Goal: Task Accomplishment & Management: Use online tool/utility

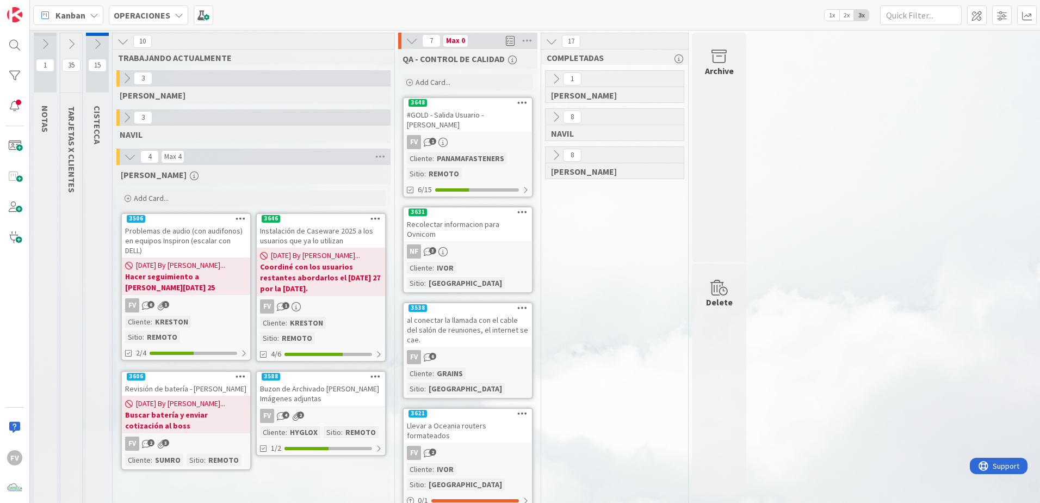
click at [476, 135] on div "FV 1" at bounding box center [468, 142] width 128 height 14
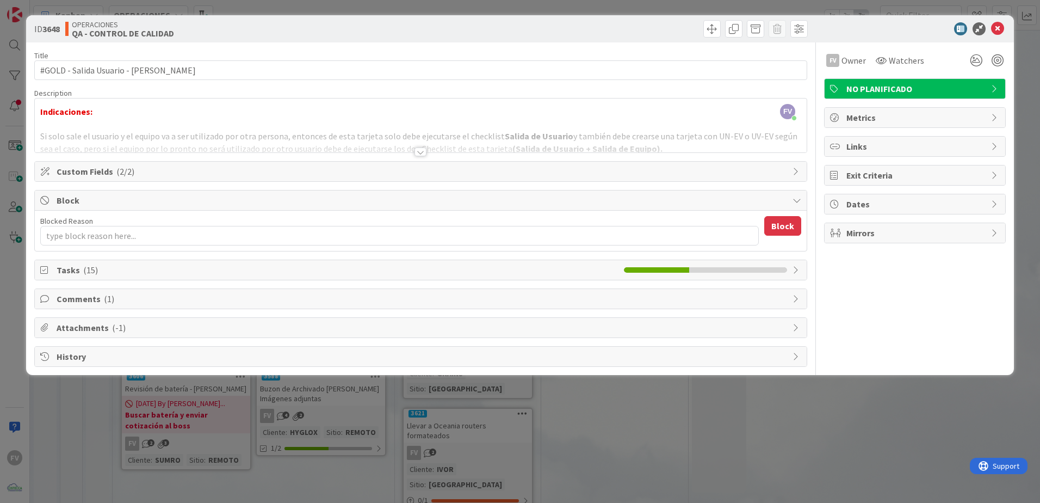
click at [464, 171] on span "Custom Fields ( 2/2 )" at bounding box center [422, 171] width 731 height 13
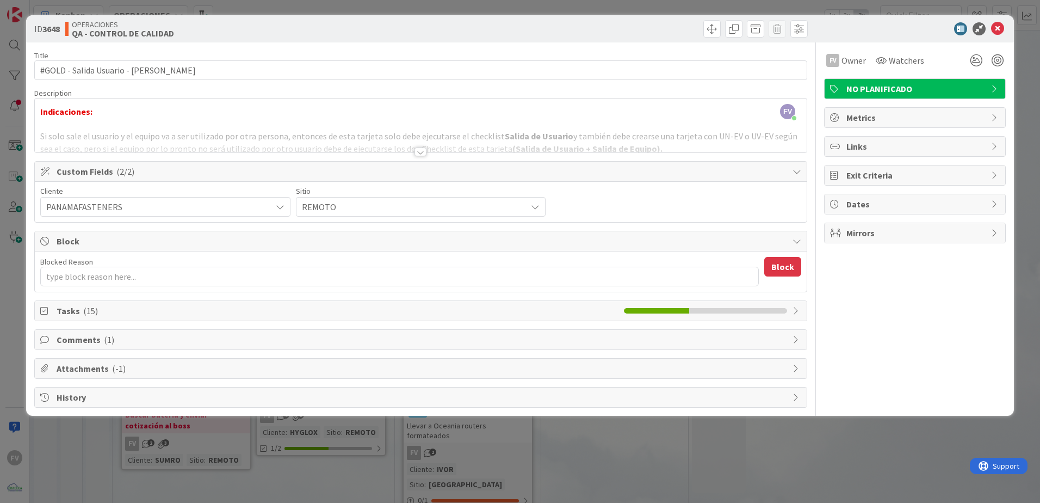
click at [464, 171] on span "Custom Fields ( 2/2 )" at bounding box center [422, 171] width 731 height 13
type textarea "x"
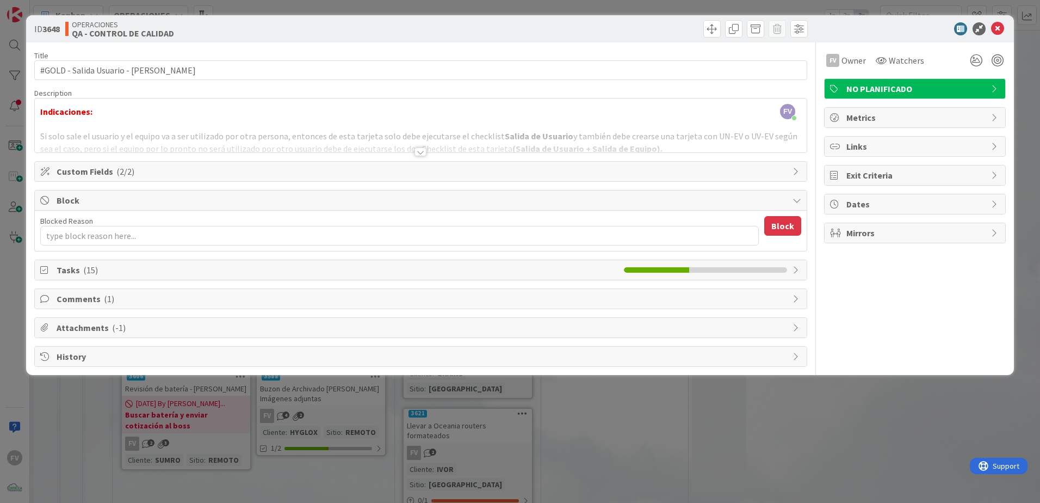
click at [360, 193] on div "Block" at bounding box center [421, 200] width 772 height 20
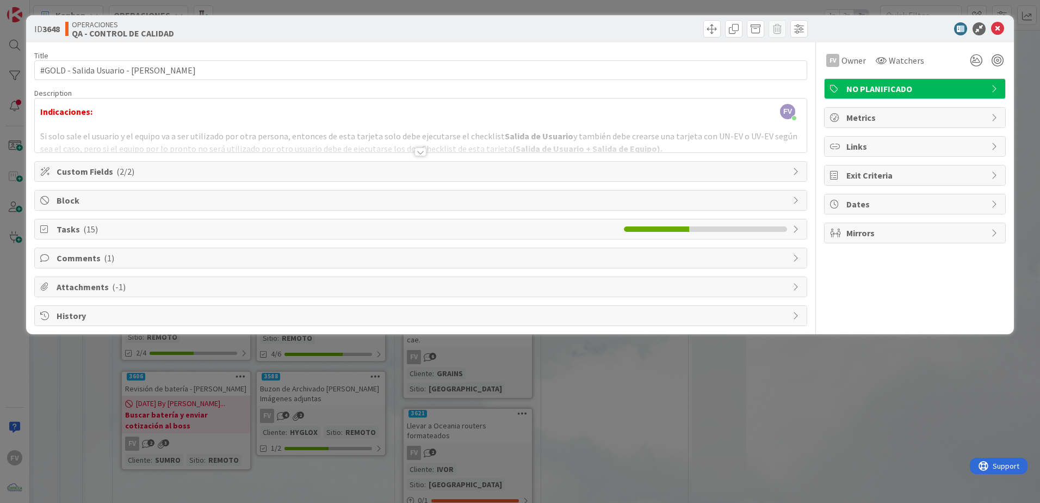
click at [246, 221] on div "Tasks ( 15 )" at bounding box center [421, 229] width 772 height 20
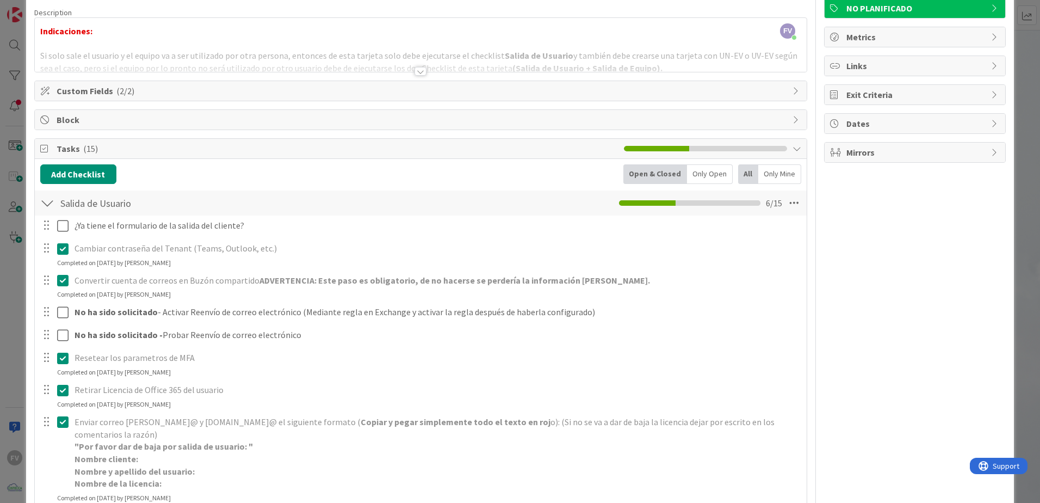
scroll to position [109, 0]
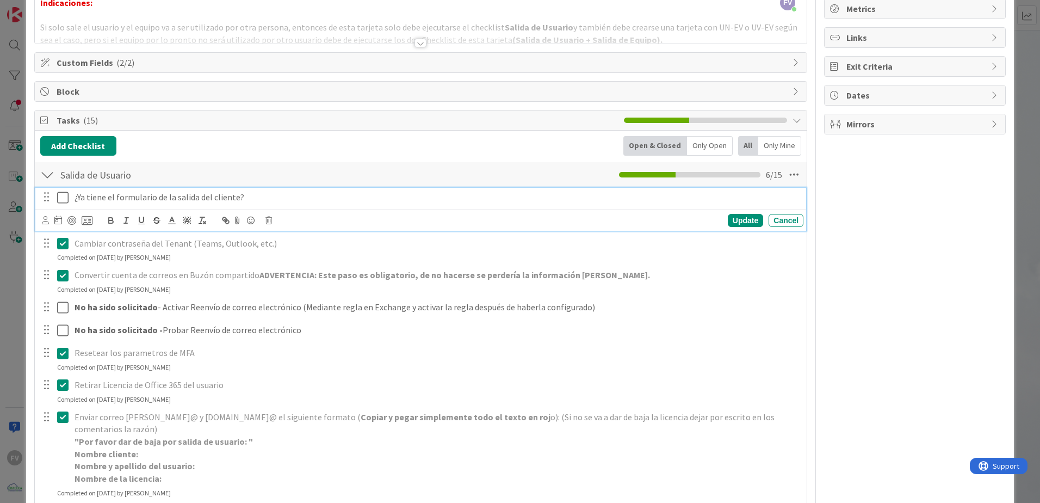
click at [73, 201] on div "¿Ya tiene el formulario de la salida del cliente?" at bounding box center [436, 197] width 733 height 19
click at [62, 234] on div at bounding box center [55, 243] width 30 height 19
drag, startPoint x: 75, startPoint y: 198, endPoint x: 292, endPoint y: 204, distance: 217.2
click at [292, 204] on div "No enviaron formulario de salida, fue solicitado por correo - ¿Ya tiene el form…" at bounding box center [436, 197] width 733 height 19
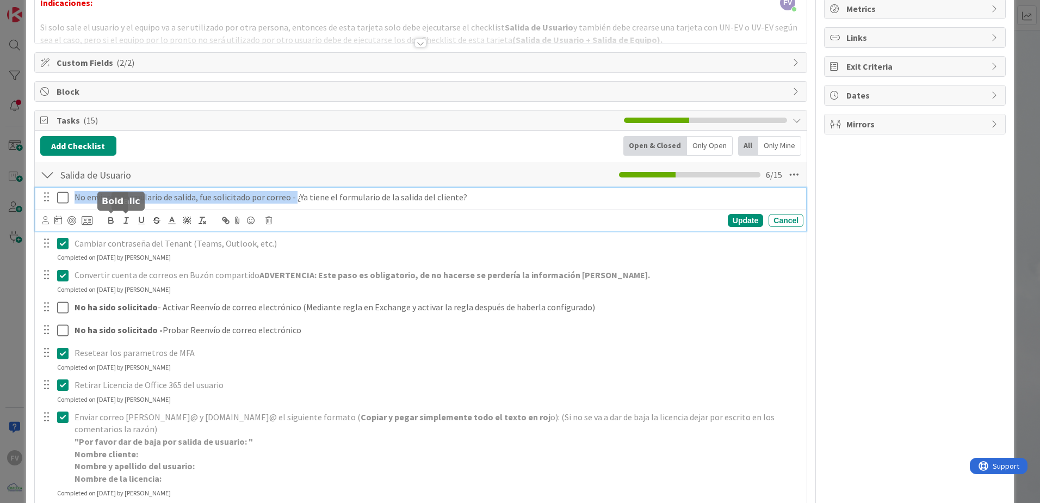
click at [110, 219] on icon "button" at bounding box center [111, 220] width 10 height 10
click at [745, 224] on div "Update" at bounding box center [745, 220] width 35 height 13
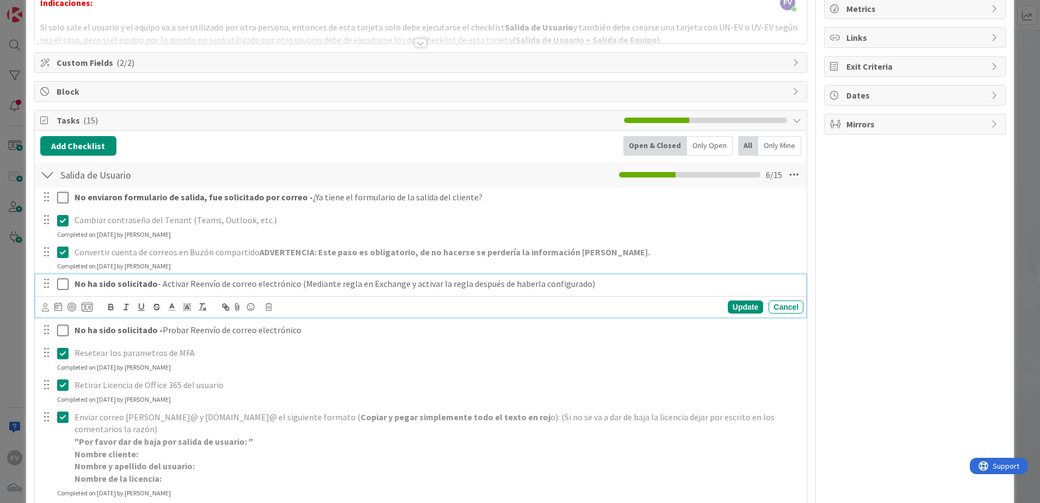
click at [92, 281] on strong "No ha sido solicitado" at bounding box center [116, 283] width 83 height 11
click at [738, 304] on div "Update" at bounding box center [745, 306] width 35 height 13
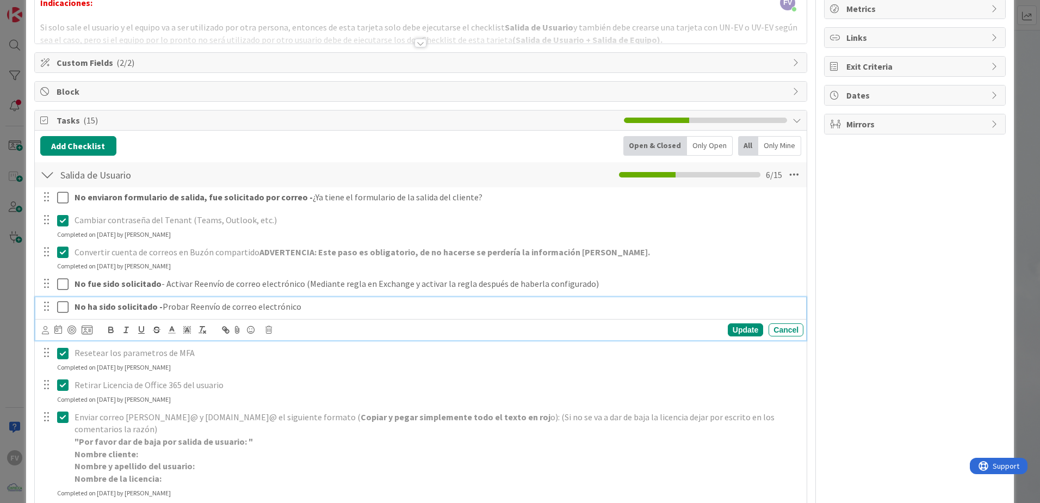
click at [95, 306] on strong "No ha sido solicitado -" at bounding box center [119, 306] width 88 height 11
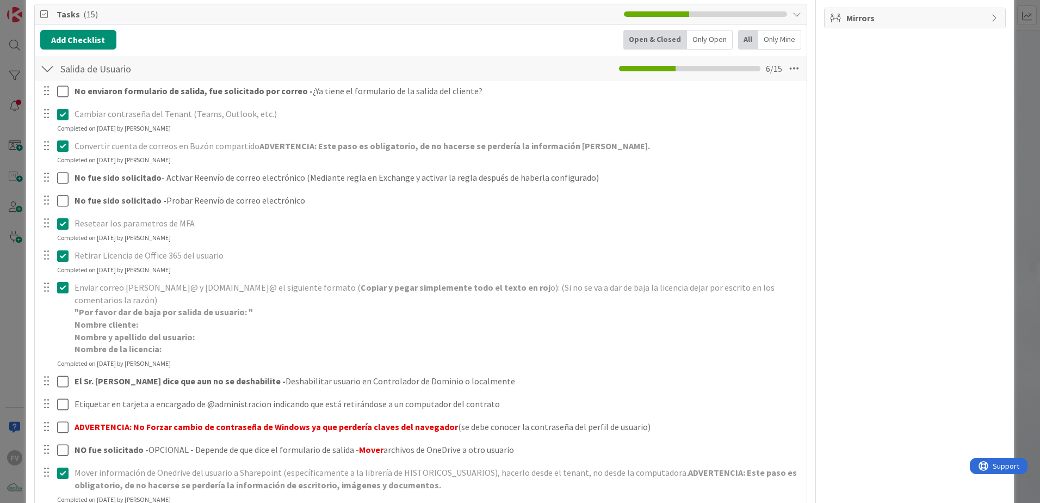
scroll to position [381, 0]
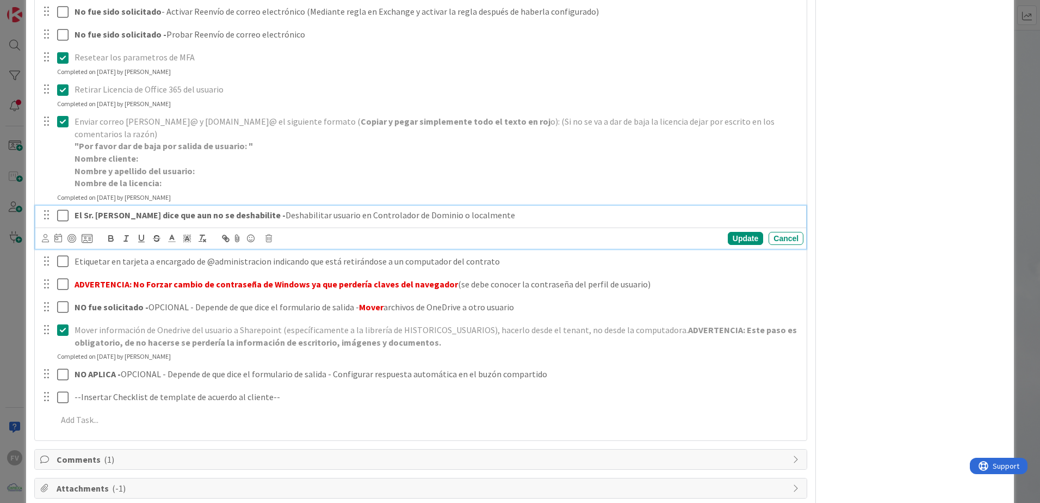
click at [227, 218] on strong "El Sr. [PERSON_NAME] dice que aun no se deshabilite -" at bounding box center [180, 214] width 211 height 11
click at [732, 240] on div "Update" at bounding box center [745, 238] width 35 height 13
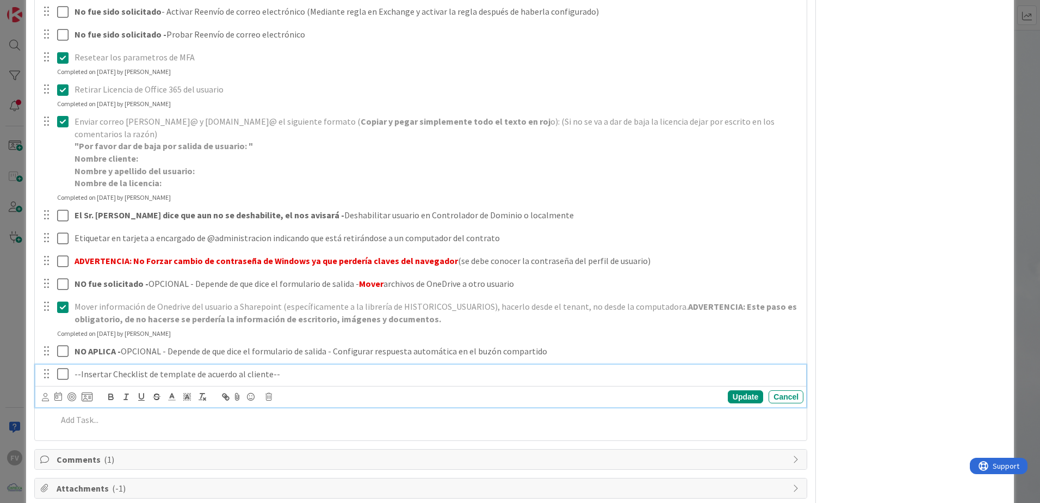
click at [75, 374] on p "--Insertar Checklist de template de acuerdo al cliente--" at bounding box center [437, 374] width 725 height 13
drag, startPoint x: 196, startPoint y: 372, endPoint x: 57, endPoint y: 371, distance: 139.3
click at [57, 371] on div "No hay checklist de salida de PFI - --Insertar Checklist de template de acuerdo…" at bounding box center [422, 374] width 764 height 19
click at [109, 396] on icon "button" at bounding box center [111, 397] width 10 height 10
click at [736, 395] on div "Update" at bounding box center [745, 396] width 35 height 13
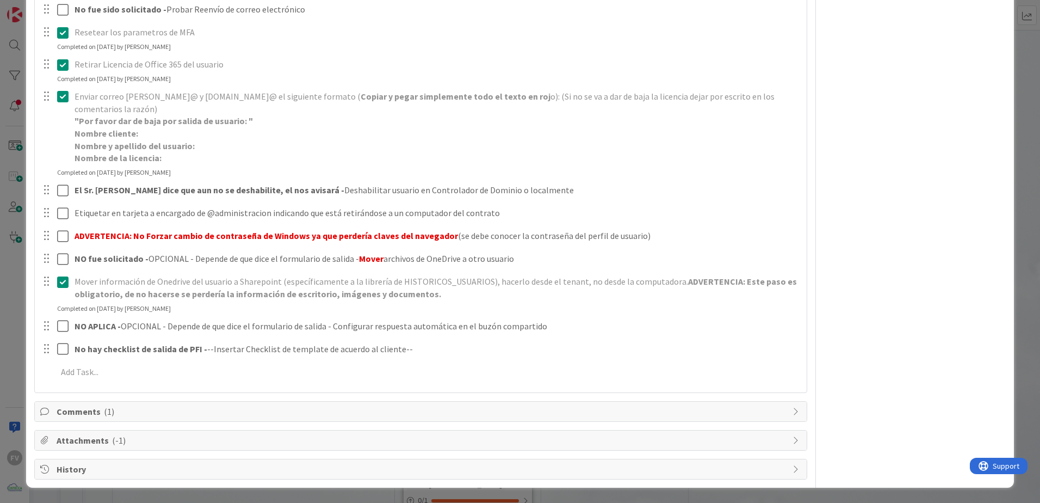
click at [85, 418] on div "Comments ( 1 )" at bounding box center [421, 412] width 772 height 20
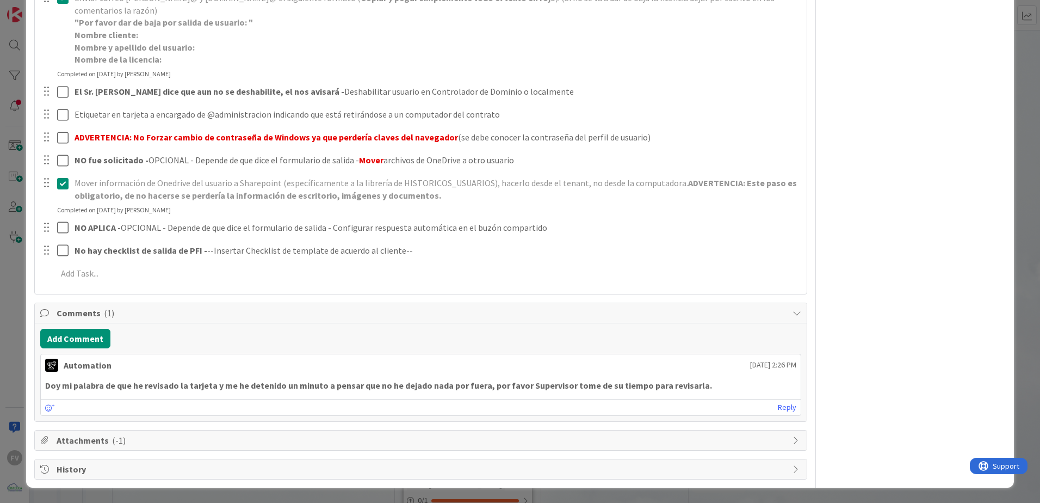
click at [462, 318] on span "Comments ( 1 )" at bounding box center [422, 312] width 731 height 13
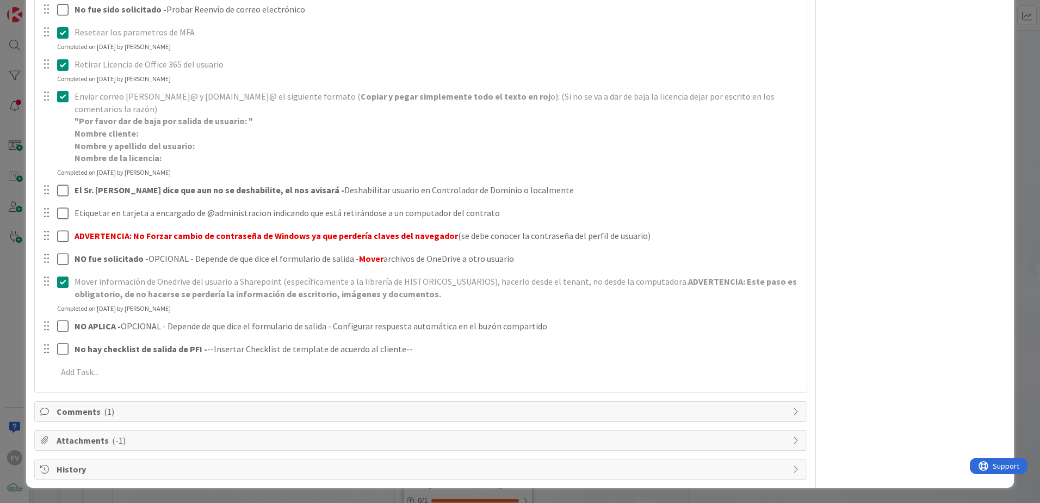
click at [122, 443] on span "Attachments ( -1 )" at bounding box center [422, 440] width 731 height 13
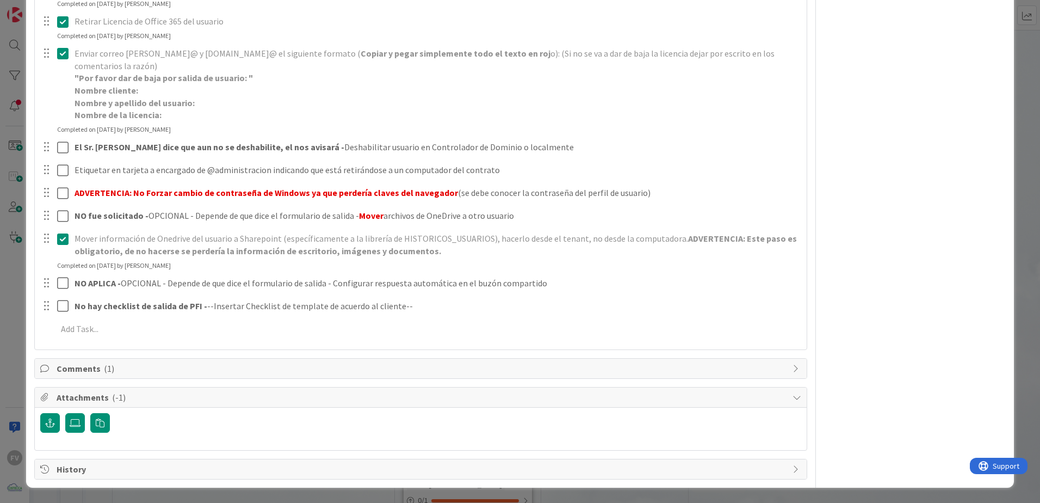
click at [203, 394] on span "Attachments ( -1 )" at bounding box center [422, 397] width 731 height 13
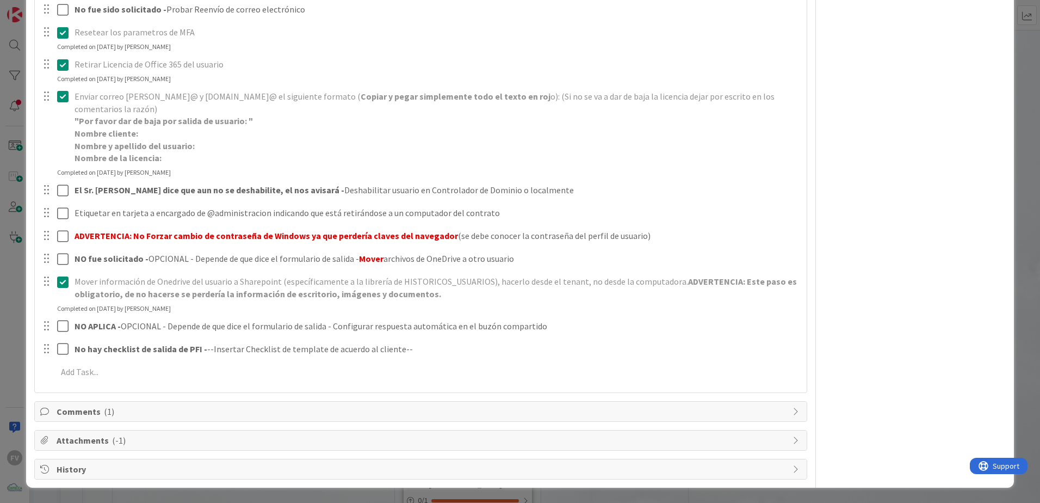
scroll to position [406, 0]
click at [100, 468] on span "History" at bounding box center [422, 468] width 731 height 13
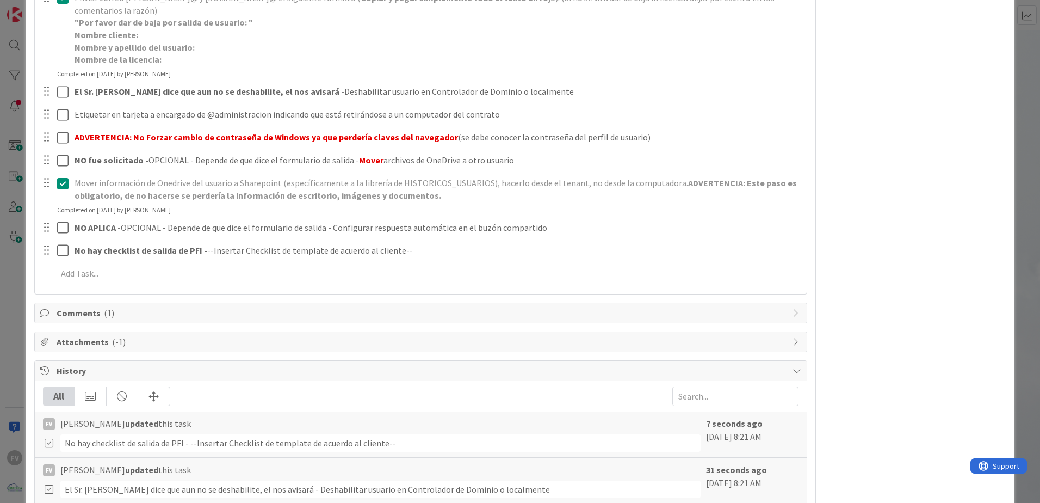
click at [136, 373] on span "History" at bounding box center [422, 370] width 731 height 13
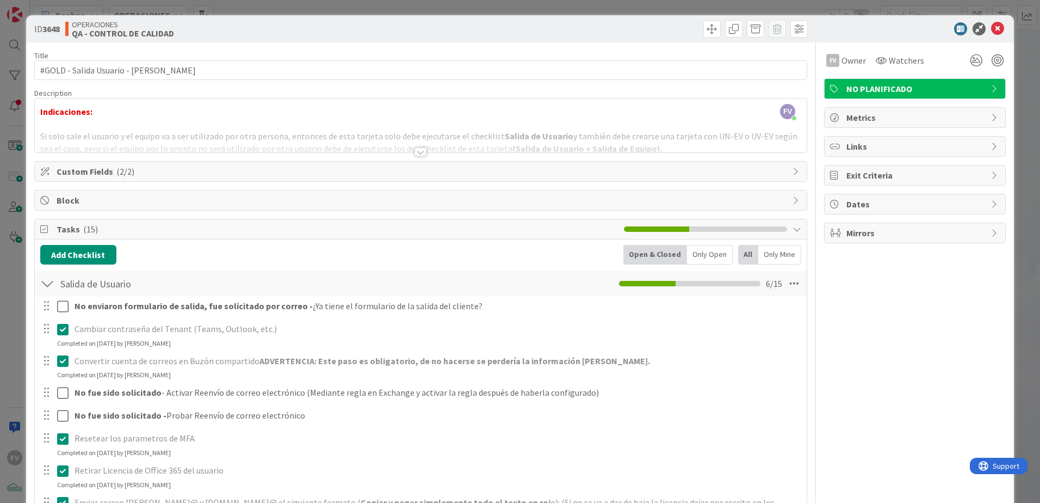
scroll to position [326, 0]
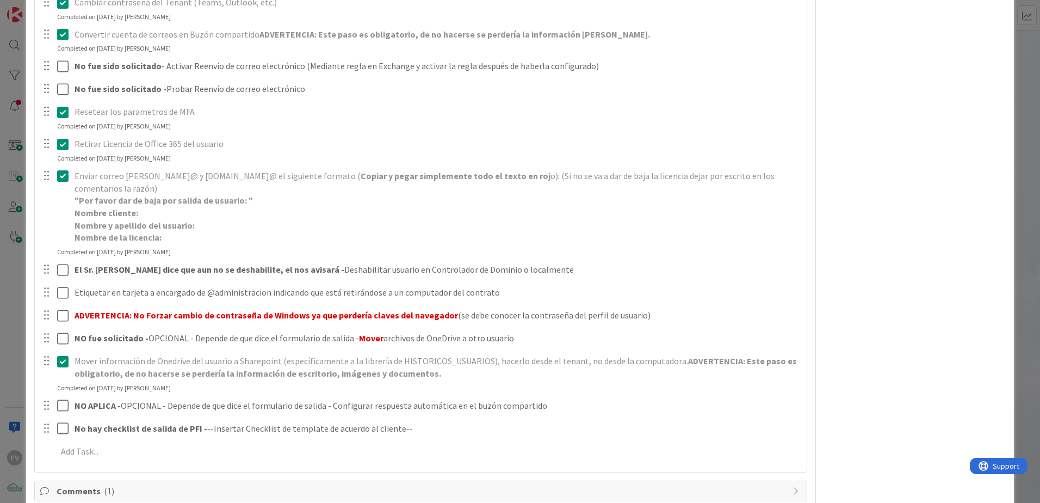
click at [54, 317] on div at bounding box center [55, 315] width 30 height 19
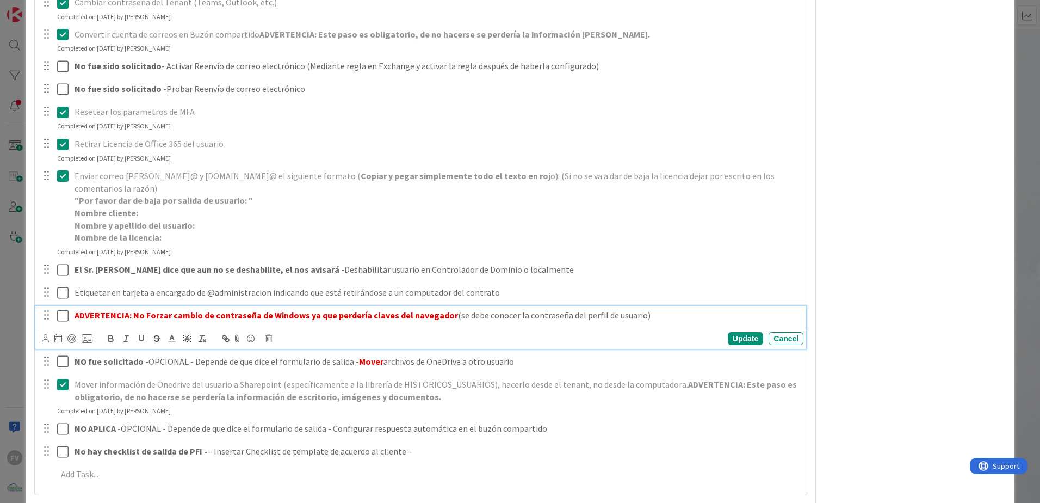
click at [59, 317] on icon at bounding box center [65, 315] width 16 height 13
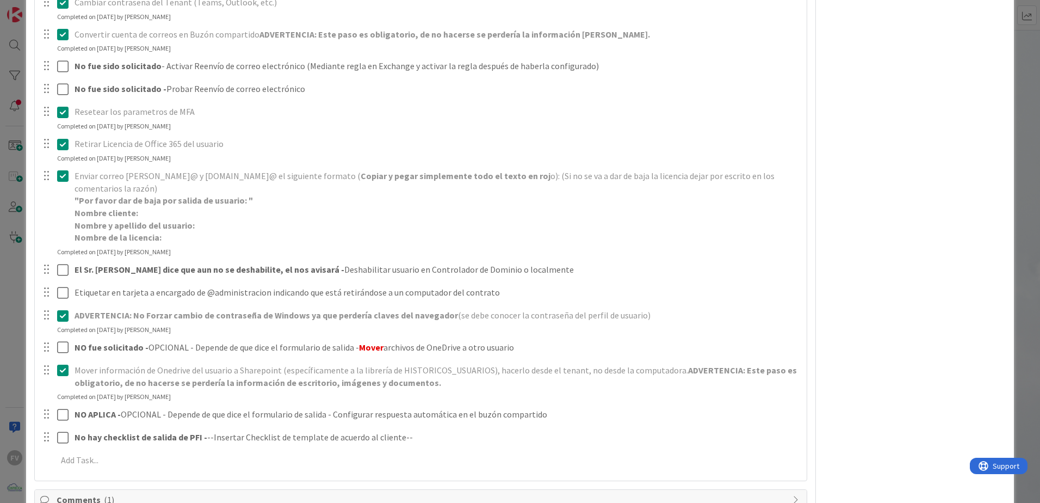
click at [62, 320] on icon at bounding box center [65, 315] width 16 height 13
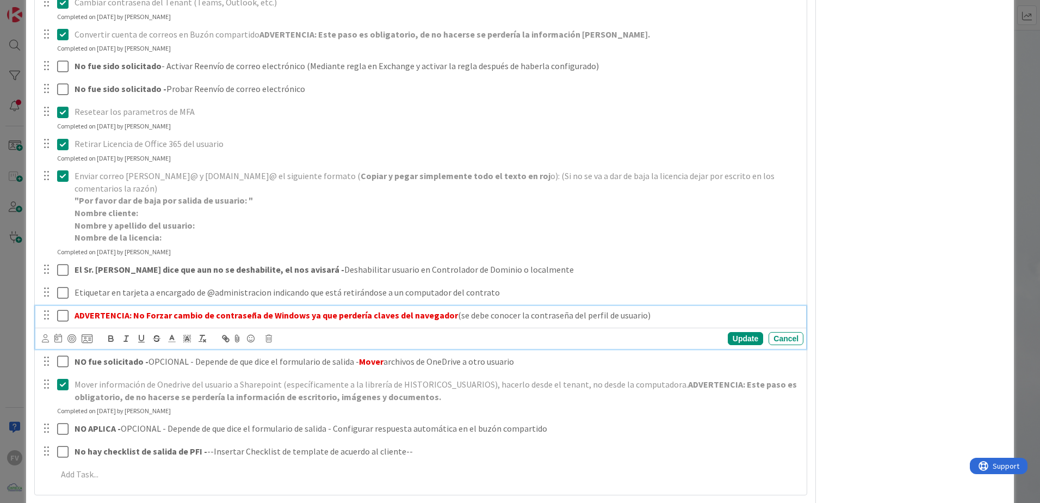
click at [75, 320] on strong "ADVERTENCIA: No Forzar cambio de contraseña de Windows ya que perdería claves d…" at bounding box center [267, 315] width 384 height 11
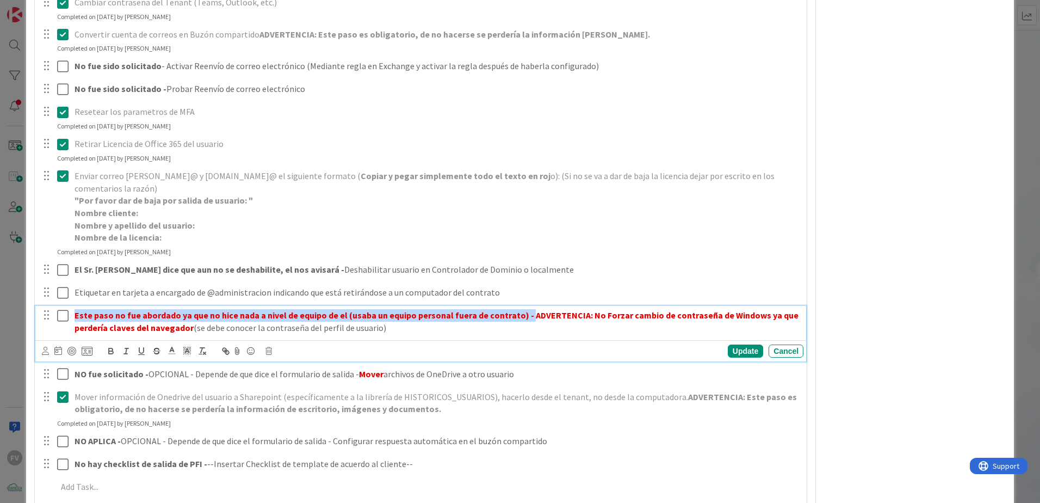
drag, startPoint x: 520, startPoint y: 317, endPoint x: 51, endPoint y: 314, distance: 469.0
click at [51, 314] on div "Este paso no fue abordado ya que no hice nada a nivel de equipo de el (usaba un…" at bounding box center [422, 321] width 764 height 31
click at [176, 350] on icon at bounding box center [172, 350] width 10 height 10
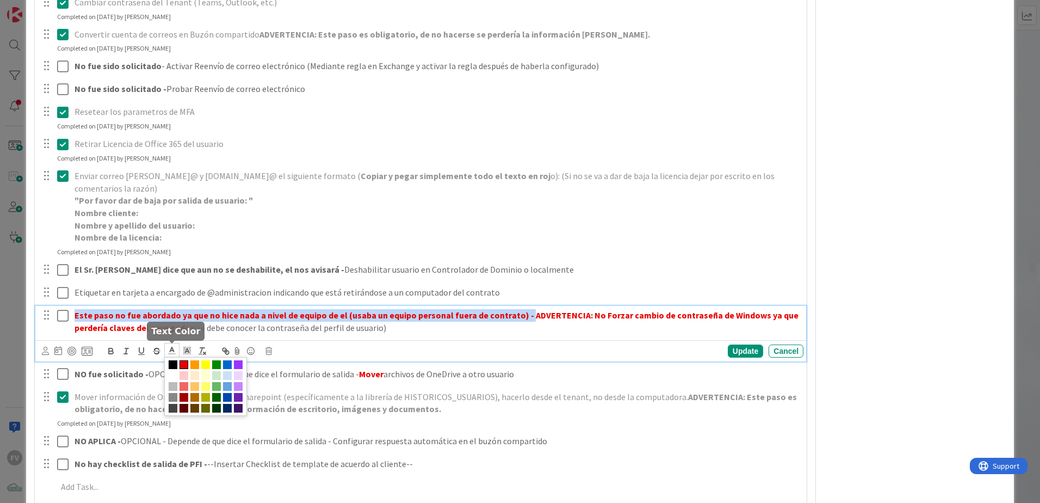
click at [174, 362] on span at bounding box center [173, 364] width 9 height 9
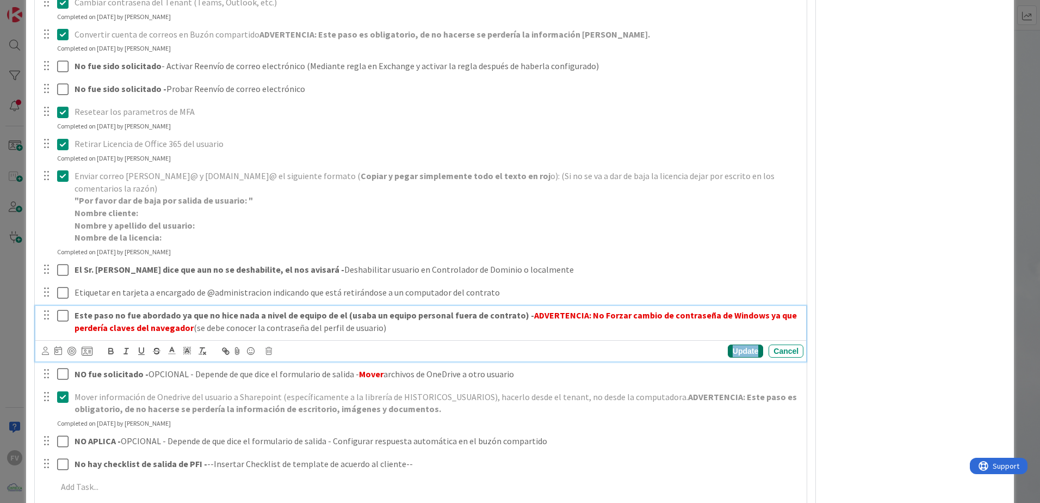
click at [743, 350] on div "Update" at bounding box center [745, 350] width 35 height 13
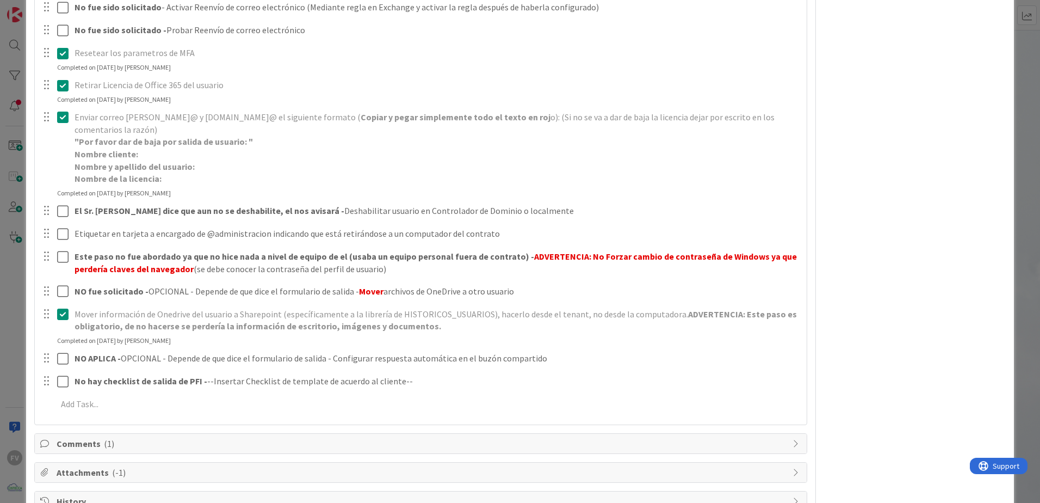
scroll to position [417, 0]
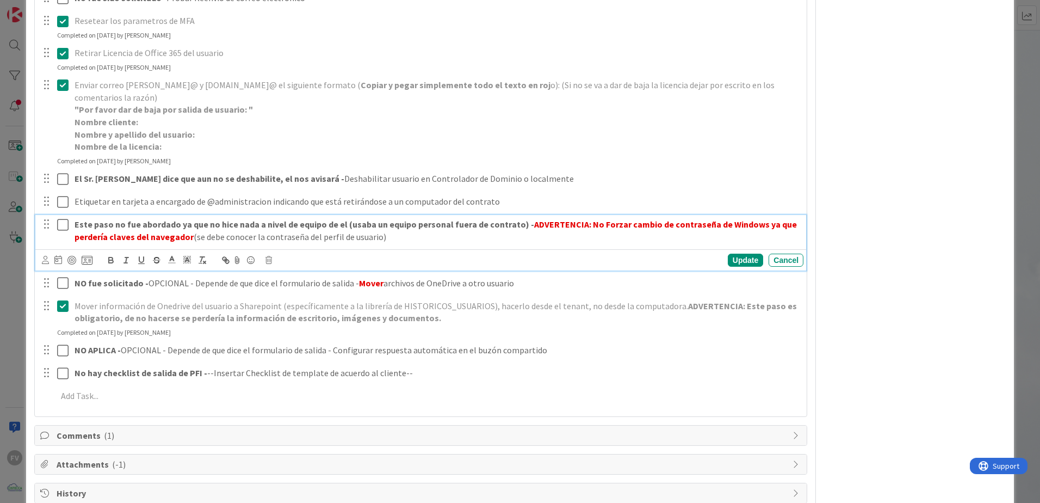
drag, startPoint x: 334, startPoint y: 224, endPoint x: 958, endPoint y: 242, distance: 623.8
click at [958, 242] on div "FV Owner Watchers NO PLANIFICADO Metrics Links Exit Criteria Dates Mirrors" at bounding box center [915, 64] width 182 height 878
click at [335, 227] on strong "Este paso no fue abordado ya que no hice nada a nivel de equipo de el (usaba un…" at bounding box center [305, 224] width 460 height 11
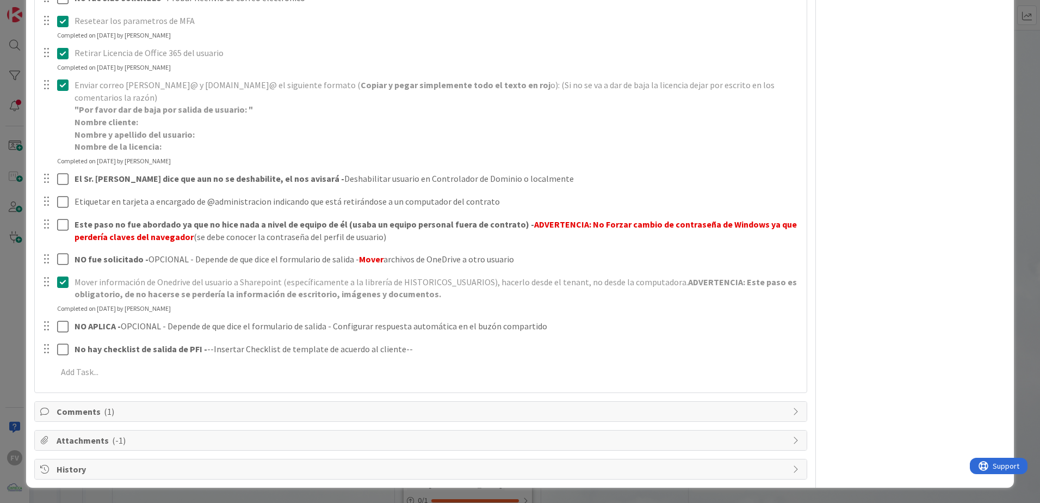
click at [119, 419] on div "Comments ( 1 )" at bounding box center [421, 412] width 772 height 20
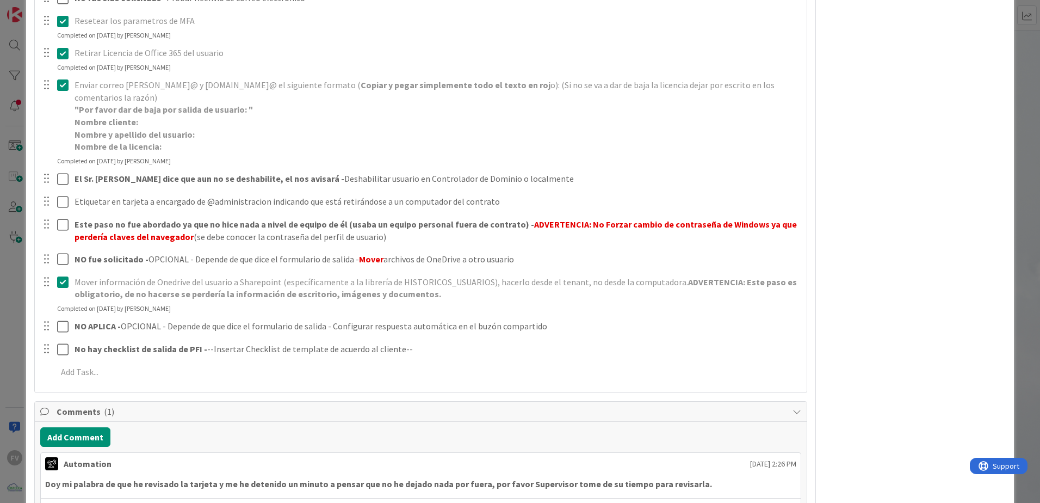
scroll to position [472, 0]
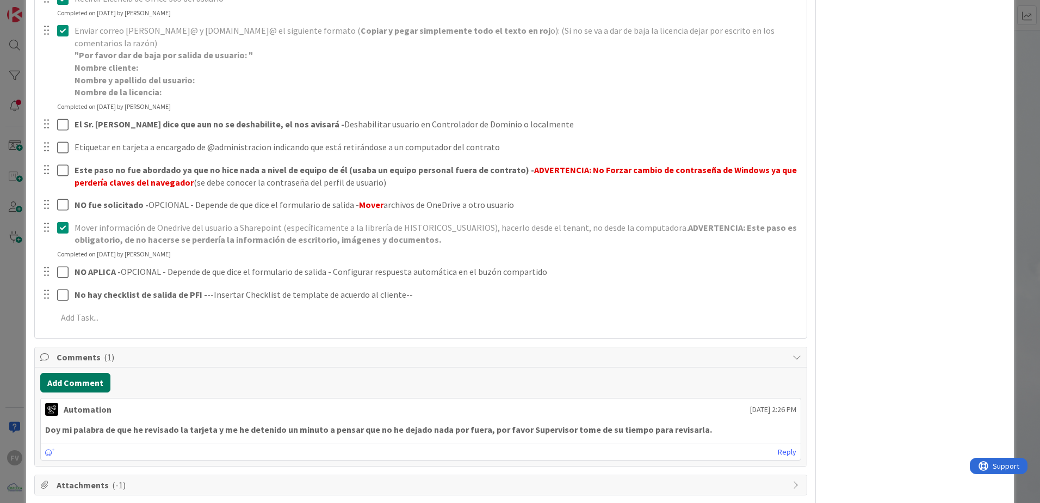
click at [82, 389] on button "Add Comment" at bounding box center [75, 383] width 70 height 20
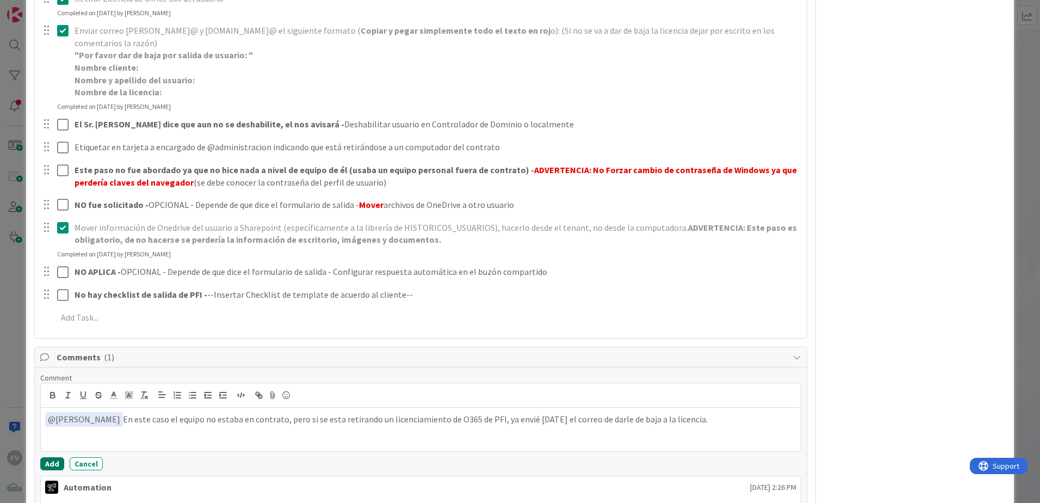
click at [56, 464] on button "Add" at bounding box center [52, 463] width 24 height 13
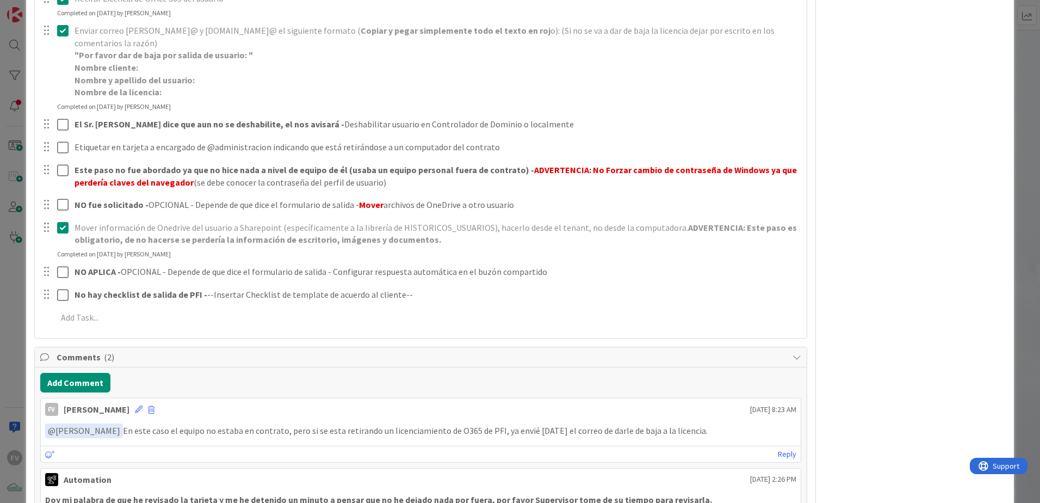
scroll to position [36, 0]
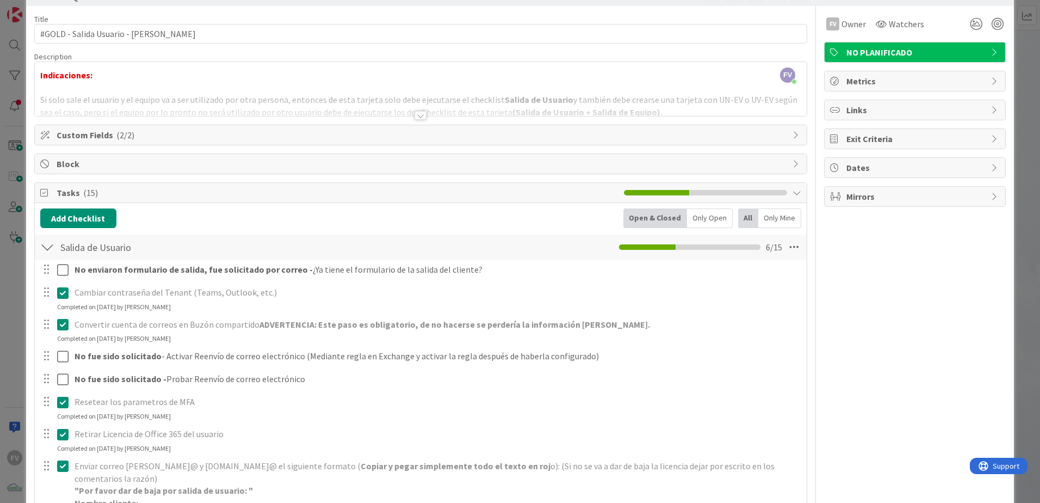
click at [51, 248] on div at bounding box center [47, 247] width 14 height 20
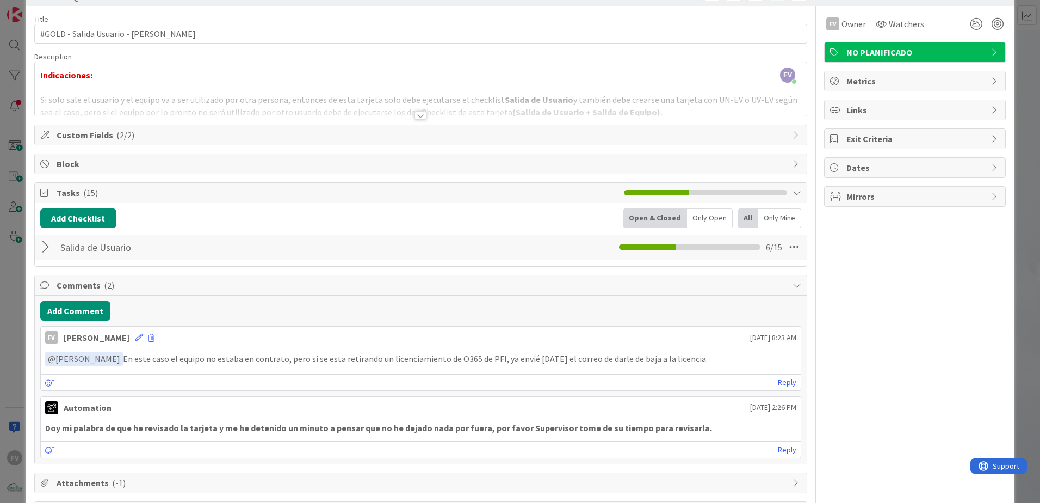
click at [113, 193] on span "Tasks ( 15 )" at bounding box center [338, 192] width 562 height 13
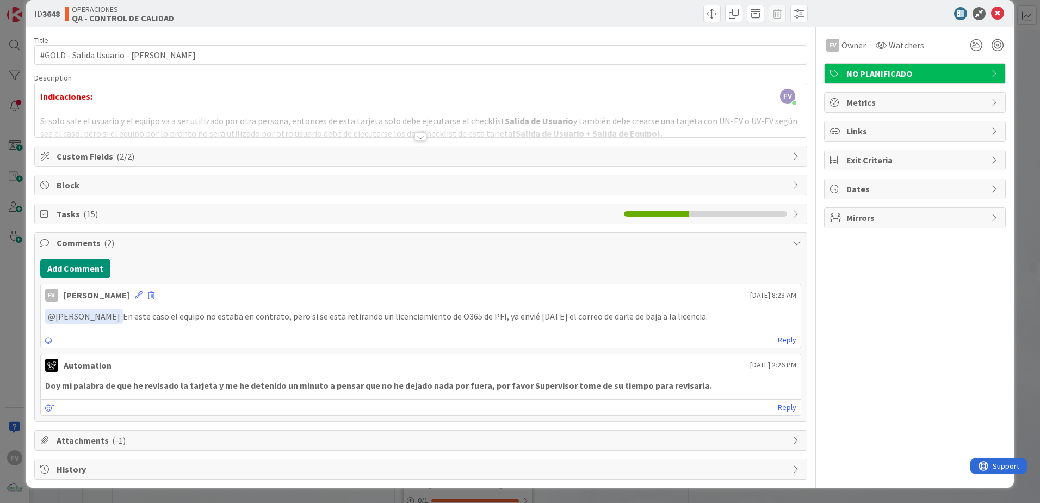
click at [118, 245] on span "Comments ( 2 )" at bounding box center [422, 242] width 731 height 13
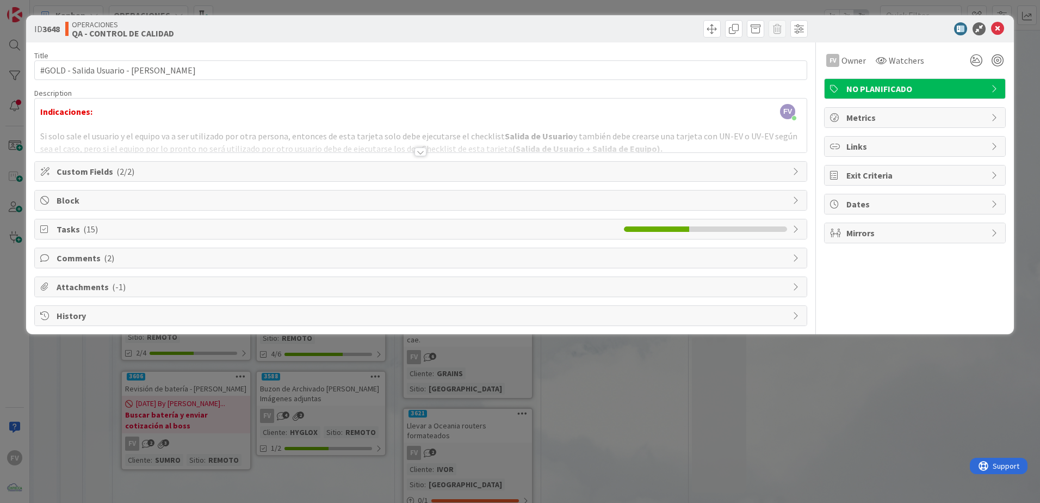
click at [787, 368] on div "ID 3648 OPERACIONES QA - CONTROL DE CALIDAD Title 38 / 128 #GOLD - Salida Usuar…" at bounding box center [520, 251] width 1040 height 503
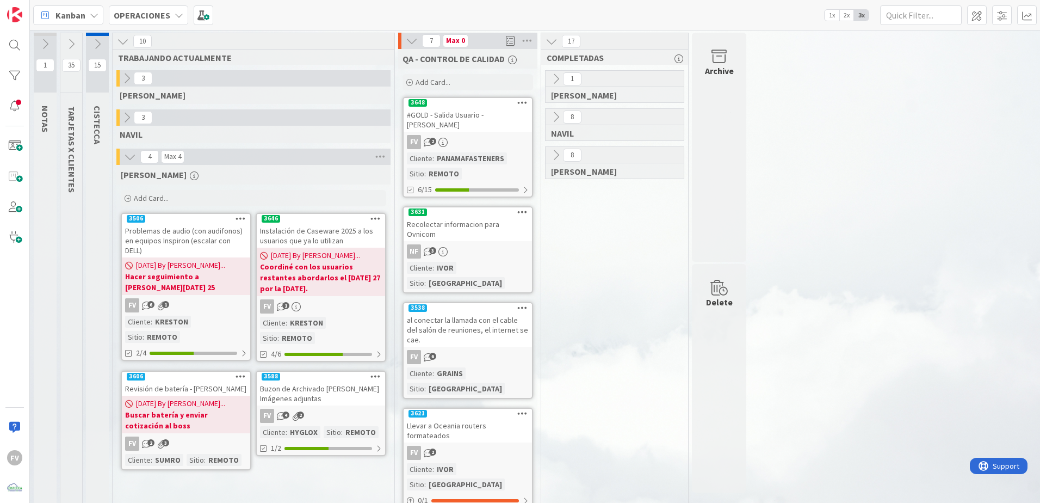
click at [410, 40] on icon at bounding box center [412, 41] width 12 height 12
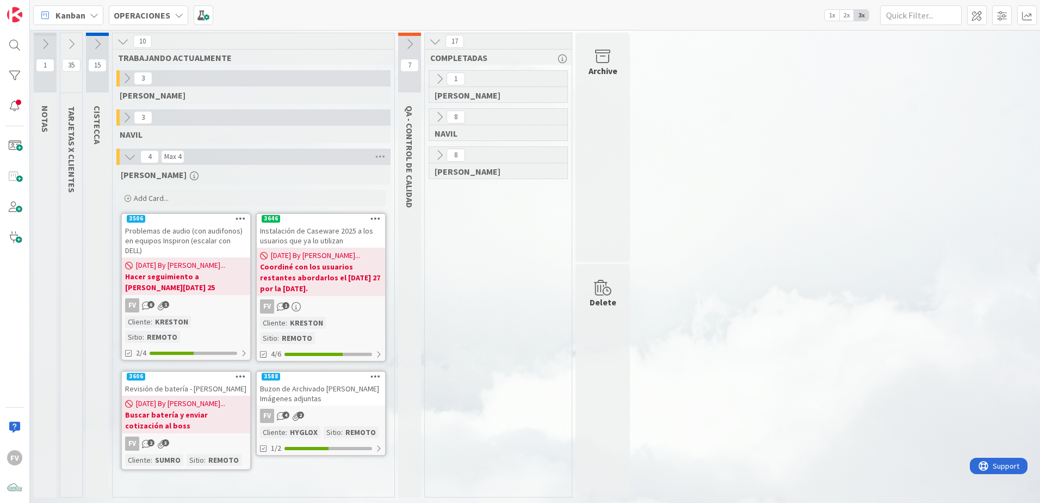
click at [369, 409] on div "FV 4 2" at bounding box center [321, 416] width 128 height 14
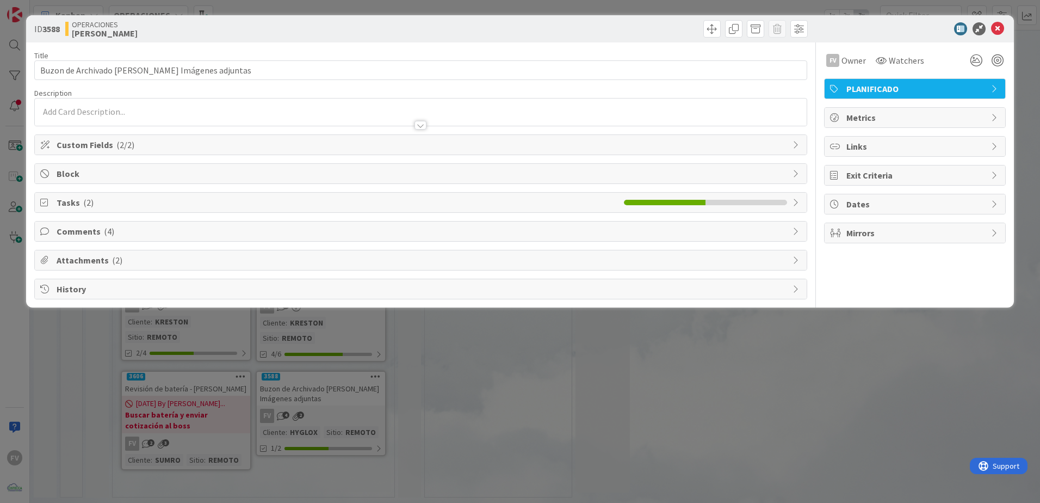
click at [88, 236] on span "Comments ( 4 )" at bounding box center [422, 231] width 731 height 13
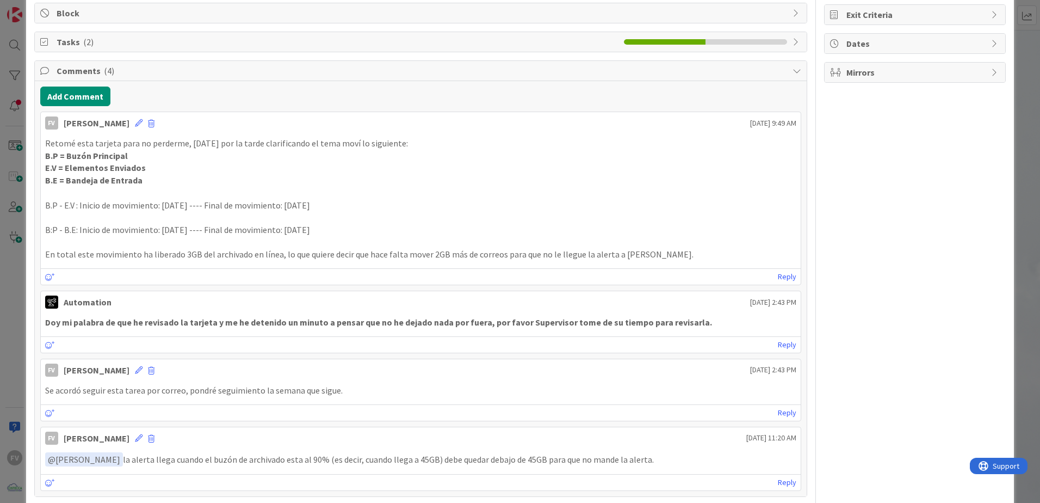
scroll to position [163, 0]
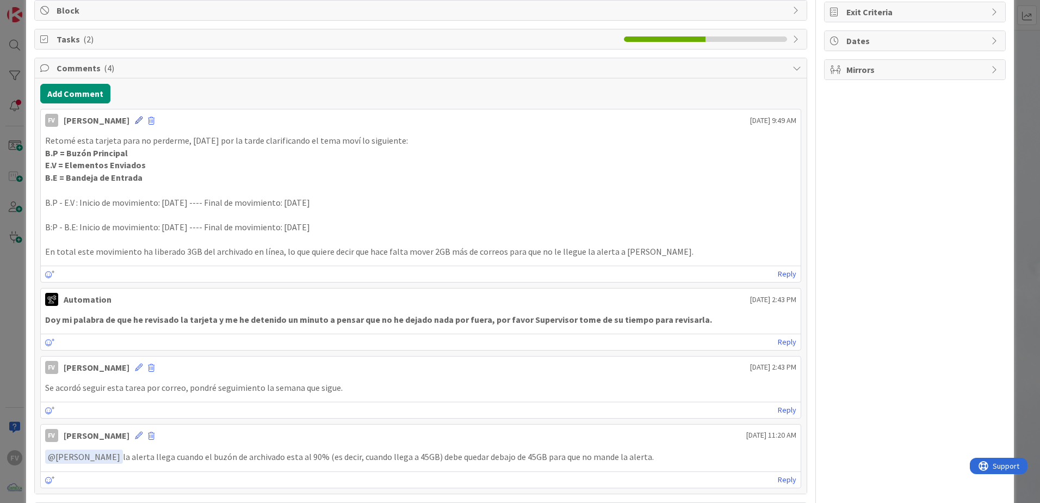
click at [135, 122] on icon at bounding box center [139, 120] width 8 height 8
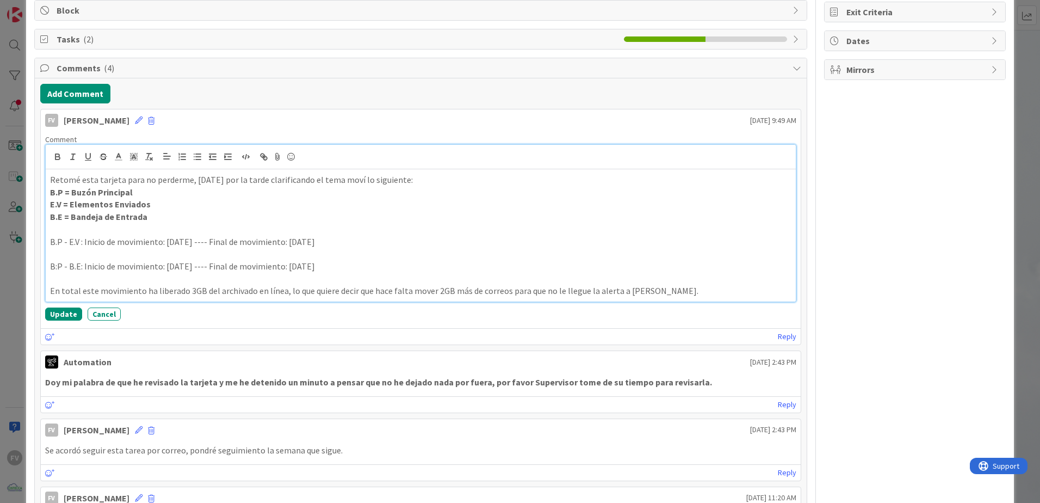
click at [61, 240] on p "B.P - E.V : Inicio de movimiento: [DATE] ---- Final de movimiento: [DATE]" at bounding box center [421, 242] width 742 height 13
click at [60, 312] on button "Update" at bounding box center [63, 313] width 37 height 13
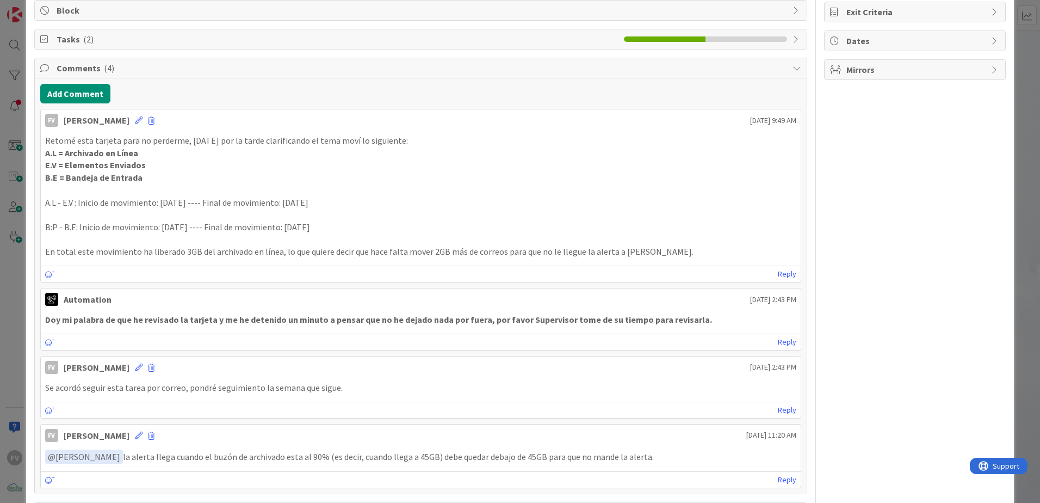
click at [130, 120] on div "FV [PERSON_NAME] [DATE] 9:49 AM" at bounding box center [421, 117] width 760 height 17
click at [135, 118] on icon at bounding box center [139, 120] width 8 height 8
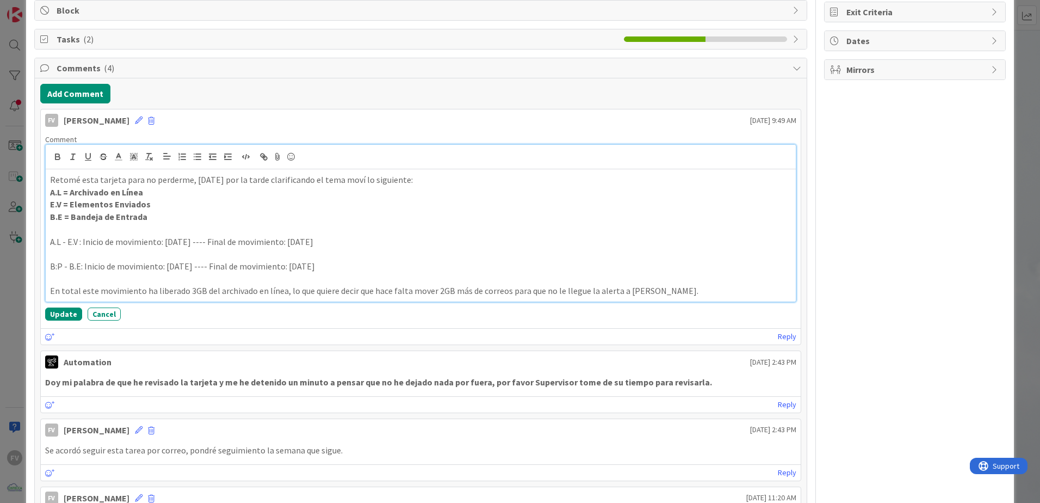
click at [151, 189] on p "A.L = Archivado en Línea" at bounding box center [421, 192] width 742 height 13
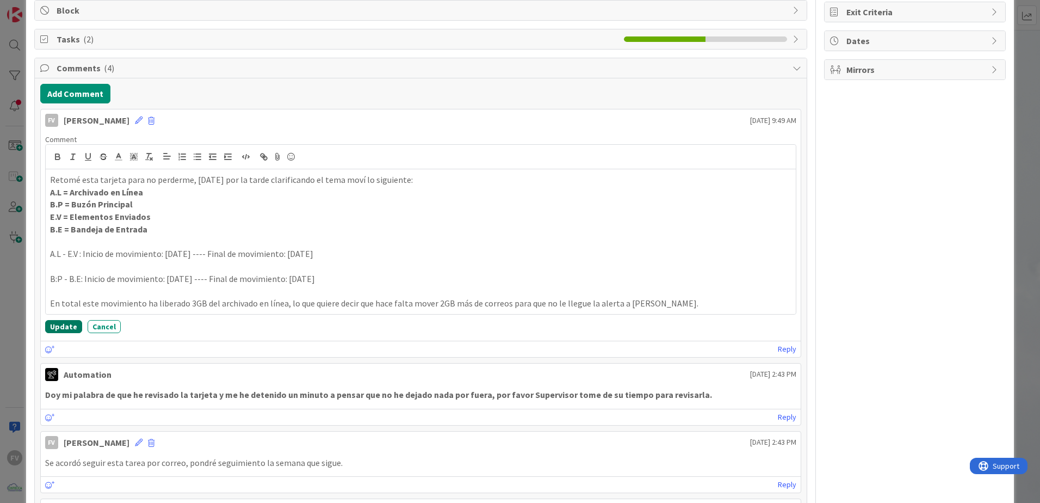
click at [57, 329] on button "Update" at bounding box center [63, 326] width 37 height 13
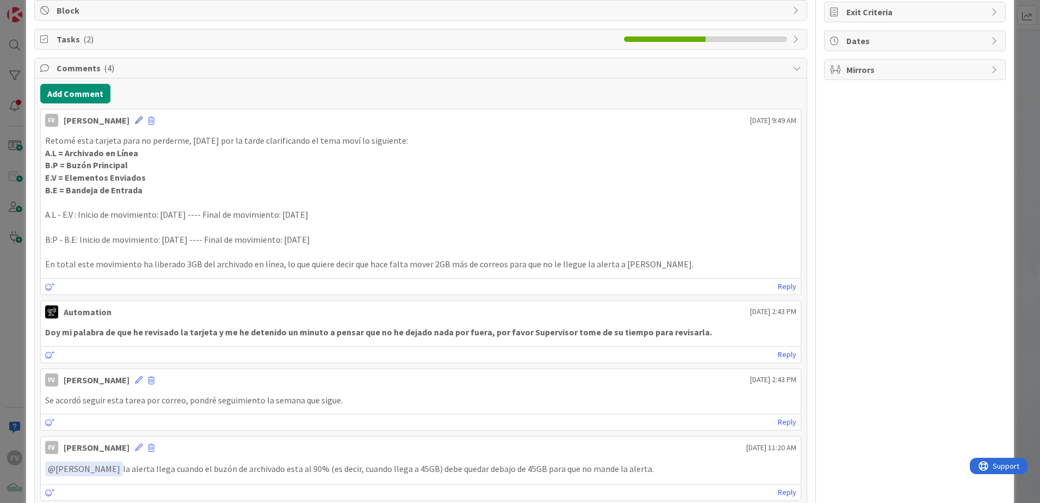
click at [135, 124] on icon at bounding box center [139, 120] width 8 height 8
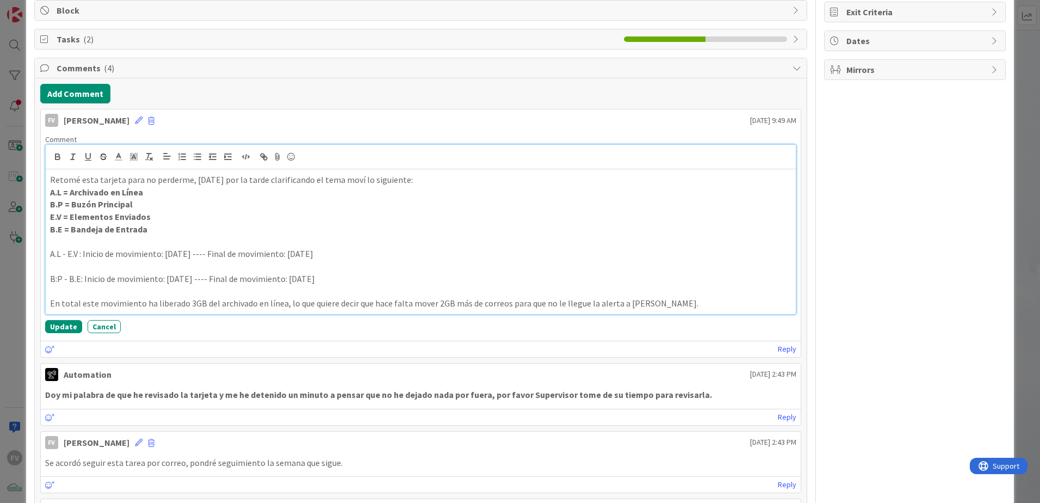
click at [52, 278] on p "B:P - B.E: Inicio de movimiento: [DATE] ---- Final de movimiento: [DATE]" at bounding box center [421, 279] width 742 height 13
click at [344, 258] on p "A.L - E.V : Inicio de movimiento: [DATE] ---- Final de movimiento: [DATE]" at bounding box center [421, 254] width 742 height 13
click at [61, 283] on p "B:P - B.E: Inicio de movimiento: [DATE] ---- Final de movimiento: [DATE]" at bounding box center [421, 279] width 742 height 13
click at [374, 268] on p at bounding box center [421, 266] width 742 height 13
click at [364, 287] on p at bounding box center [421, 291] width 742 height 13
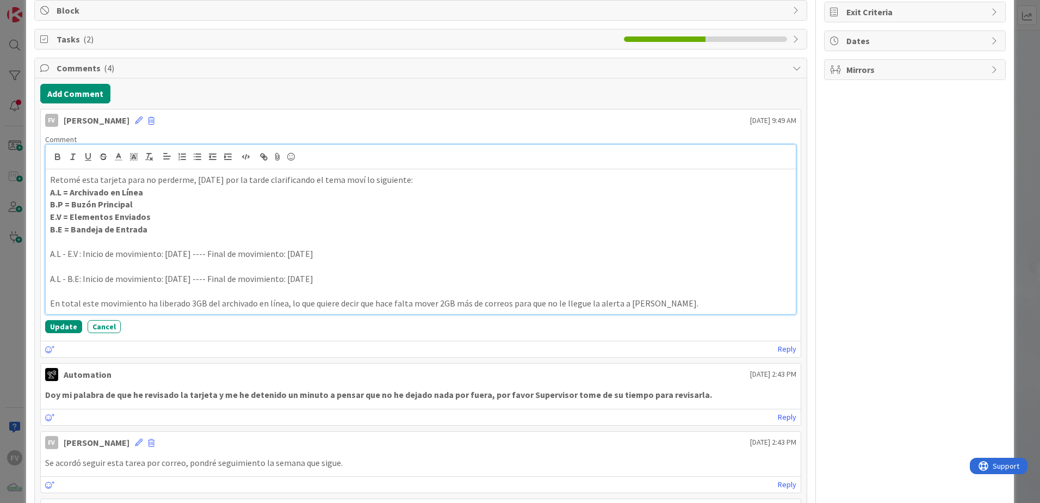
click at [347, 277] on p "A.L - B.E: Inicio de movimiento: [DATE] ---- Final de movimiento: [DATE]" at bounding box center [421, 279] width 742 height 13
click at [59, 326] on button "Update" at bounding box center [63, 326] width 37 height 13
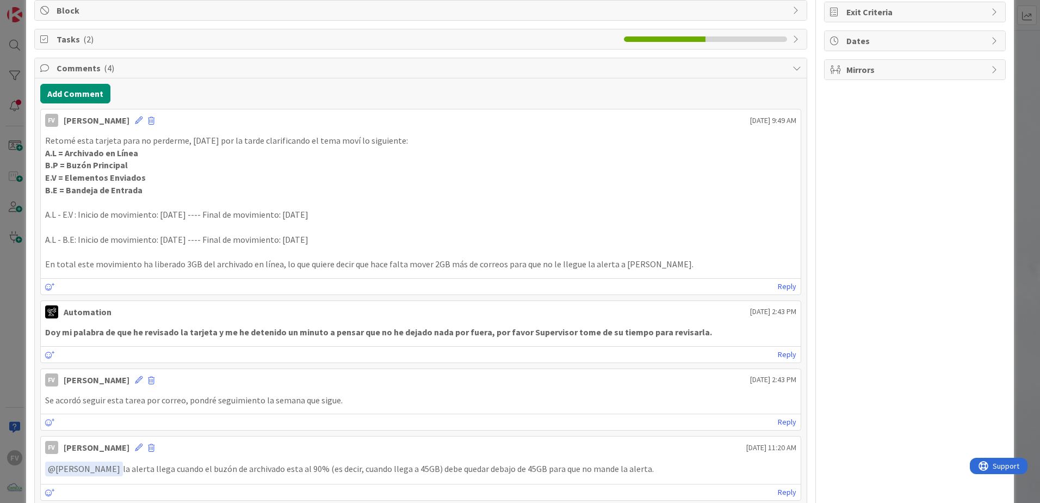
scroll to position [0, 0]
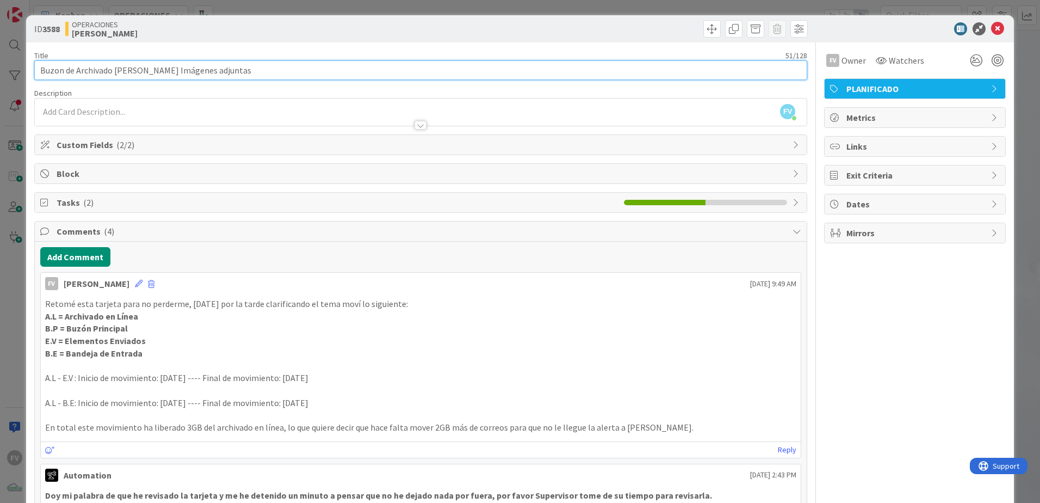
drag, startPoint x: 261, startPoint y: 76, endPoint x: 145, endPoint y: 77, distance: 116.4
click at [145, 77] on input "Buzon de Archivado [PERSON_NAME] Imágenes adjuntas" at bounding box center [420, 70] width 773 height 20
type input "Buzon de Archivado [PERSON_NAME] al limite"
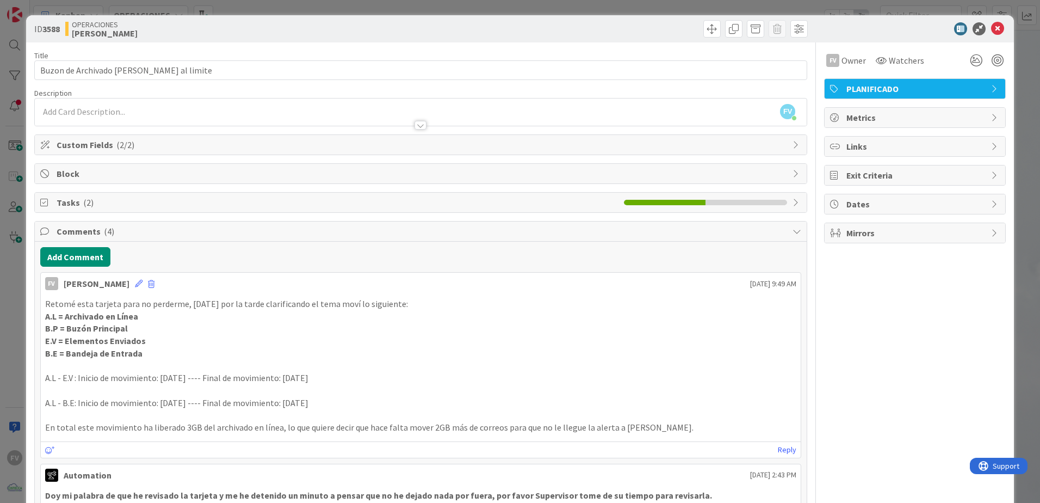
drag, startPoint x: 51, startPoint y: 69, endPoint x: 972, endPoint y: 318, distance: 954.1
click at [972, 318] on div "FV Owner Watchers PLANIFICADO Metrics Links Exit Criteria Dates Mirrors" at bounding box center [915, 384] width 182 height 685
click at [1008, 105] on div "ID 3588 OPERACIONES [PERSON_NAME] Title 46 / 128 Buzon de Archivado [PERSON_NAM…" at bounding box center [520, 251] width 1040 height 503
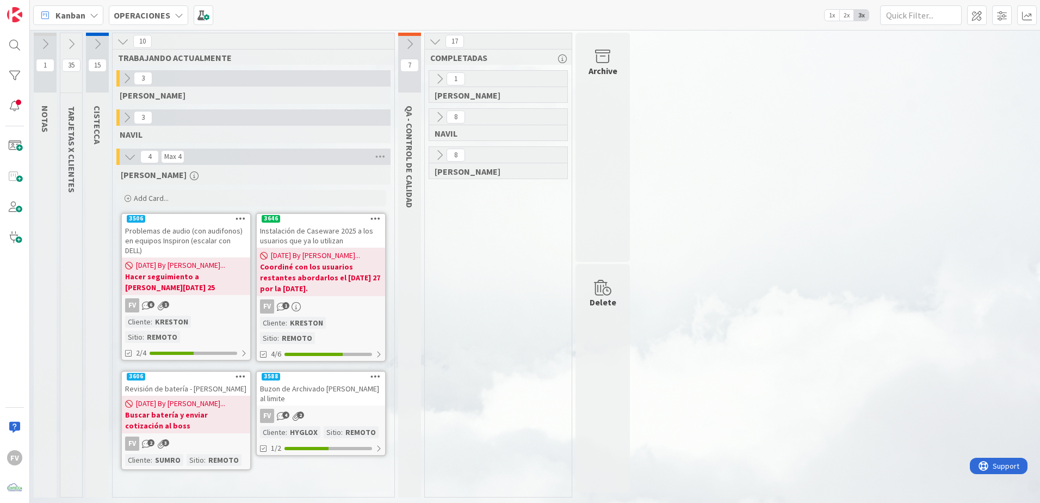
click at [305, 276] on b "Coordiné con los usuarios restantes abordarlos el [DATE] 27 por la [DATE]." at bounding box center [321, 277] width 122 height 33
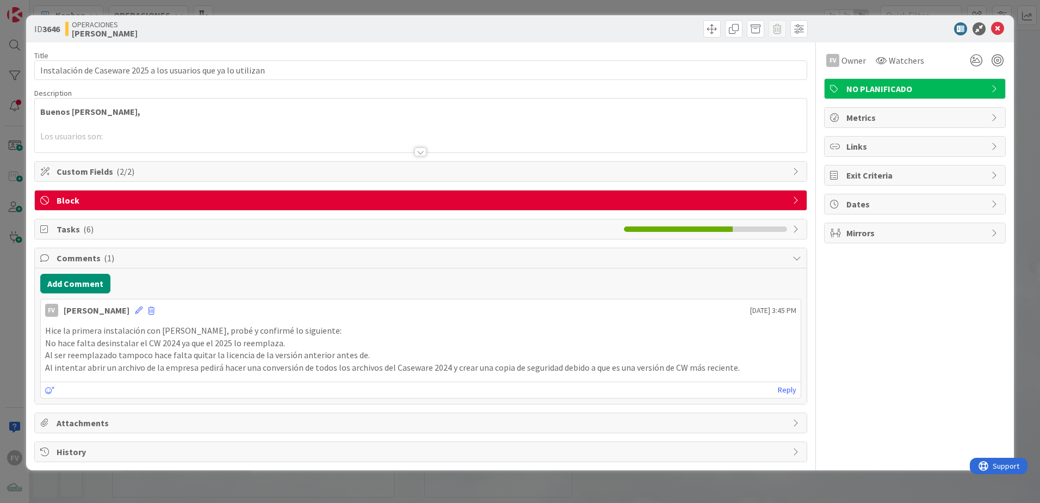
click at [129, 264] on div "Comments ( 1 )" at bounding box center [421, 258] width 772 height 20
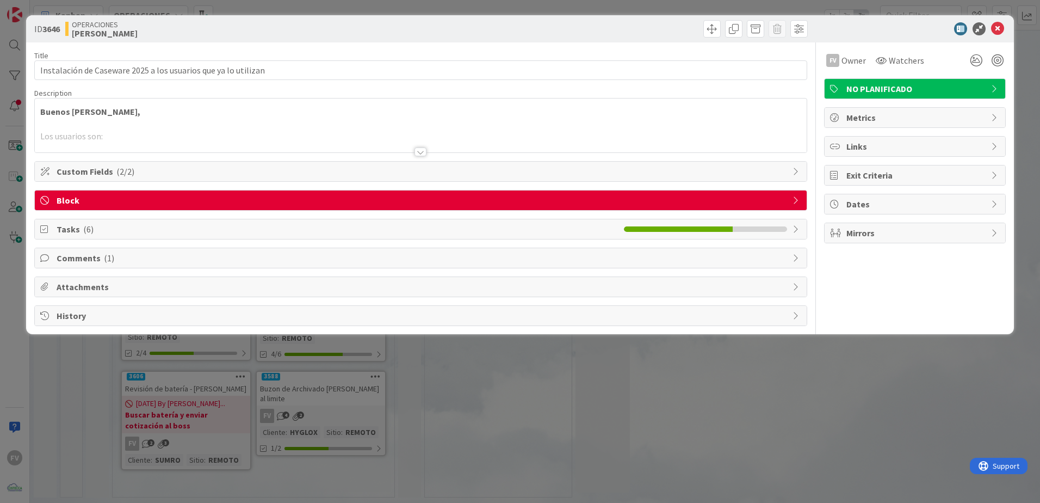
click at [109, 234] on span "Tasks ( 6 )" at bounding box center [338, 229] width 562 height 13
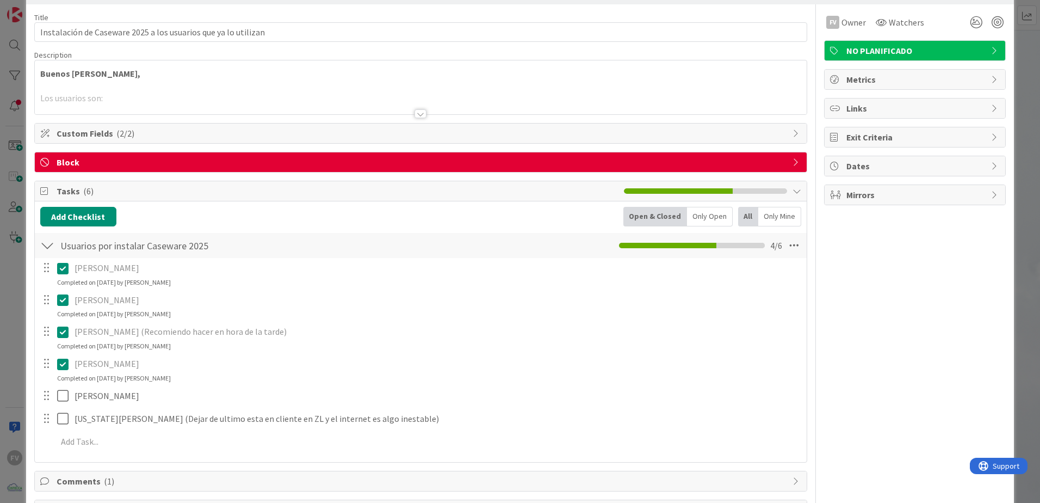
scroll to position [54, 0]
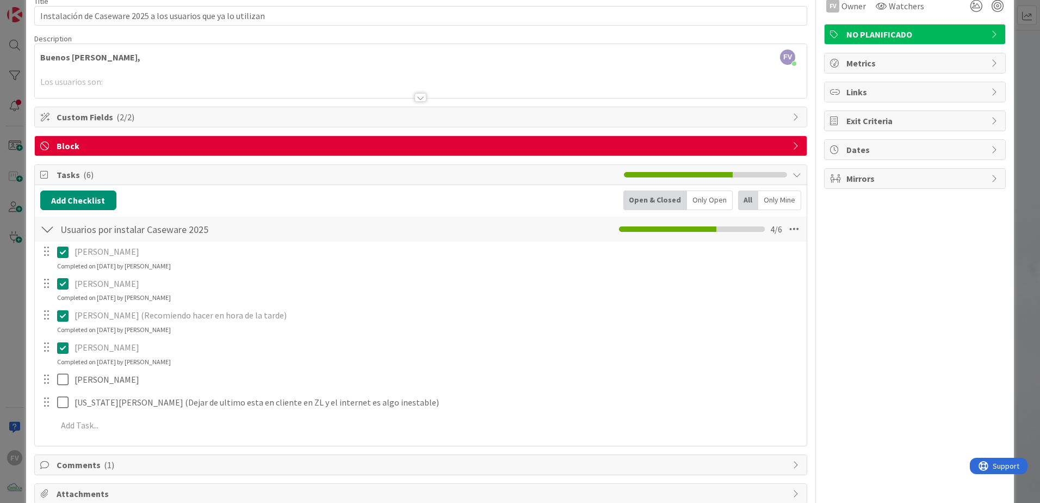
click at [18, 184] on div "ID 3646 OPERACIONES [PERSON_NAME] Title 62 / 128 Instalación de Caseware 2025 a…" at bounding box center [520, 251] width 1040 height 503
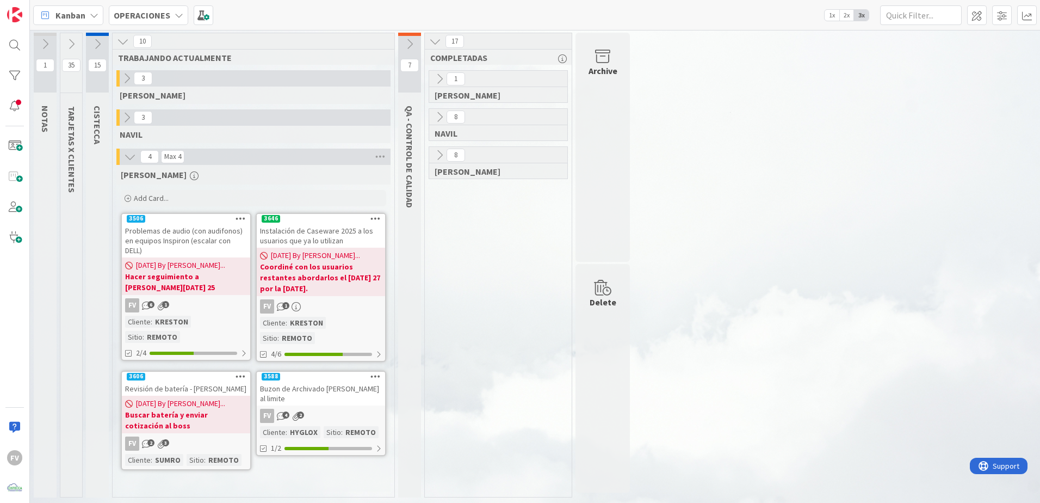
click at [174, 295] on link "3506 Problemas de audio (con audifonos) en equipos Inspiron (escalar con DELL) …" at bounding box center [186, 287] width 131 height 148
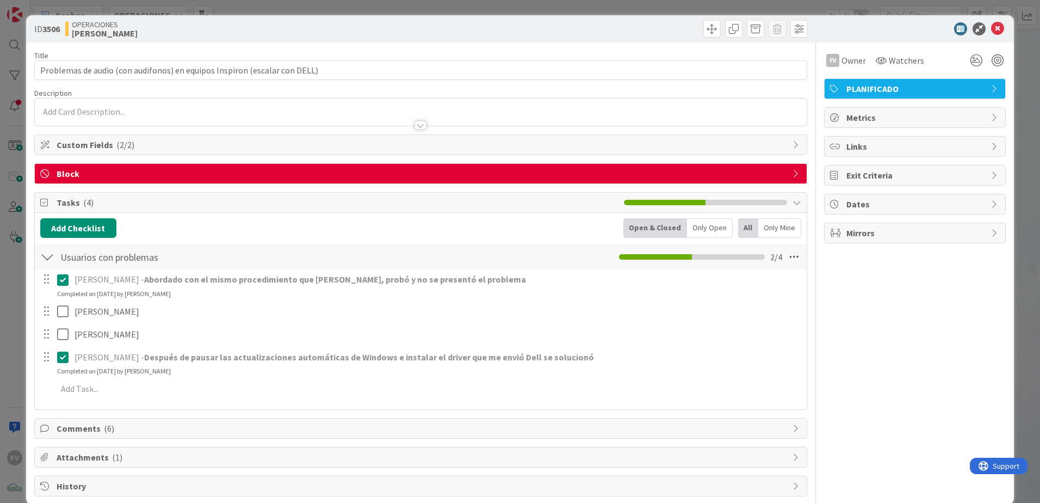
click at [428, 181] on div "Block" at bounding box center [421, 174] width 772 height 20
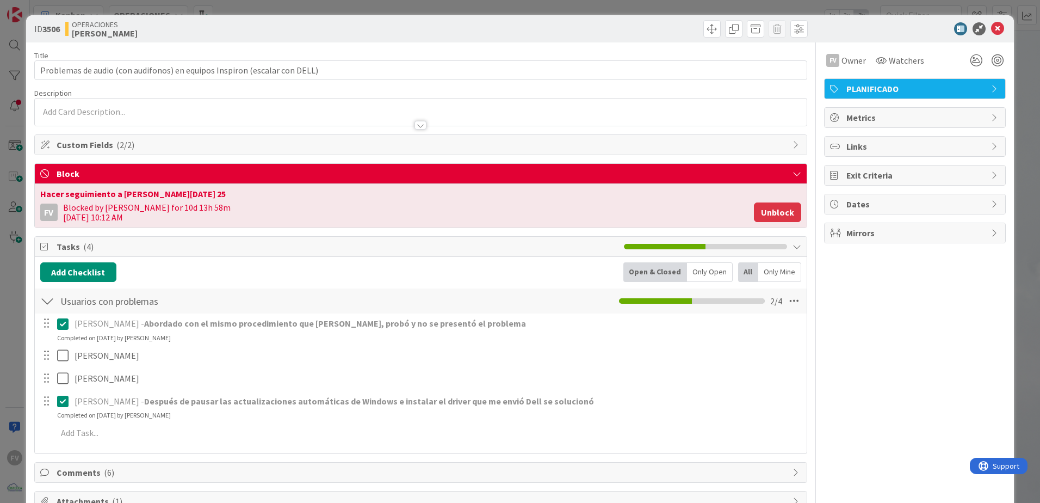
click at [775, 214] on button "Unblock" at bounding box center [777, 212] width 47 height 20
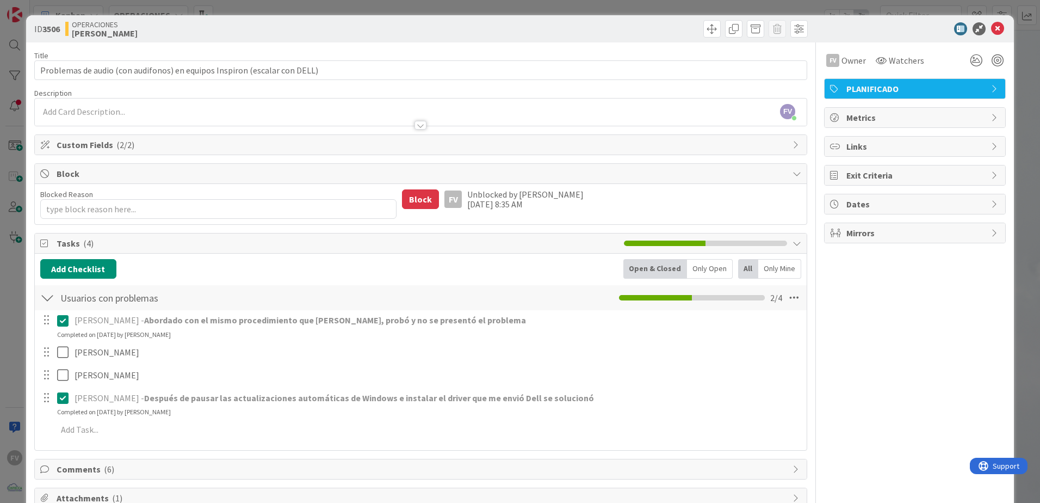
click at [1026, 129] on div "ID 3506 OPERACIONES [PERSON_NAME] Title 73 / 128 Problemas de audio (con audifo…" at bounding box center [520, 251] width 1040 height 503
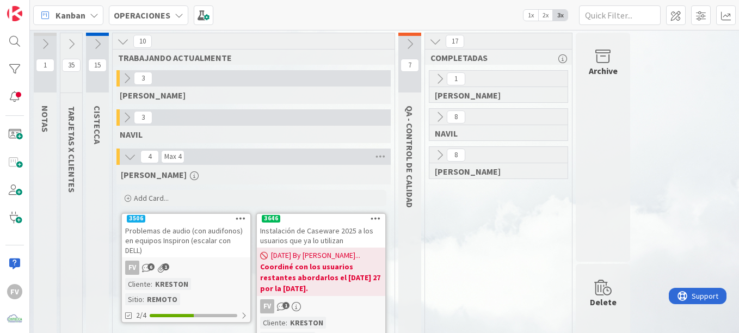
click at [128, 118] on icon at bounding box center [127, 118] width 12 height 12
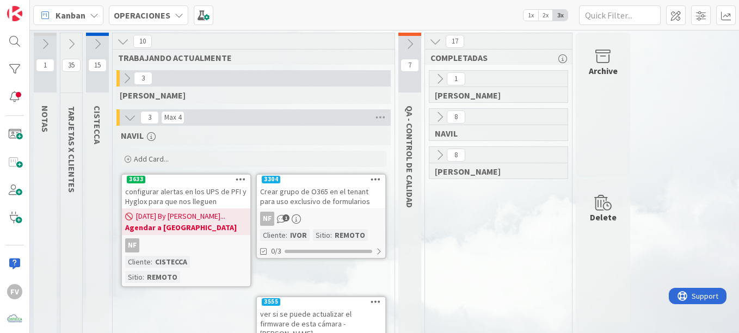
click at [131, 114] on icon at bounding box center [130, 118] width 12 height 12
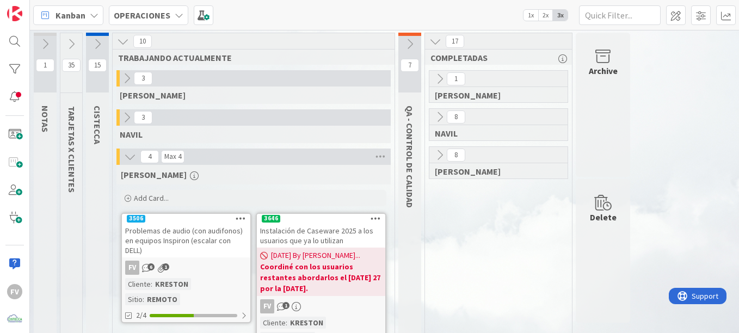
click at [130, 114] on icon at bounding box center [127, 118] width 12 height 12
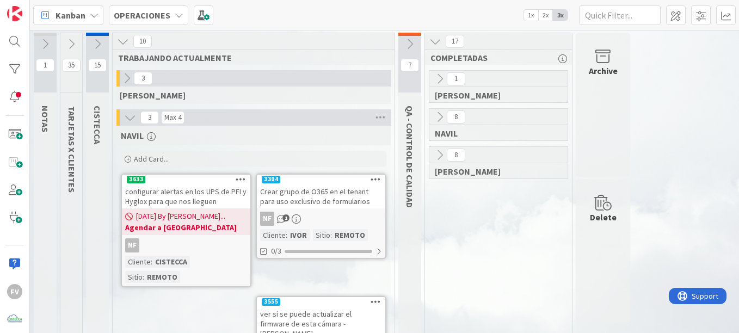
click at [130, 114] on icon at bounding box center [130, 118] width 12 height 12
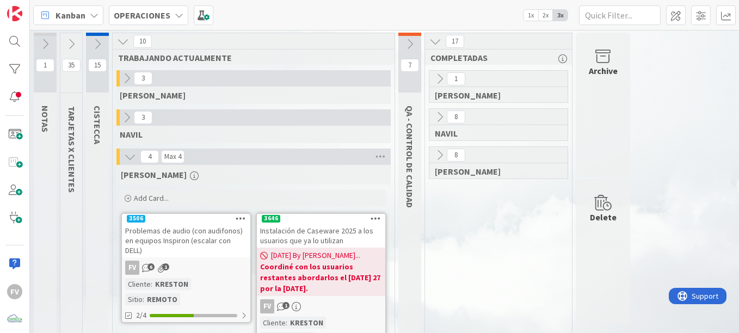
click at [409, 41] on icon at bounding box center [410, 44] width 12 height 12
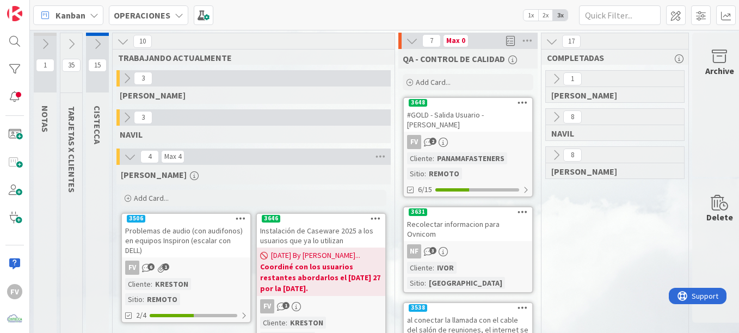
click at [412, 41] on icon at bounding box center [412, 41] width 12 height 12
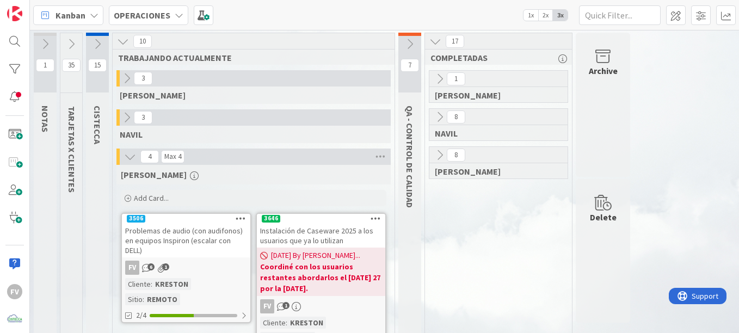
click at [95, 51] on button at bounding box center [97, 44] width 23 height 16
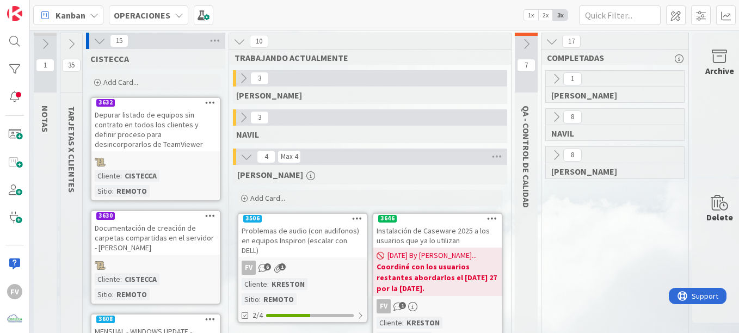
click at [94, 42] on icon at bounding box center [100, 41] width 12 height 12
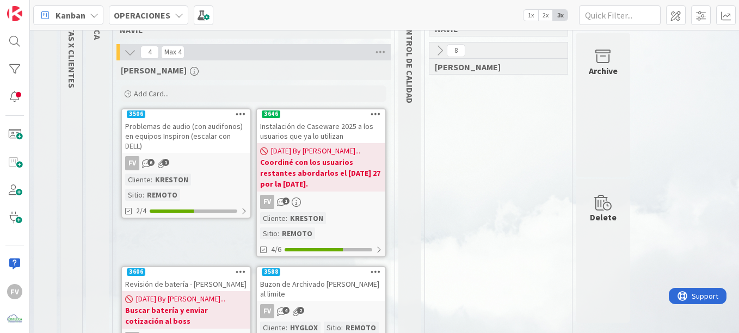
scroll to position [142, 0]
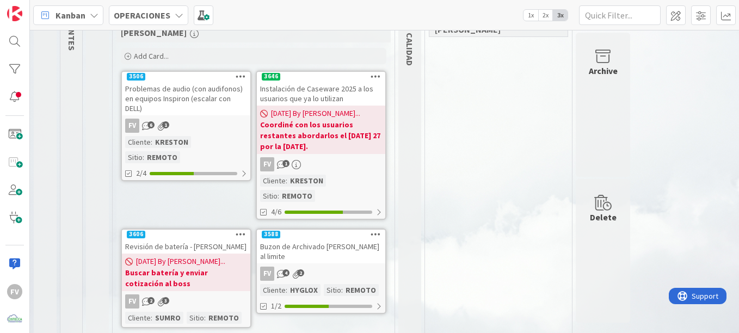
click at [312, 146] on b "Coordiné con los usuarios restantes abordarlos el [DATE] 27 por la [DATE]." at bounding box center [321, 135] width 122 height 33
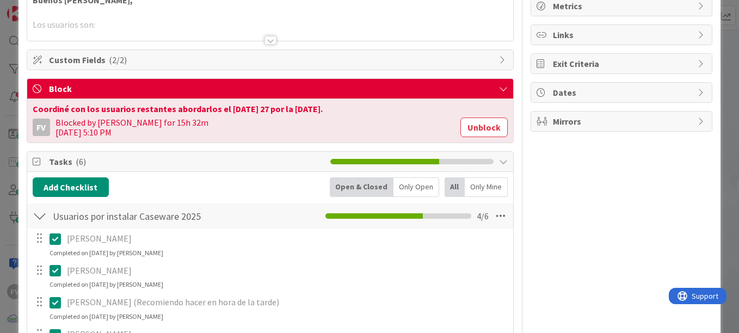
scroll to position [109, 0]
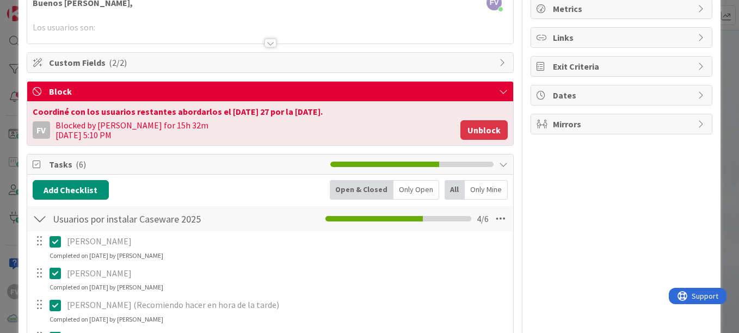
click at [490, 133] on button "Unblock" at bounding box center [483, 130] width 47 height 20
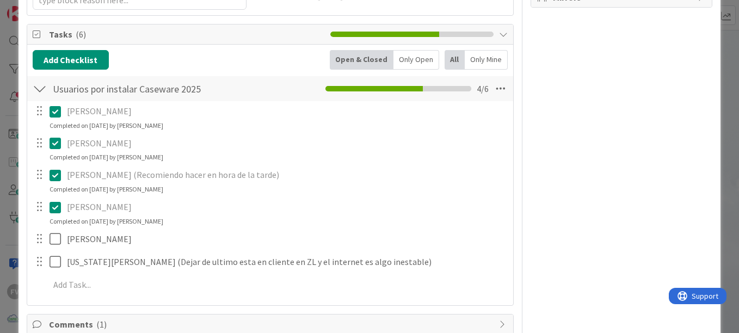
scroll to position [272, 0]
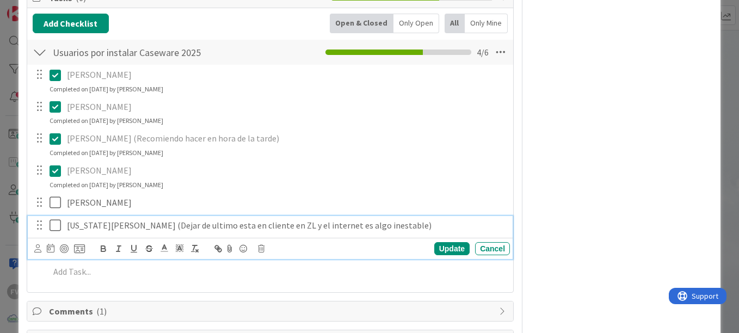
click at [57, 225] on icon at bounding box center [58, 225] width 16 height 13
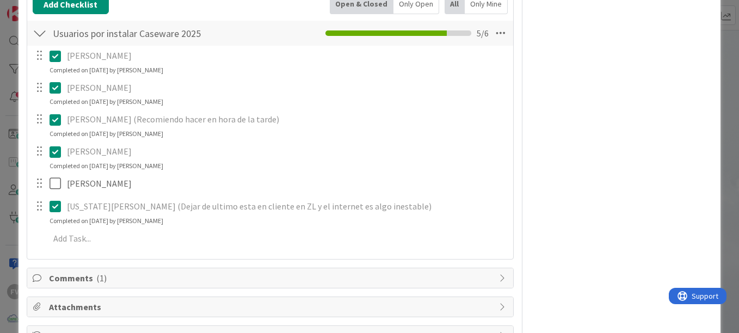
scroll to position [328, 0]
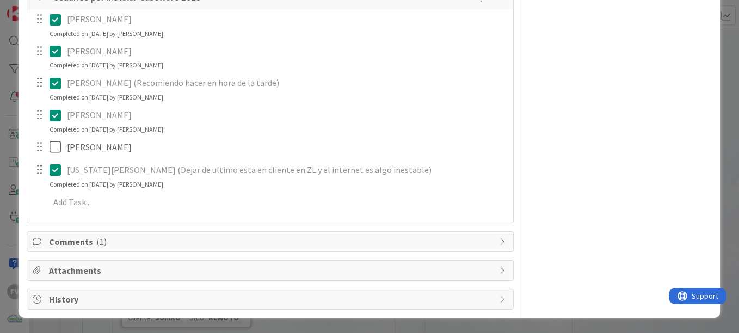
click at [155, 233] on div "Comments ( 1 )" at bounding box center [270, 242] width 486 height 20
type textarea "x"
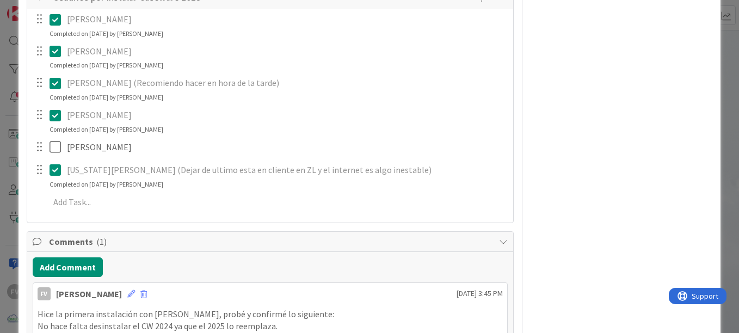
scroll to position [382, 0]
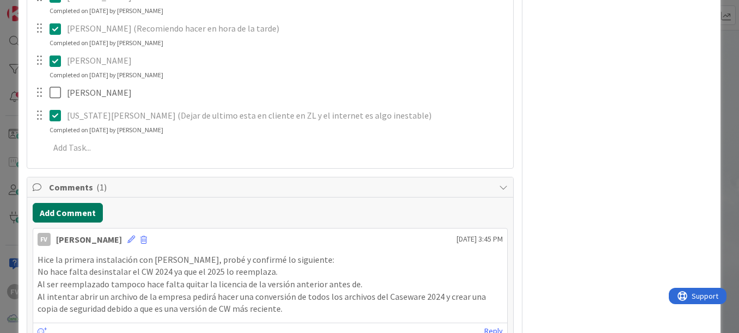
click at [95, 216] on button "Add Comment" at bounding box center [68, 213] width 70 height 20
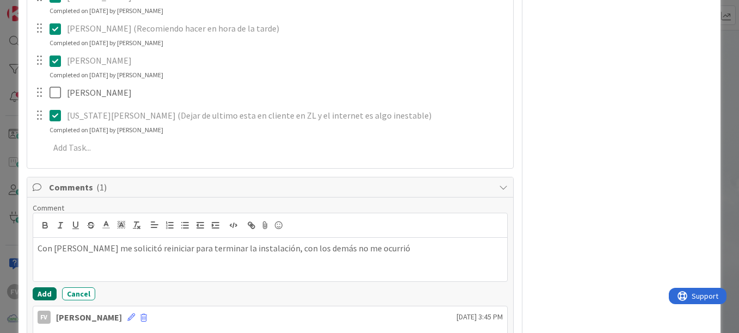
click at [43, 293] on button "Add" at bounding box center [45, 293] width 24 height 13
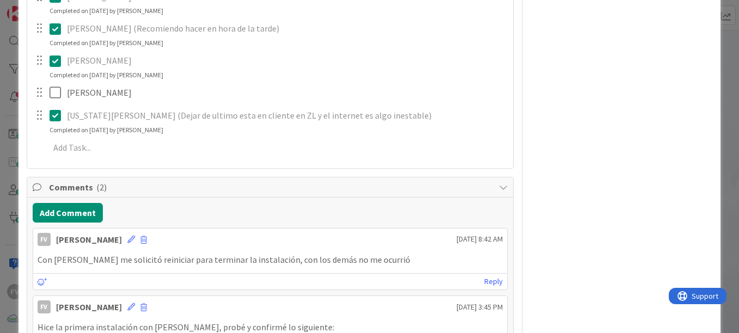
click at [443, 178] on div "Comments ( 2 )" at bounding box center [270, 187] width 486 height 20
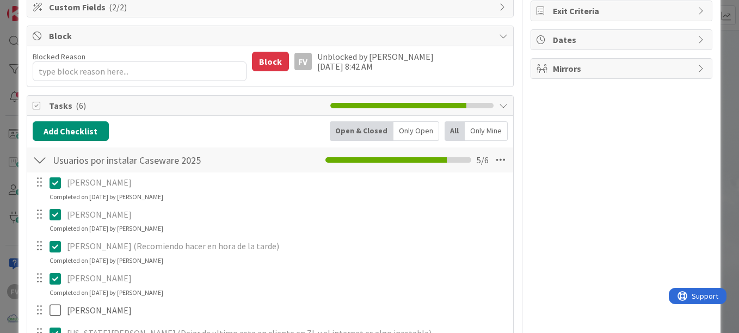
scroll to position [219, 0]
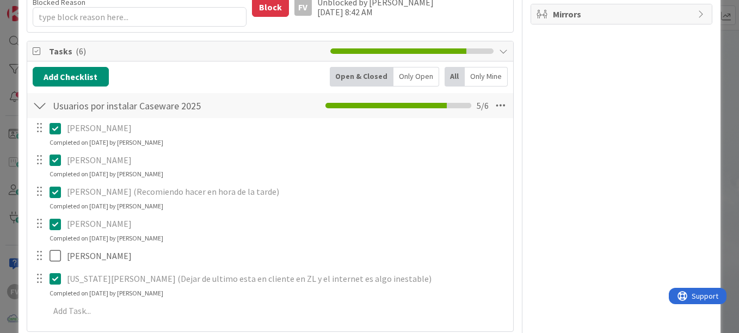
click at [41, 107] on div at bounding box center [40, 106] width 14 height 20
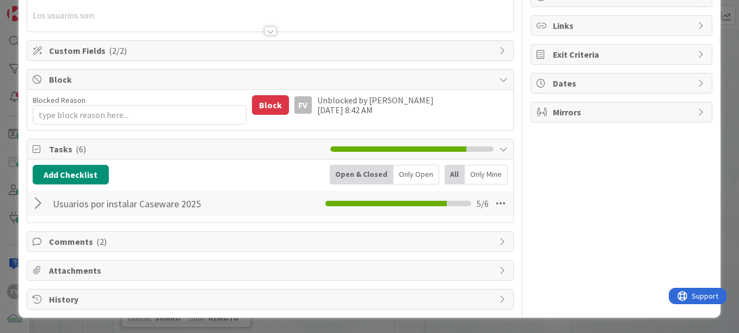
click at [455, 150] on li at bounding box center [452, 148] width 27 height 5
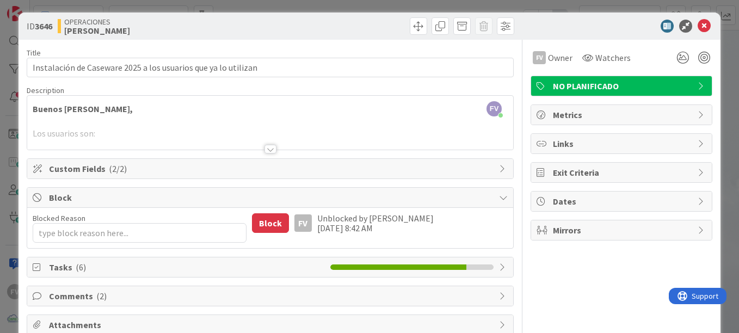
scroll to position [0, 0]
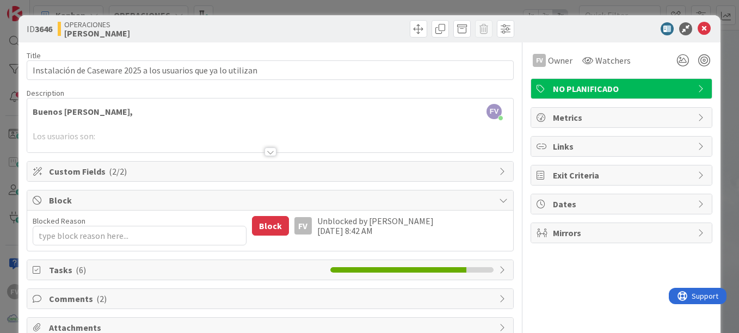
click at [476, 205] on span "Block" at bounding box center [271, 200] width 445 height 13
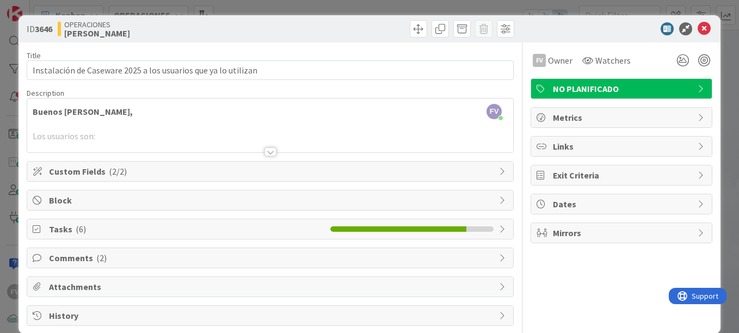
click at [720, 39] on div "ID 3646 OPERACIONES [PERSON_NAME] Title 62 / 128 Instalación de Caseware 2025 a…" at bounding box center [369, 166] width 739 height 333
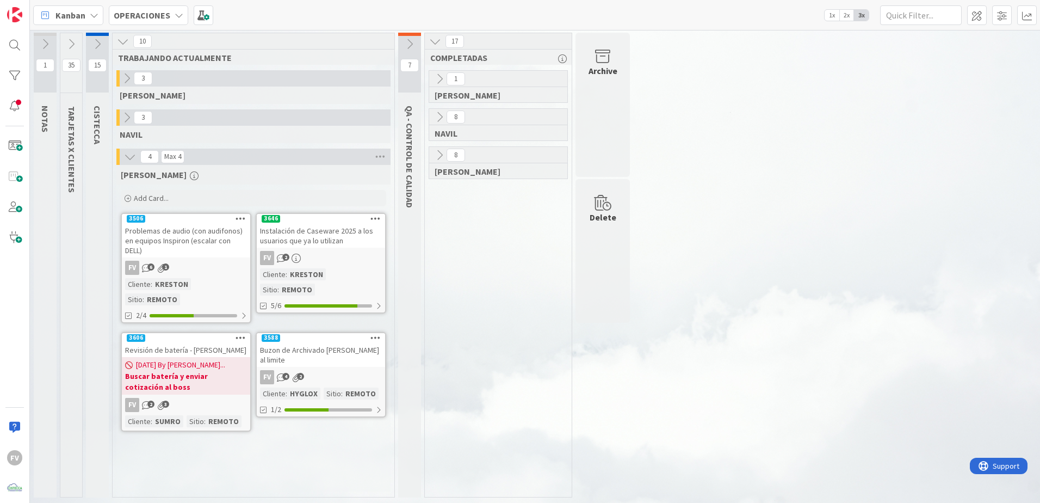
click at [315, 245] on div "Instalación de Caseware 2025 a los usuarios que ya lo utilizan" at bounding box center [321, 236] width 128 height 24
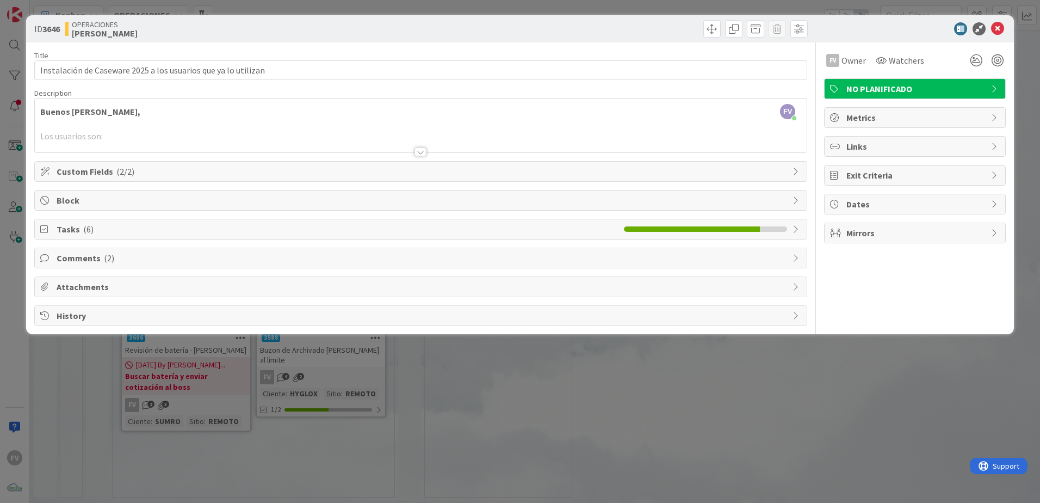
click at [124, 204] on span "Block" at bounding box center [422, 200] width 731 height 13
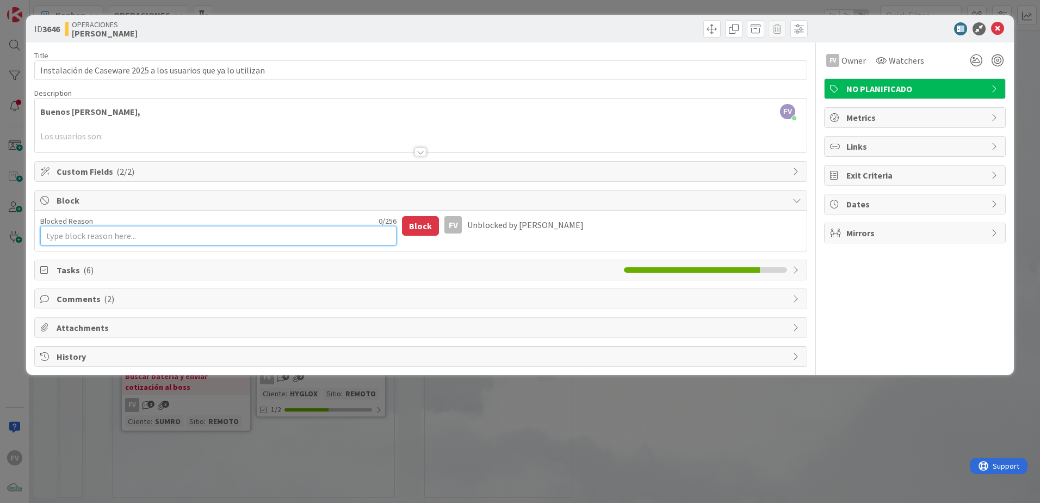
click at [132, 242] on textarea "Blocked Reason" at bounding box center [218, 236] width 357 height 20
type textarea "x"
type textarea "A"
type textarea "x"
type textarea "Ag"
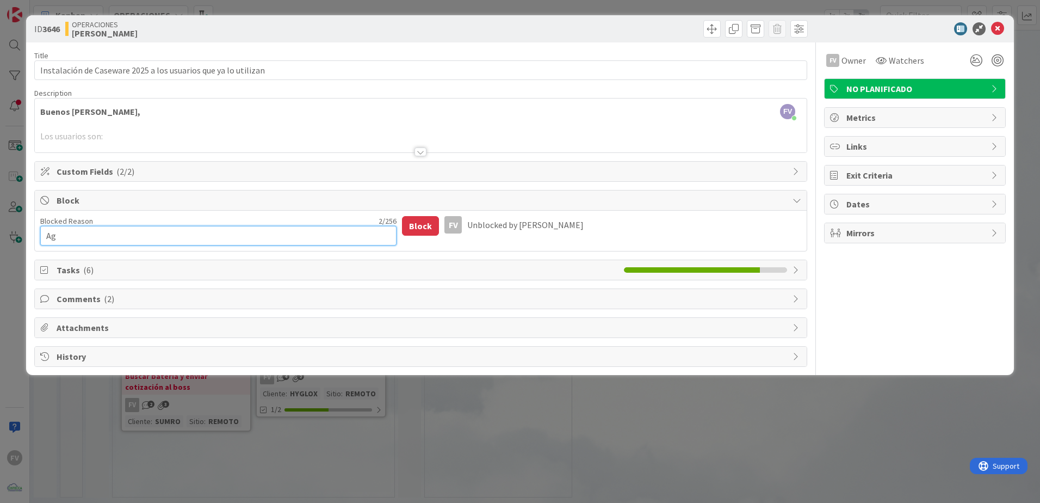
type textarea "x"
type textarea "Age"
type textarea "x"
type textarea "Agen"
type textarea "x"
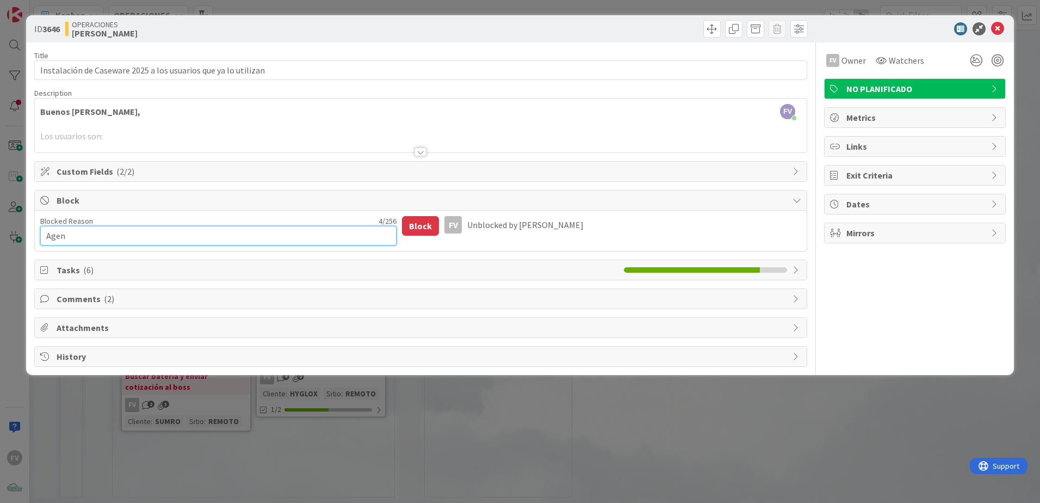
type textarea "Agend"
type textarea "x"
type textarea "Agendad"
type textarea "x"
type textarea "Agendado"
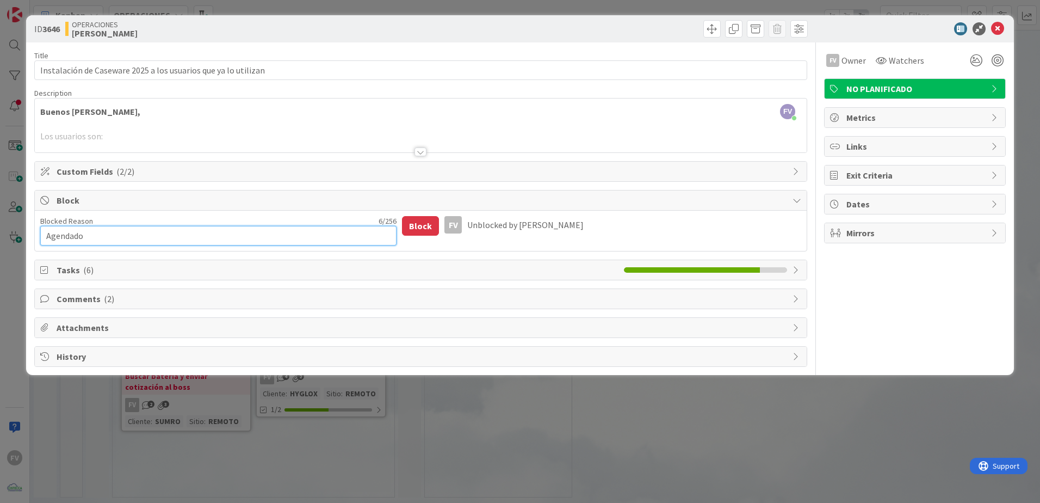
type textarea "x"
type textarea "Agendado"
type textarea "x"
type textarea "Agendado c"
type textarea "x"
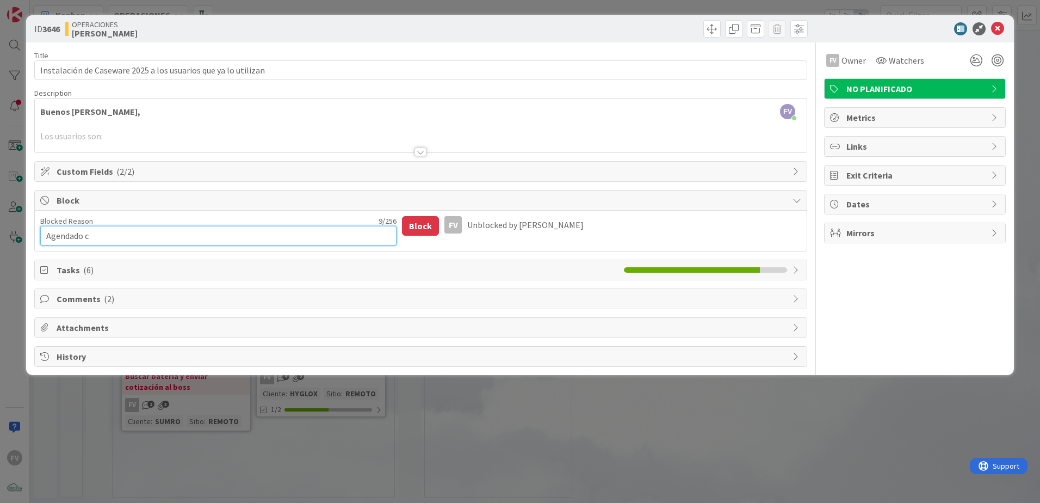
type textarea "Agendado co"
type textarea "x"
type textarea "Agendado con"
type textarea "x"
type textarea "Agendado con"
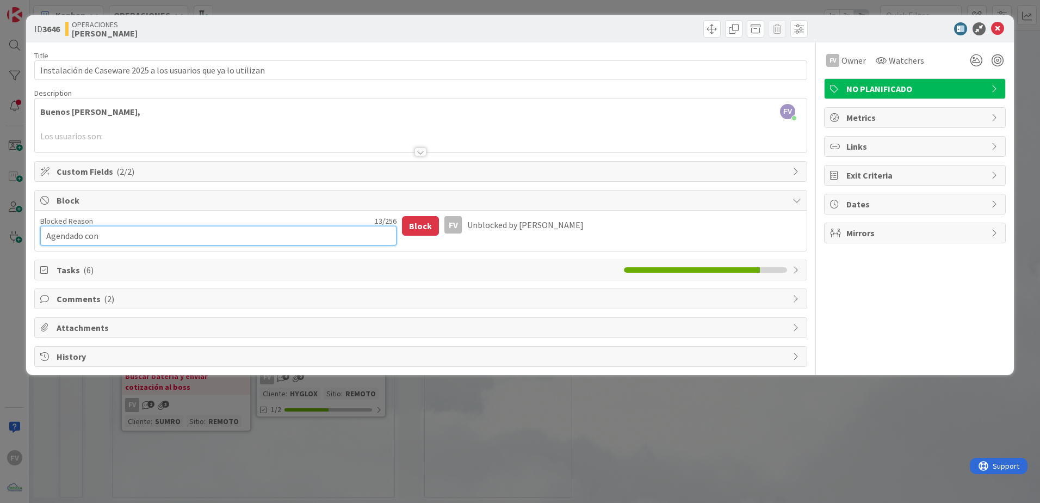
type textarea "x"
type textarea "Agendado con Y"
type textarea "x"
type textarea "Agendado con [PERSON_NAME]"
type textarea "x"
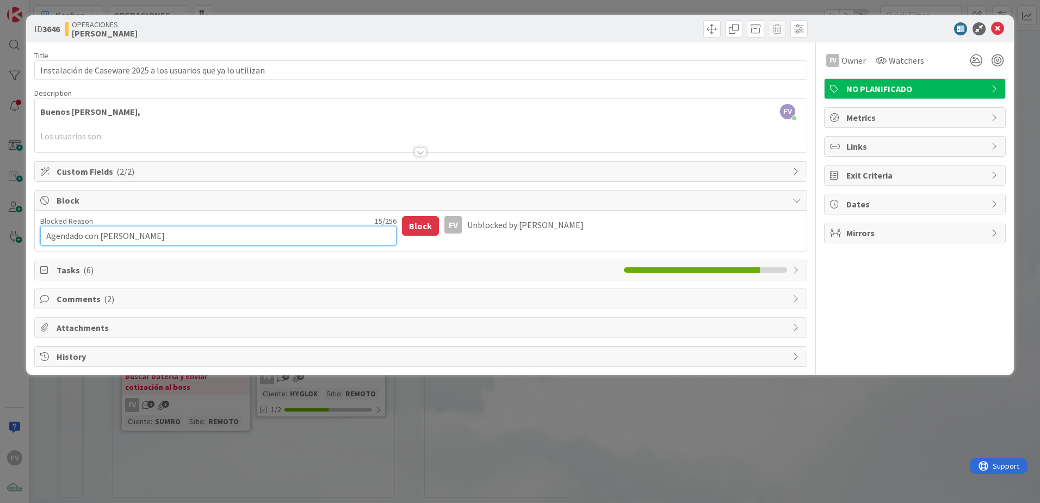
type textarea "Agendado con [PERSON_NAME]"
type textarea "x"
type textarea "Agendado con [PERSON_NAME]"
type textarea "x"
type textarea "Agendado con Yara q"
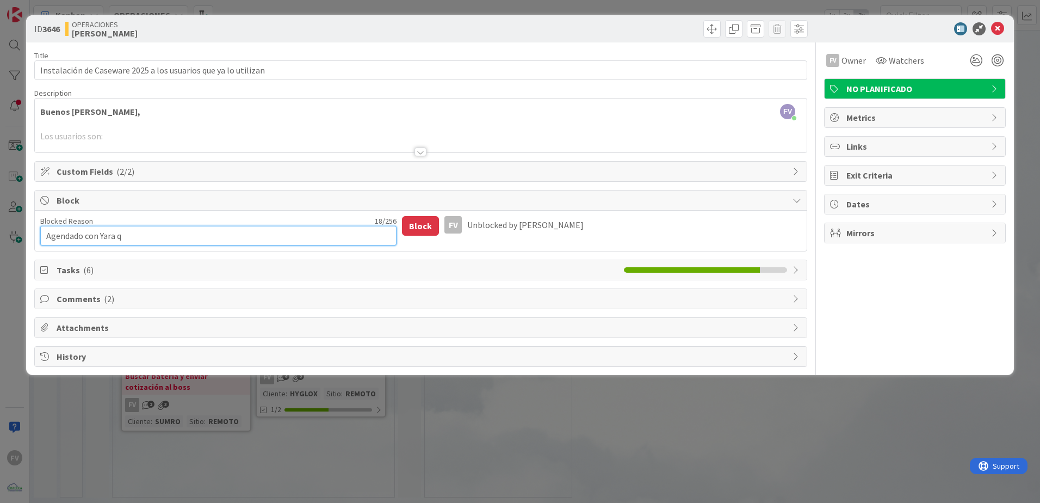
type textarea "x"
type textarea "Agendado con Yara qu"
type textarea "x"
type textarea "Agendado con Yara que"
type textarea "x"
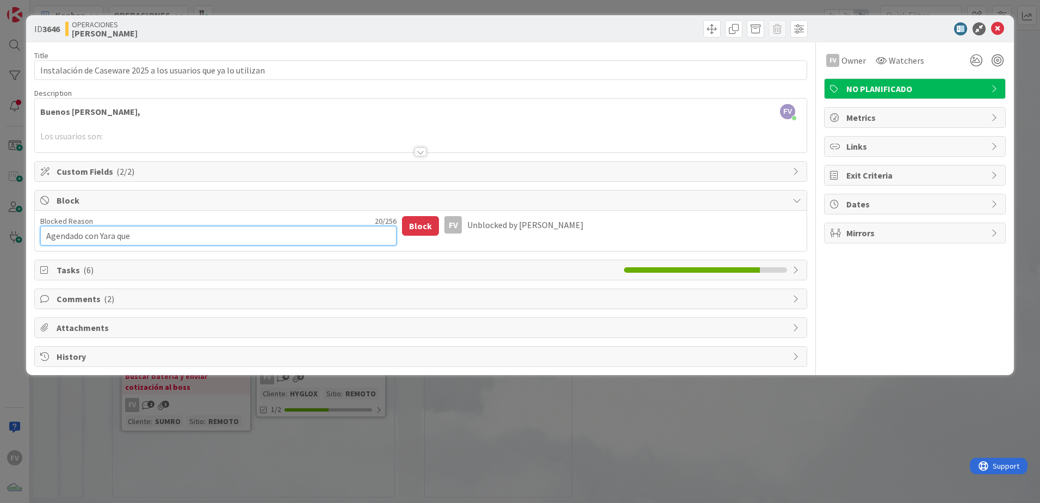
type textarea "Agendado con Yara que"
type textarea "x"
type textarea "Agendado con Yara que e"
type textarea "x"
type textarea "Agendado con Yara que es"
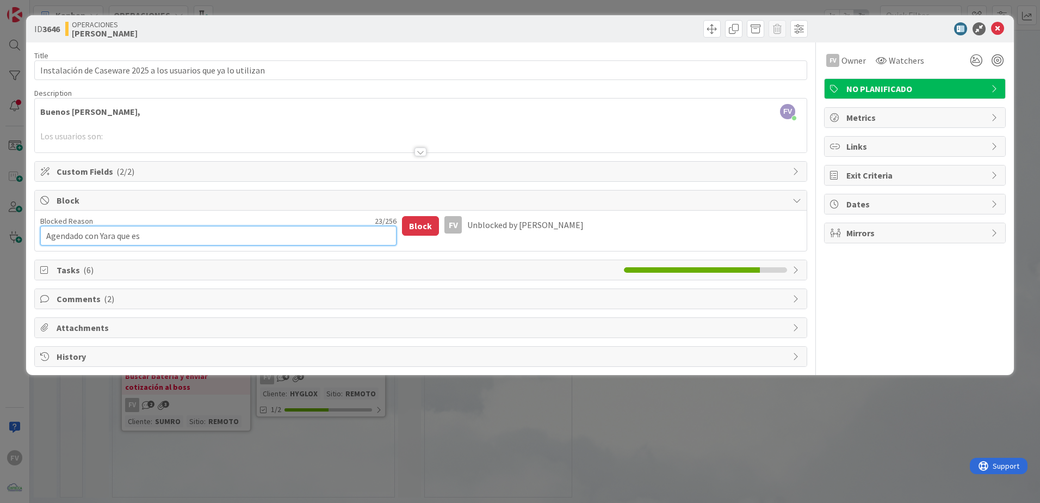
type textarea "x"
type textarea "Agendado con Yara que es"
type textarea "x"
type textarea "Agendado con Yara que es"
type textarea "x"
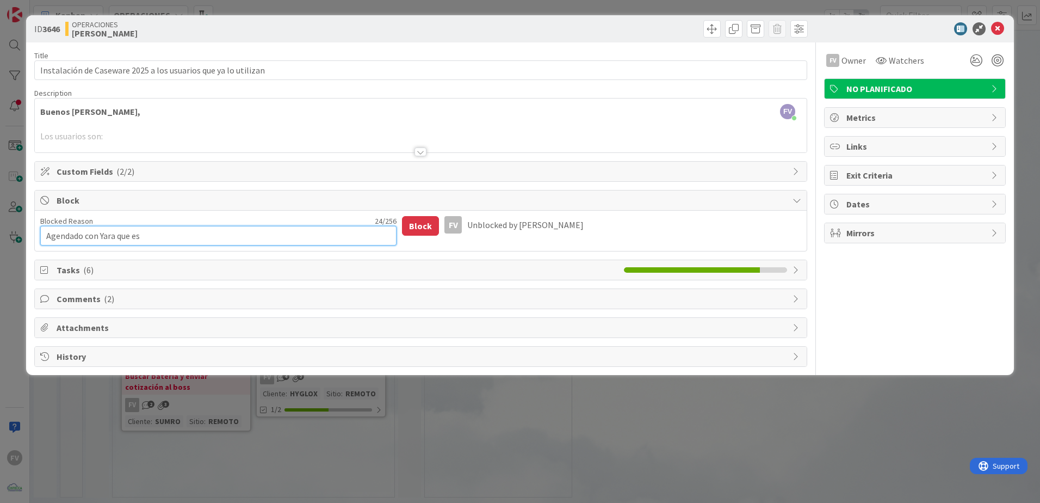
type textarea "Agendado con Yara que e"
type textarea "x"
type textarea "Agendado con Yara que"
type textarea "x"
type textarea "Agendado con Yara que"
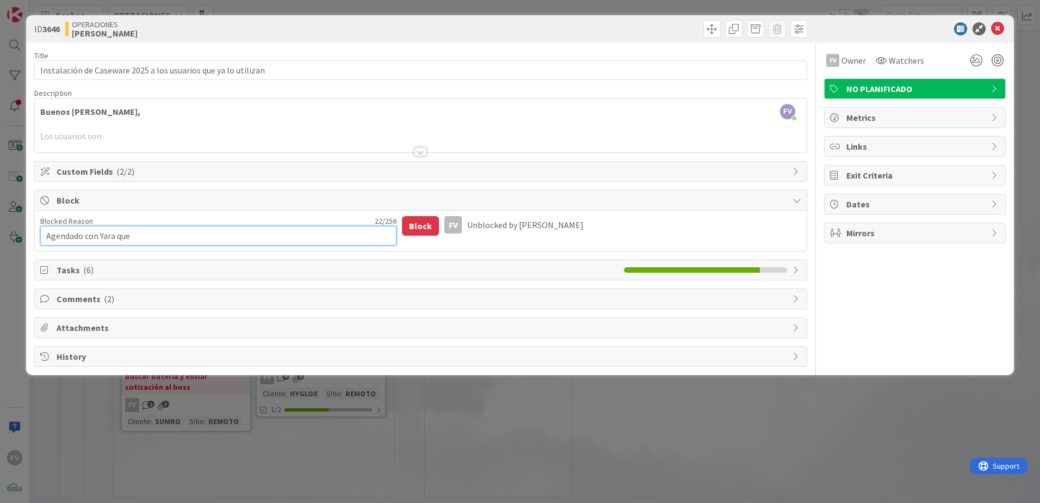
type textarea "x"
type textarea "Agendado con Yara qu"
type textarea "x"
type textarea "Agendado con Yara q"
type textarea "x"
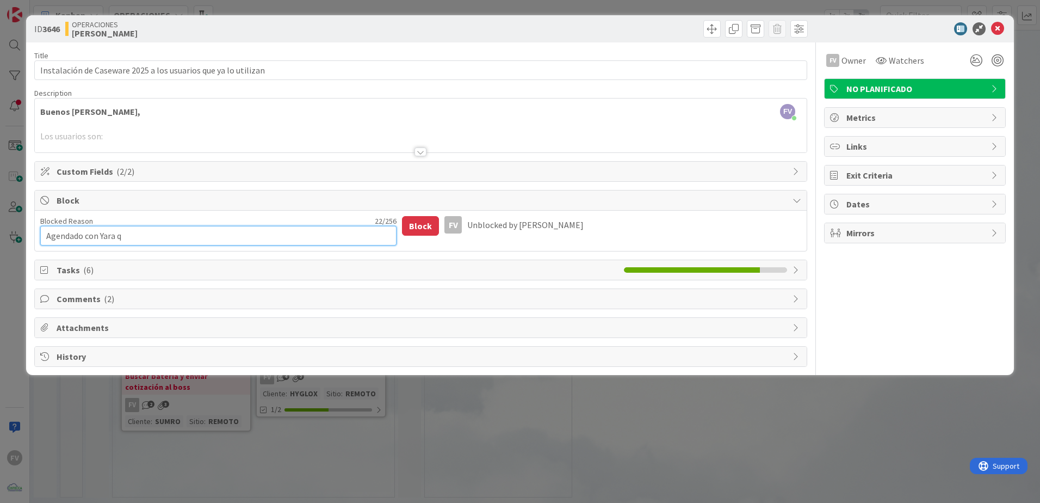
type textarea "Agendado con [PERSON_NAME]"
type textarea "x"
type textarea "Agendado con Yara a"
type textarea "x"
type textarea "Agendado con Yara a"
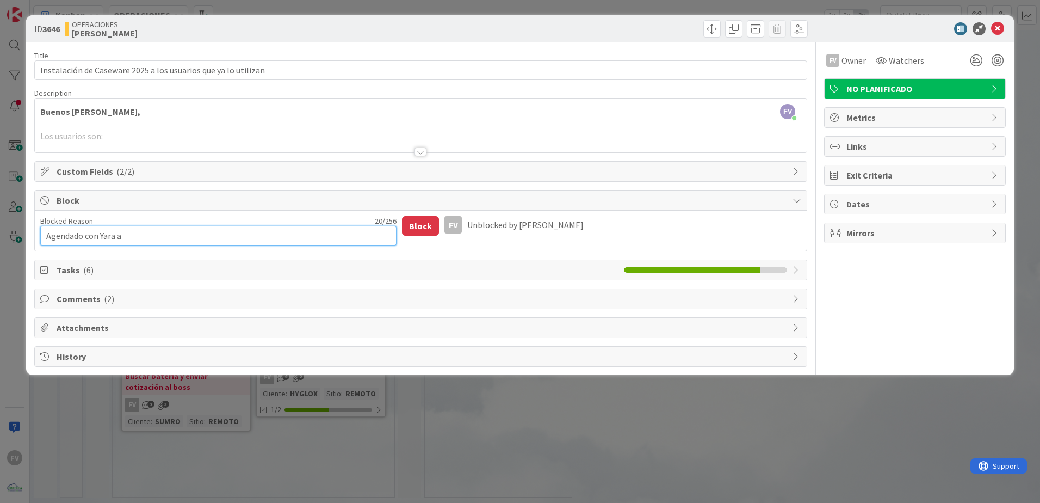
type textarea "x"
type textarea "Agendado con Yara a"
type textarea "x"
type textarea "Agendado con [PERSON_NAME]"
type textarea "x"
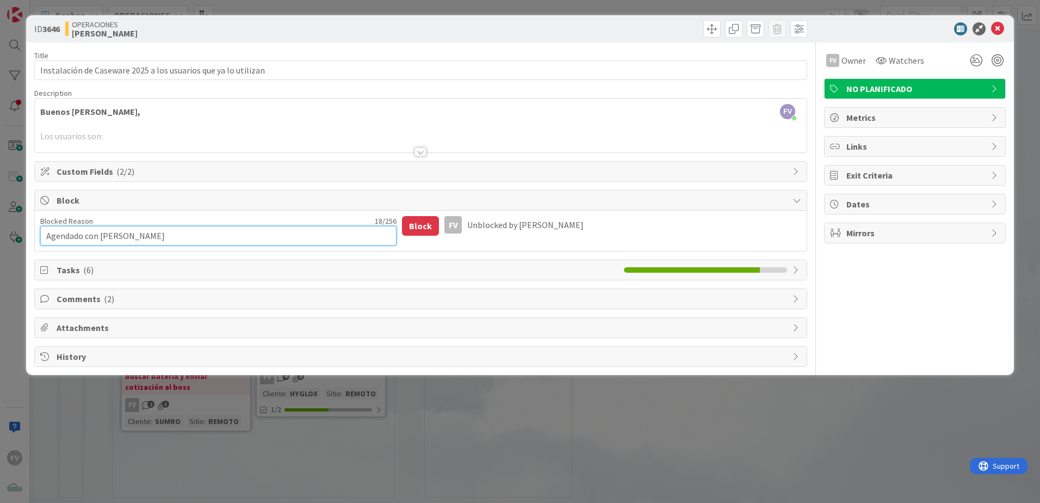
type textarea "Agendado con [PERSON_NAME]"
type textarea "x"
type textarea "Agendado con [PERSON_NAME]"
type textarea "x"
type textarea "Agendado con [PERSON_NAME][DATE]"
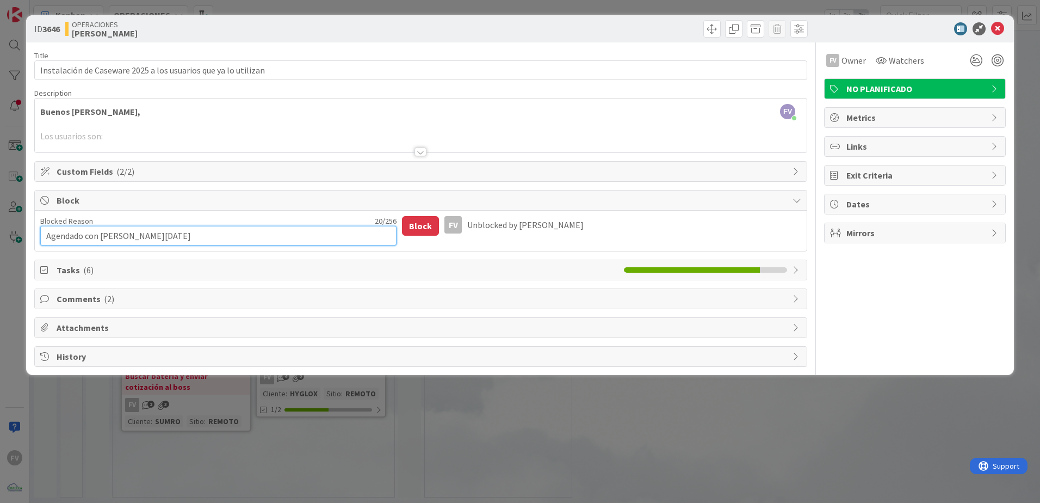
type textarea "x"
type textarea "Agendado con [PERSON_NAME][DATE]"
type textarea "x"
type textarea "Agendado con [PERSON_NAME][DATE] a"
type textarea "x"
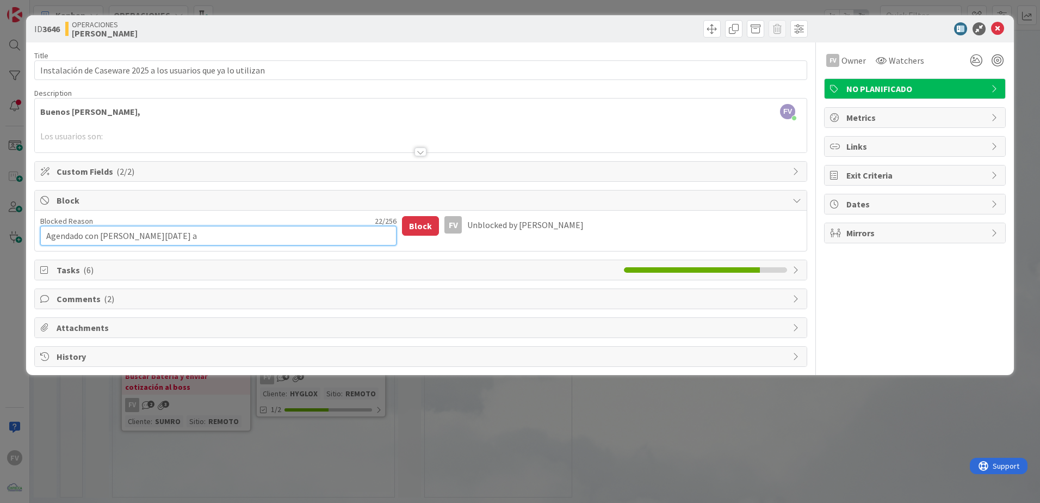
type textarea "Agendado con [PERSON_NAME][DATE] a"
type textarea "x"
type textarea "Agendado con [PERSON_NAME][DATE] a l"
type textarea "x"
type textarea "Agendado con [PERSON_NAME][DATE] a la"
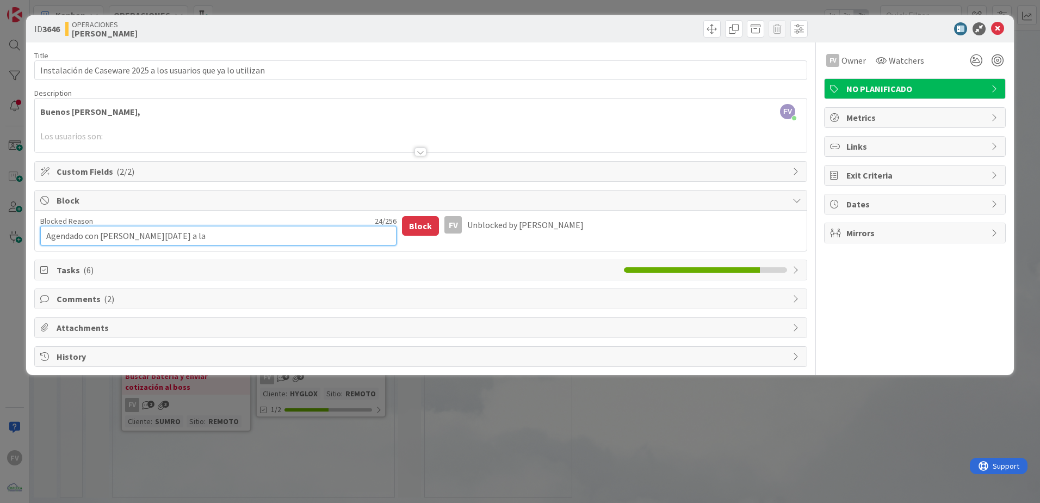
type textarea "x"
type textarea "Agendado con [PERSON_NAME][DATE] a las"
type textarea "x"
type textarea "Agendado con [PERSON_NAME][DATE] a las"
type textarea "x"
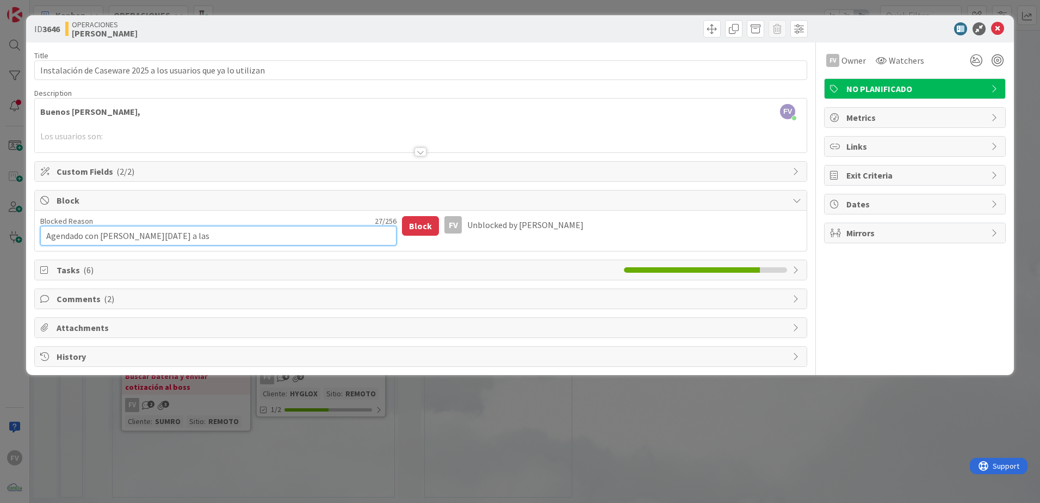
type textarea "Agendado con [PERSON_NAME][DATE] a las 1"
type textarea "x"
type textarea "Agendado con [PERSON_NAME][DATE] a las 10"
type textarea "x"
type textarea "Agendado con [PERSON_NAME][DATE] a las 10:"
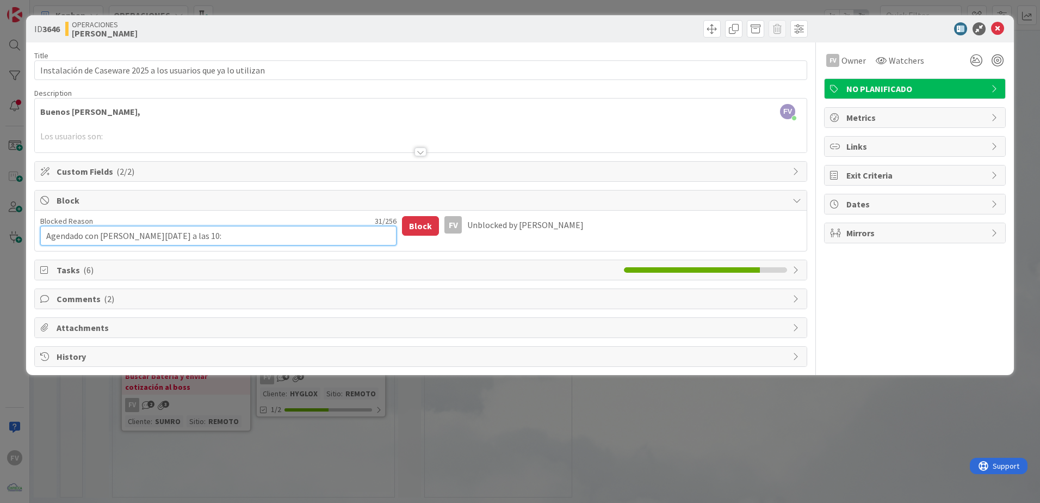
type textarea "x"
type textarea "Agendado con [PERSON_NAME][DATE] a las 10:0"
type textarea "x"
type textarea "Agendado con [PERSON_NAME][DATE] a las 10:00a"
type textarea "x"
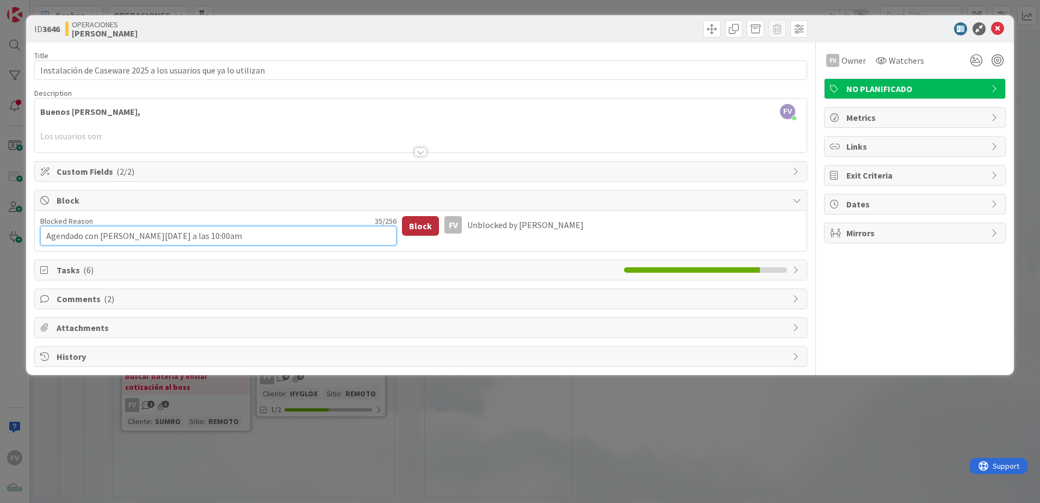
type textarea "Agendado con [PERSON_NAME][DATE] a las 10:00am"
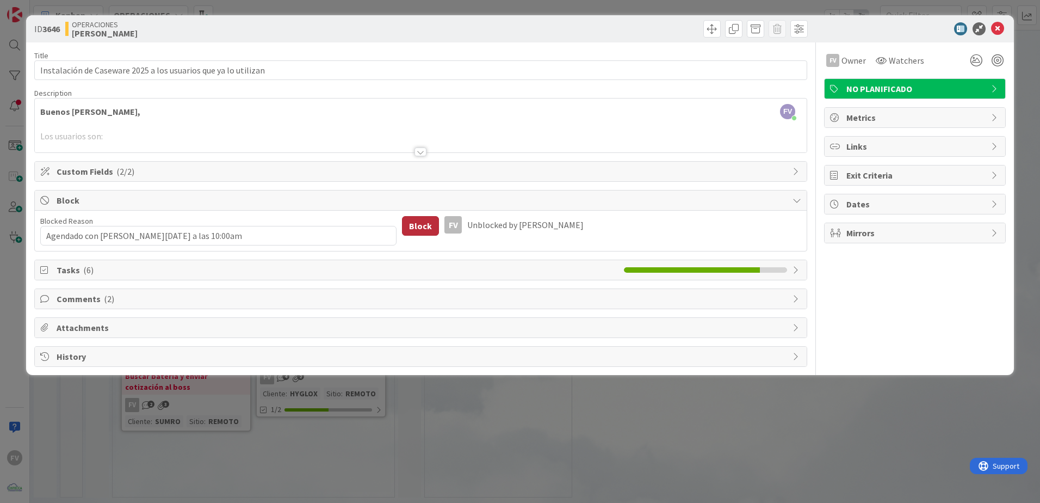
click at [421, 220] on button "Block" at bounding box center [420, 226] width 37 height 20
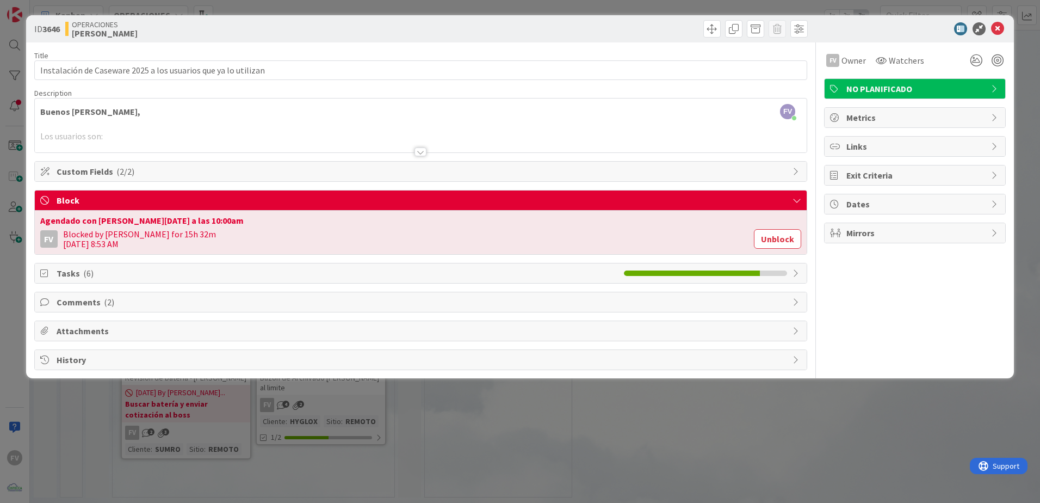
click at [440, 197] on span "Block" at bounding box center [422, 200] width 731 height 13
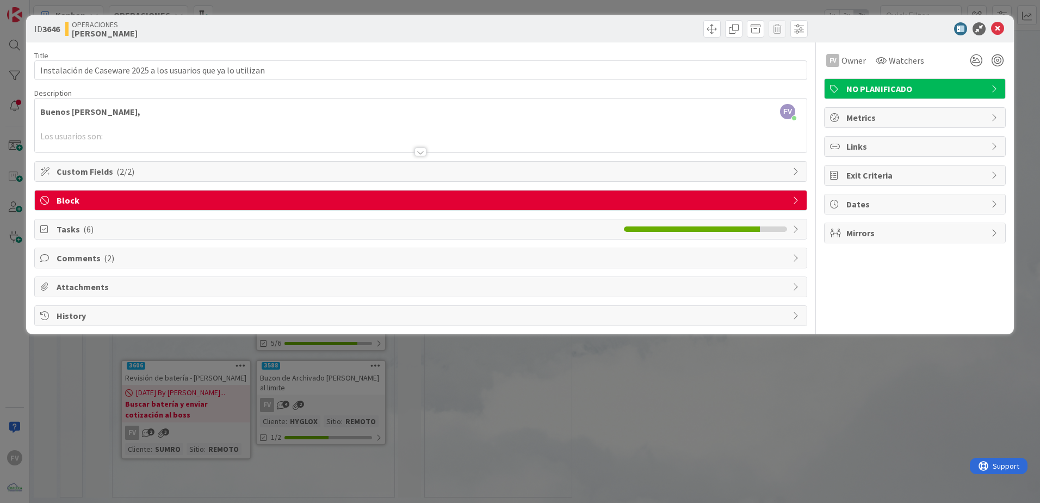
click at [460, 394] on div "ID 3646 OPERACIONES [PERSON_NAME] Title 62 / 128 Instalación de Caseware 2025 a…" at bounding box center [520, 251] width 1040 height 503
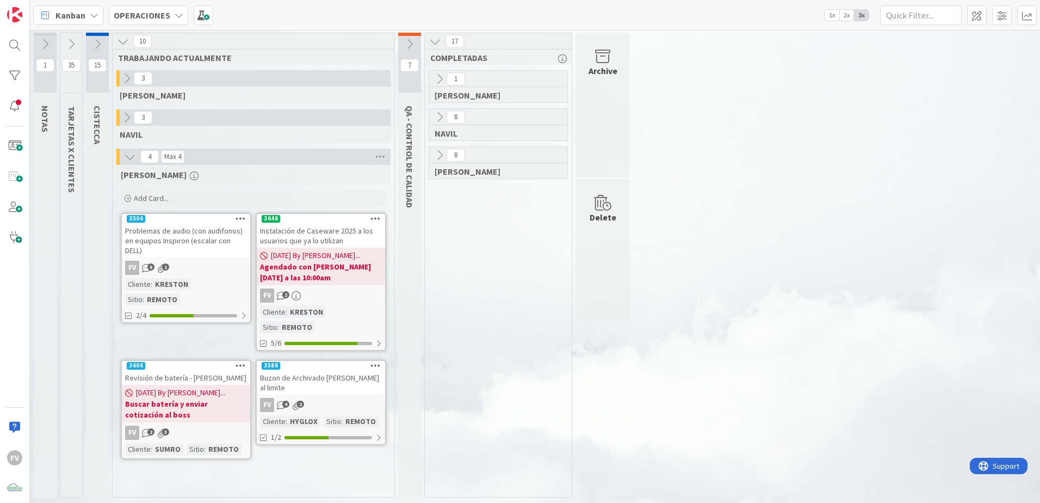
click at [225, 398] on b "Buscar batería y enviar cotización al boss" at bounding box center [186, 409] width 122 height 22
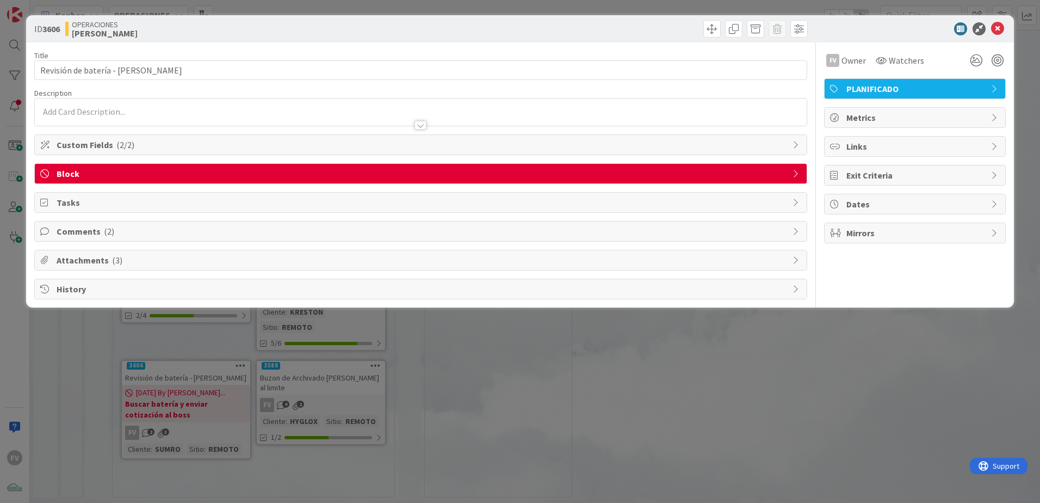
click at [146, 177] on span "Block" at bounding box center [422, 173] width 731 height 13
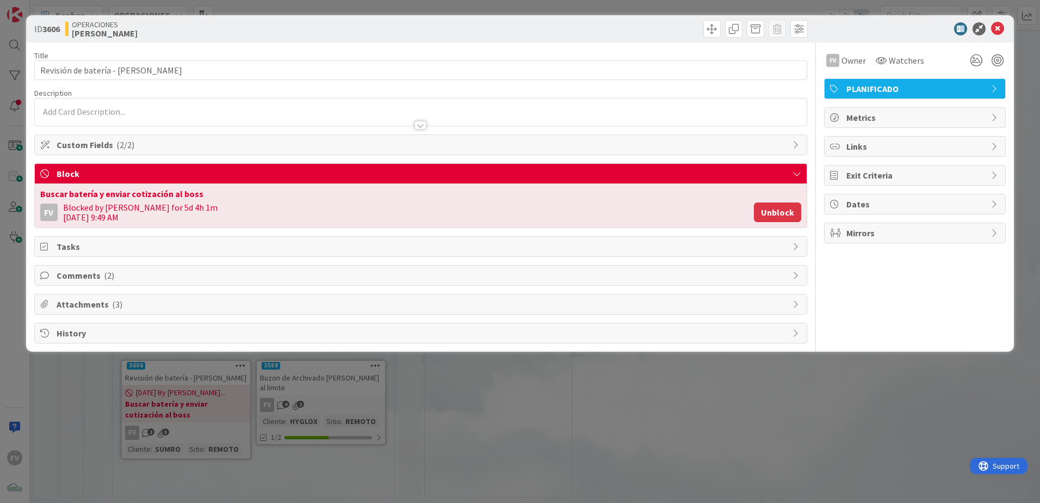
drag, startPoint x: 792, startPoint y: 212, endPoint x: 780, endPoint y: 298, distance: 87.3
click at [792, 212] on button "Unblock" at bounding box center [777, 212] width 47 height 20
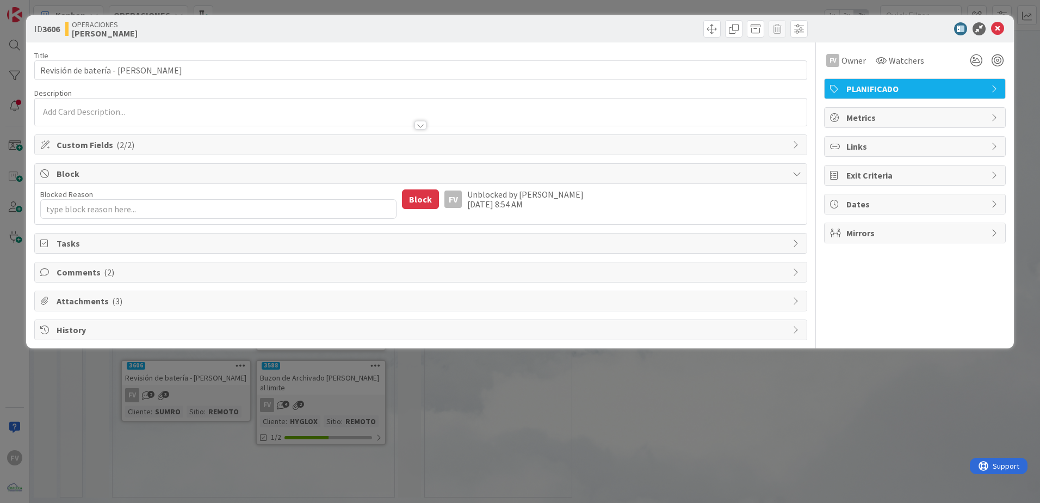
click at [736, 433] on div "ID 3606 OPERACIONES [PERSON_NAME] Title 33 / 128 Revisión de batería - [PERSON_…" at bounding box center [520, 251] width 1040 height 503
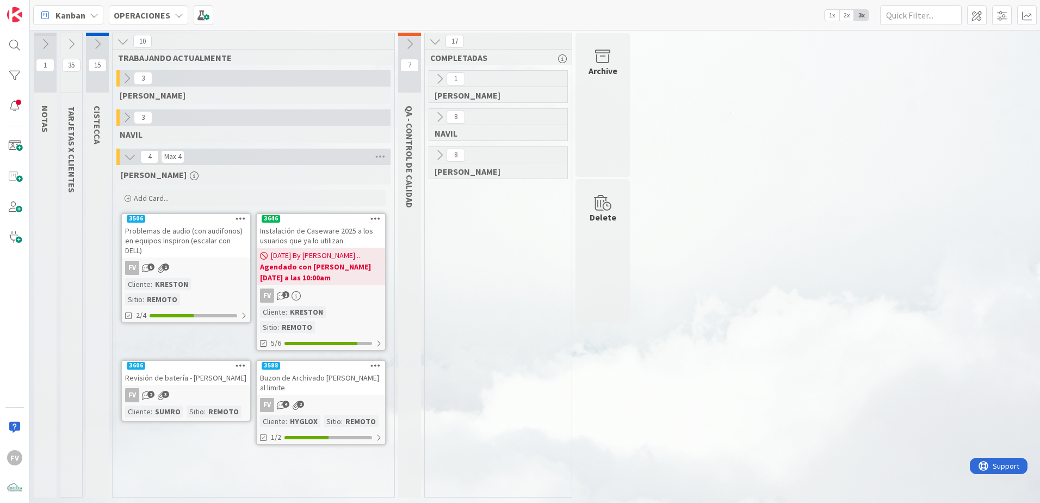
click at [206, 371] on div "Revisión de batería - [PERSON_NAME]" at bounding box center [186, 378] width 128 height 14
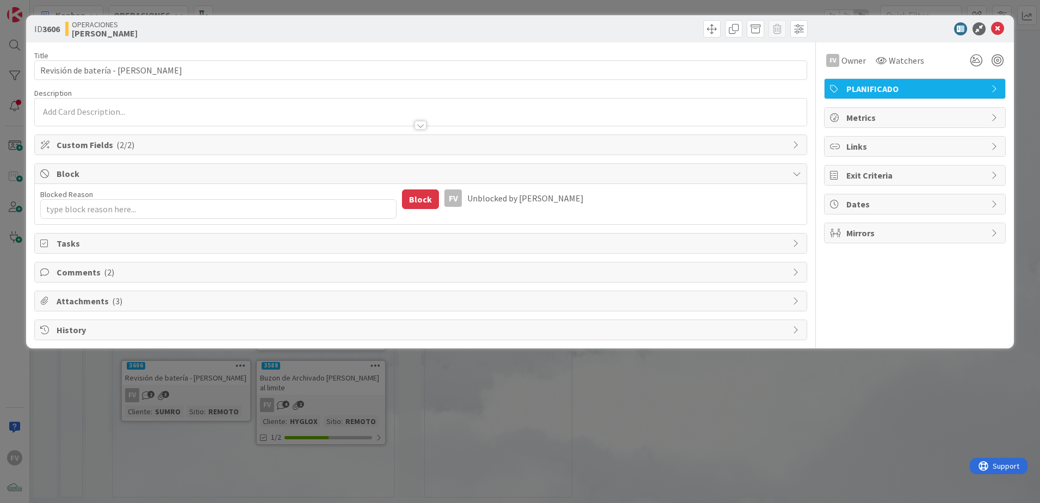
click at [1027, 14] on div "ID 3606 OPERACIONES [PERSON_NAME] Title 33 / 128 Revisión de batería - [PERSON_…" at bounding box center [520, 251] width 1040 height 503
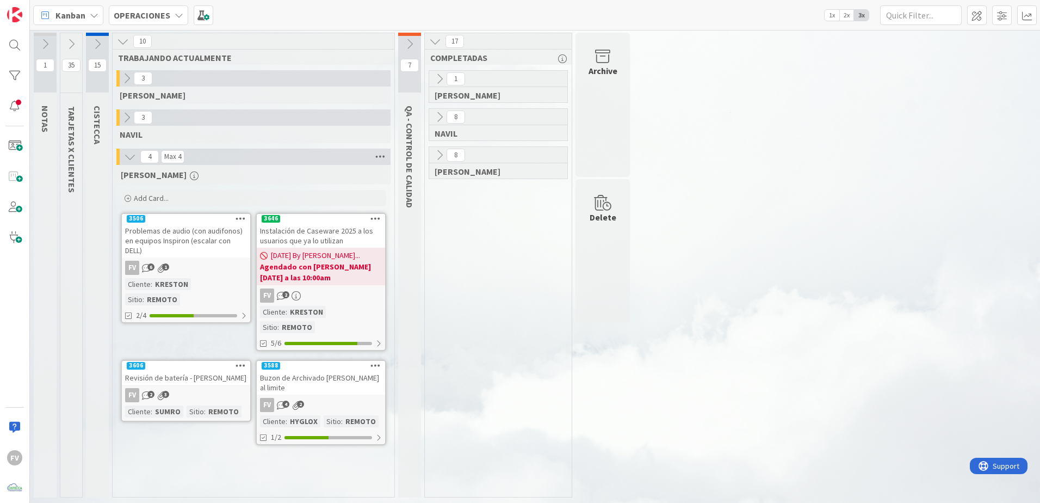
click at [384, 159] on icon at bounding box center [380, 157] width 14 height 16
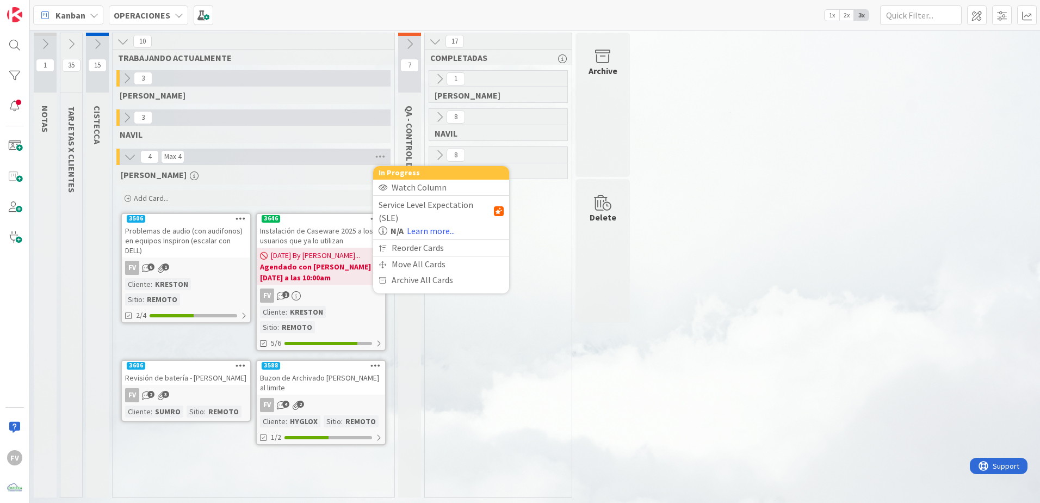
drag, startPoint x: 483, startPoint y: 327, endPoint x: 324, endPoint y: 265, distance: 170.0
click at [481, 328] on div "1 [PERSON_NAME] 8 [PERSON_NAME] 8 [PERSON_NAME]" at bounding box center [498, 283] width 143 height 427
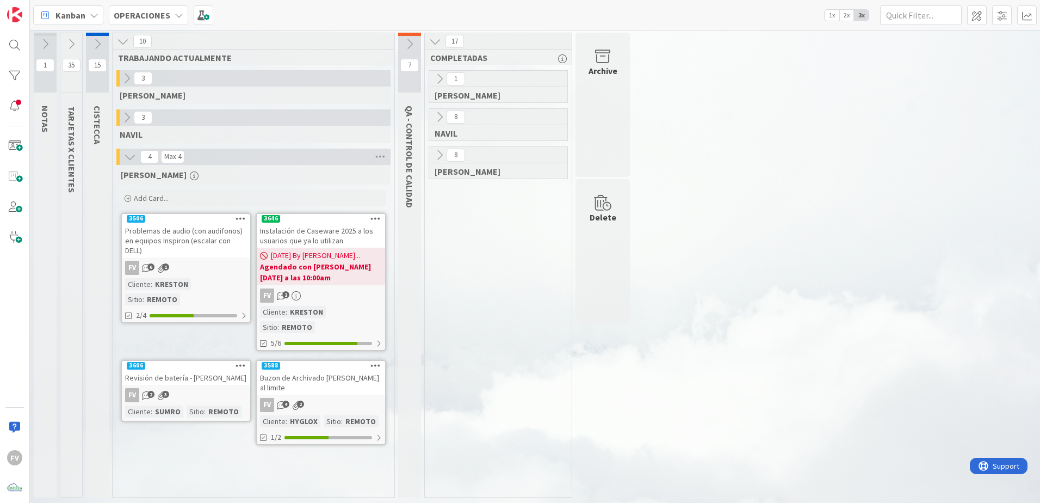
click at [371, 220] on icon at bounding box center [376, 218] width 10 height 8
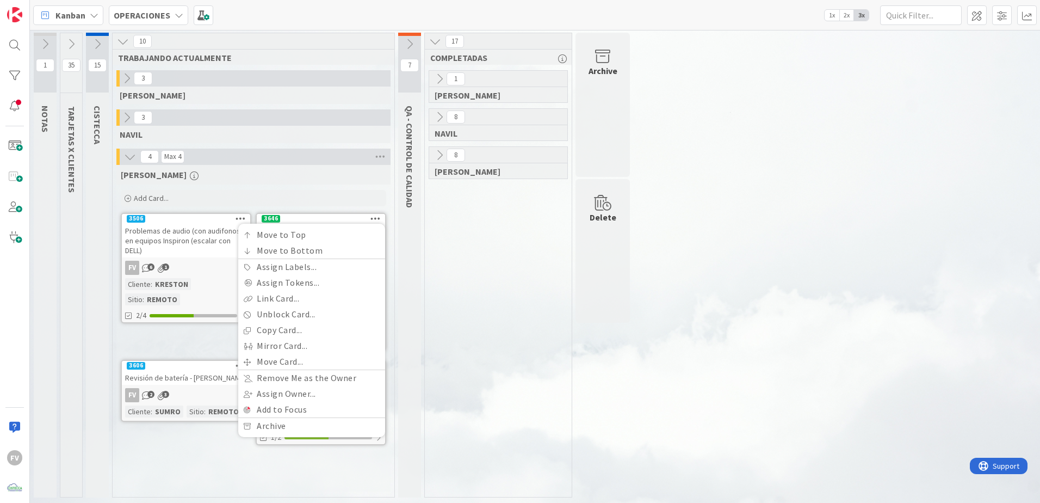
click at [503, 372] on div "1 [PERSON_NAME] 8 [PERSON_NAME] 8 [PERSON_NAME]" at bounding box center [498, 283] width 143 height 427
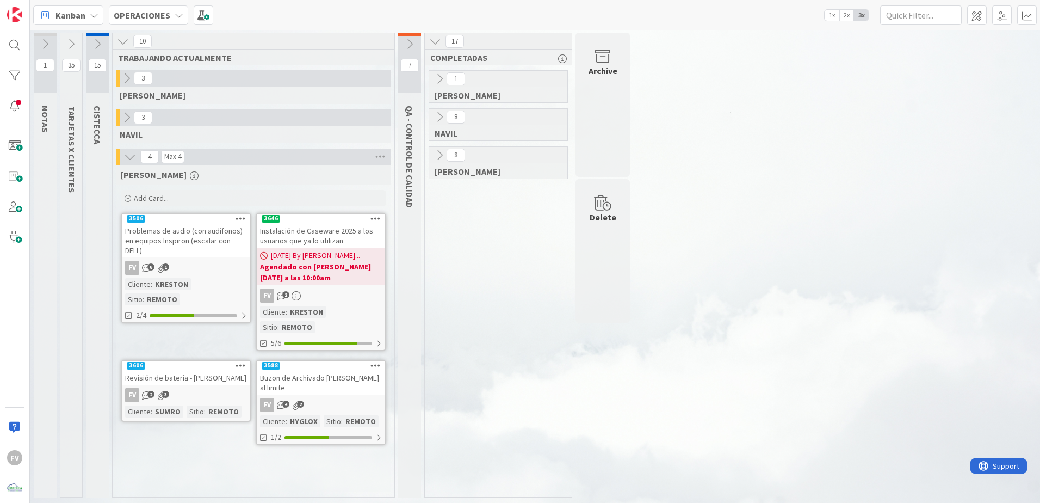
click at [92, 39] on icon at bounding box center [97, 44] width 12 height 12
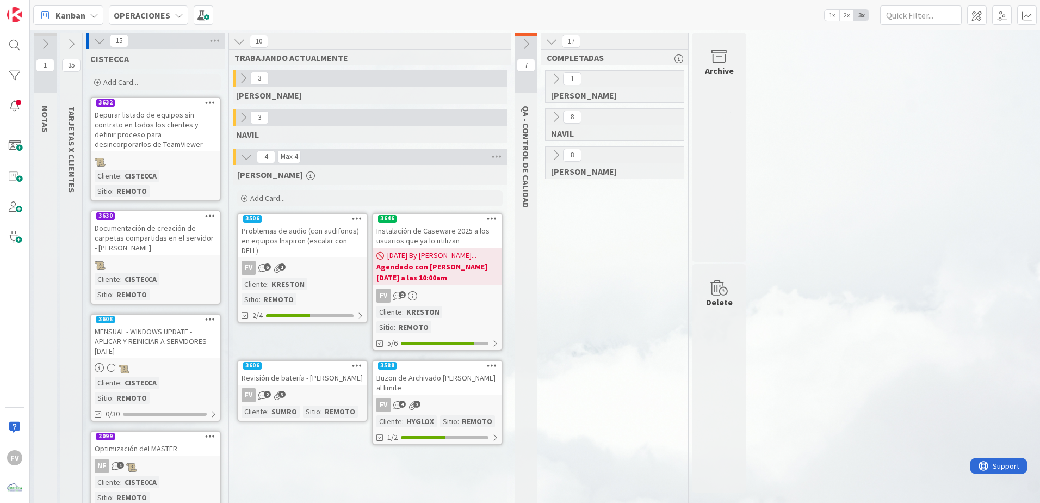
click at [94, 38] on icon at bounding box center [100, 41] width 12 height 12
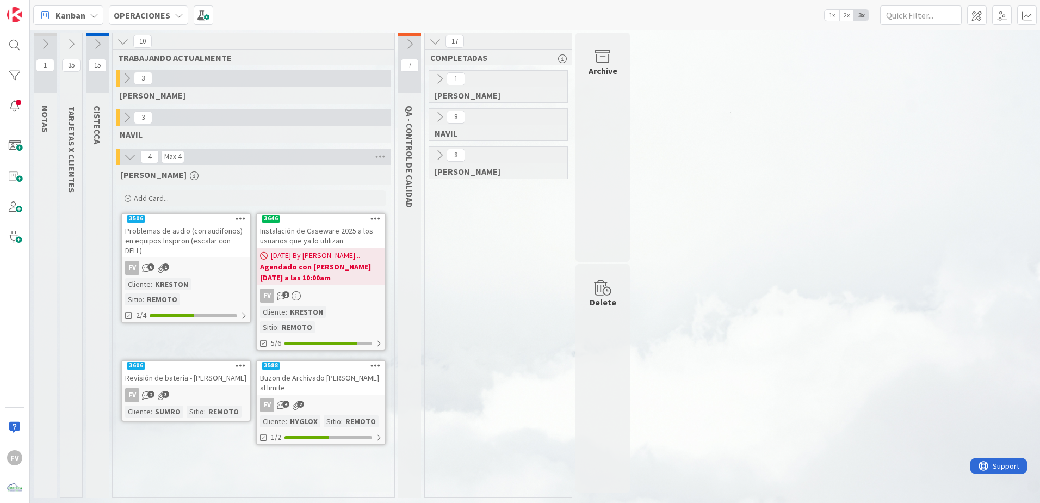
click at [77, 38] on button at bounding box center [71, 44] width 22 height 16
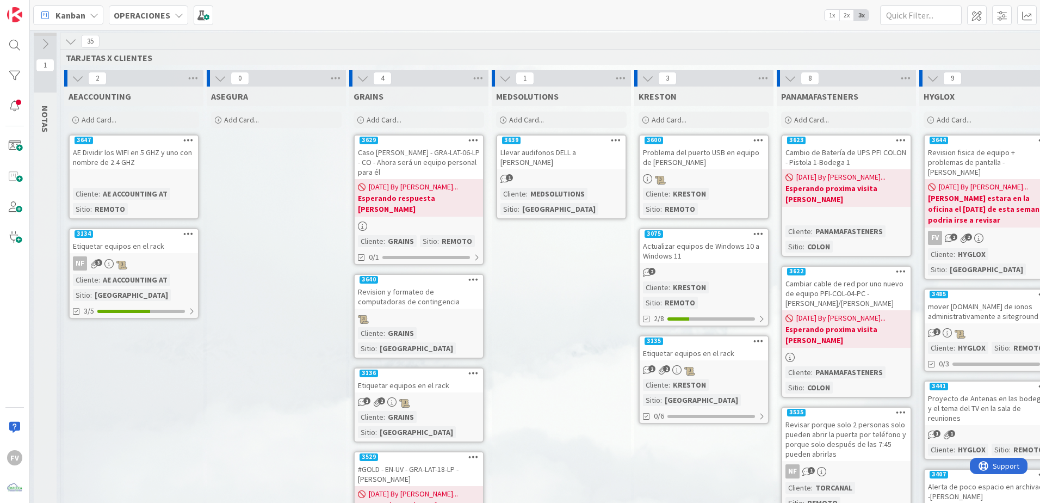
click at [72, 42] on icon at bounding box center [71, 41] width 12 height 12
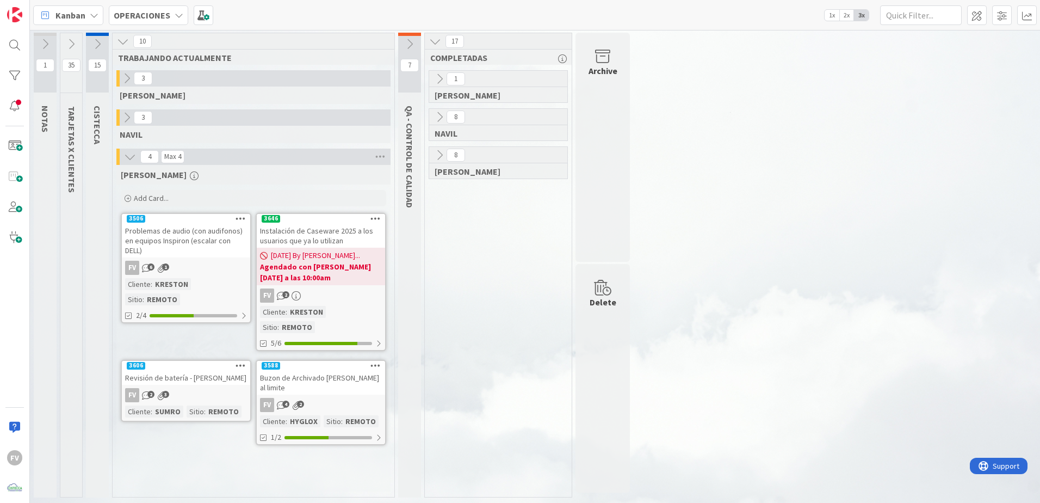
click at [210, 249] on div "Problemas de audio (con audifonos) en equipos Inspiron (escalar con DELL)" at bounding box center [186, 241] width 128 height 34
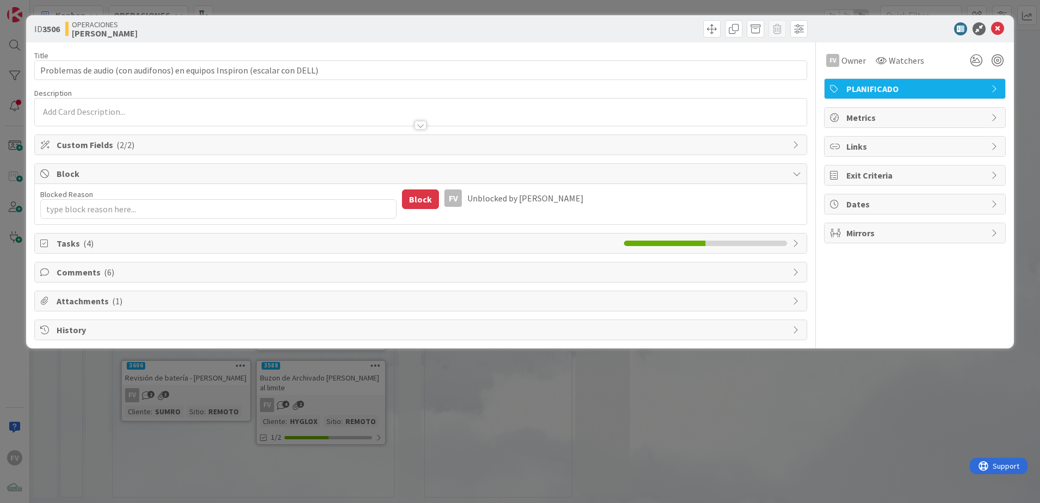
click at [158, 269] on span "Comments ( 6 )" at bounding box center [422, 272] width 731 height 13
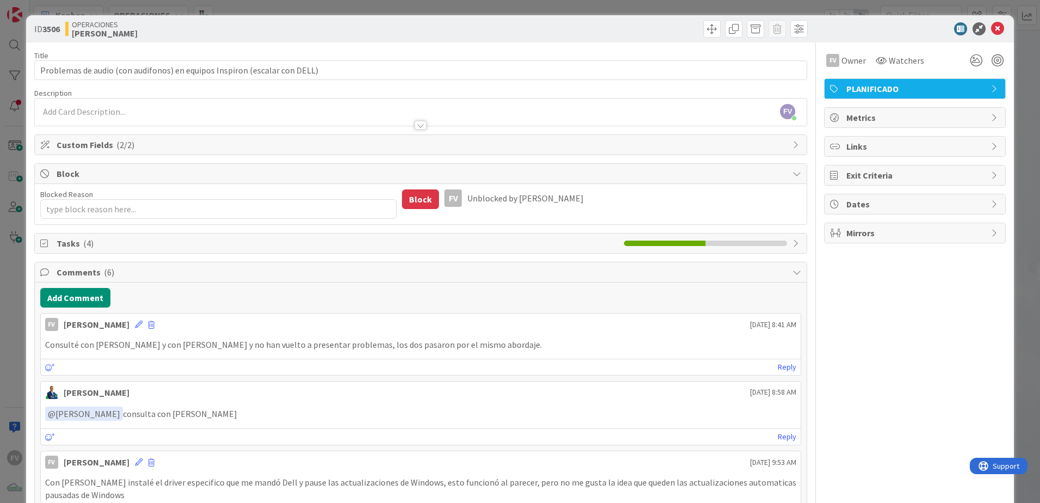
click at [182, 269] on span "Comments ( 6 )" at bounding box center [422, 272] width 731 height 13
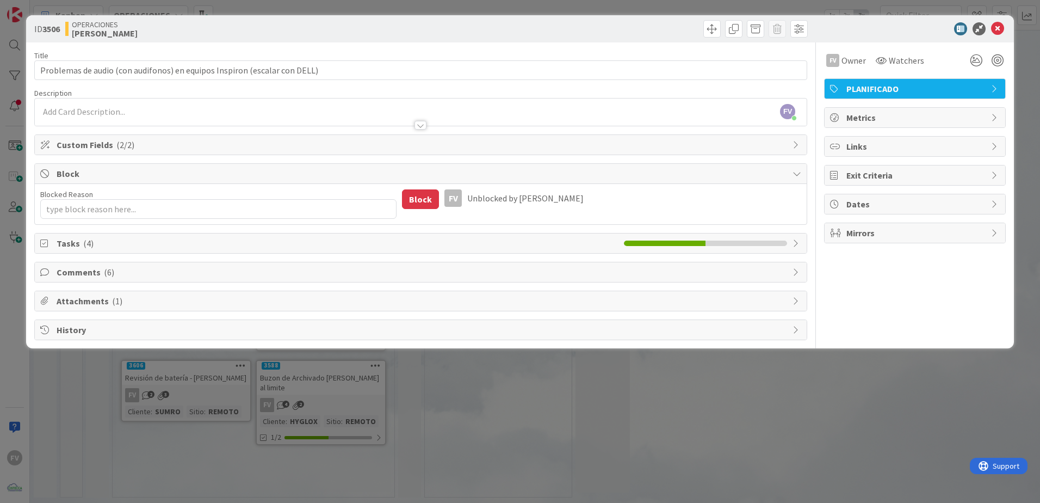
click at [156, 243] on span "Tasks ( 4 )" at bounding box center [338, 243] width 562 height 13
type textarea "x"
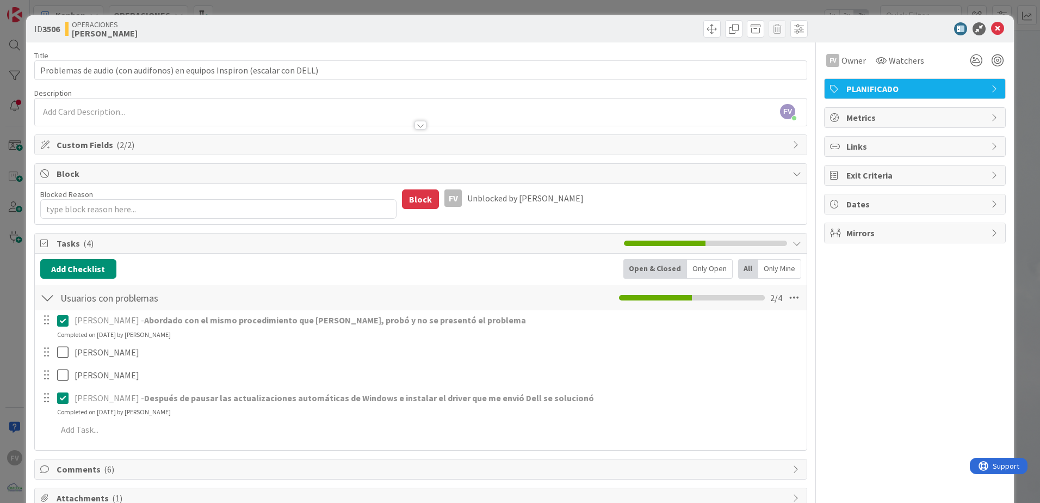
click at [150, 166] on div "Block" at bounding box center [421, 174] width 772 height 20
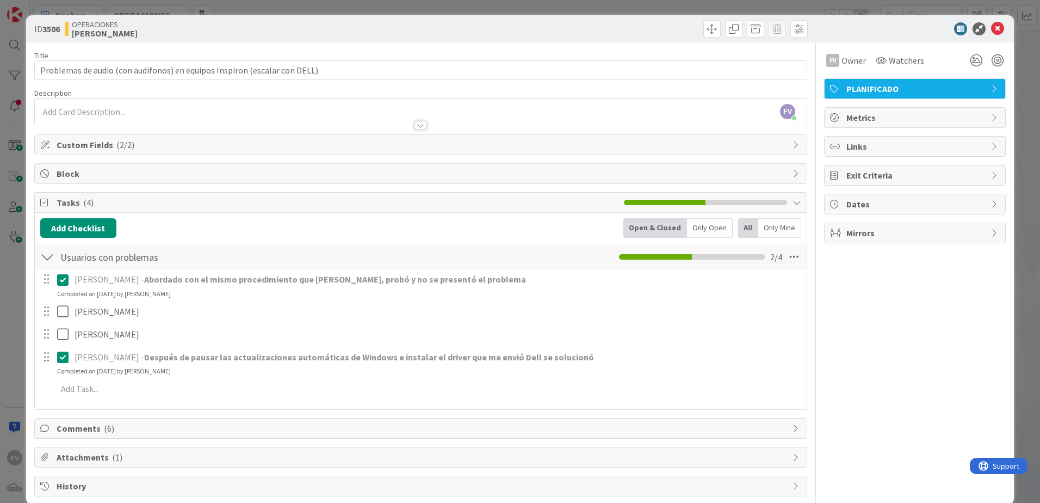
click at [156, 207] on span "Tasks ( 4 )" at bounding box center [338, 202] width 562 height 13
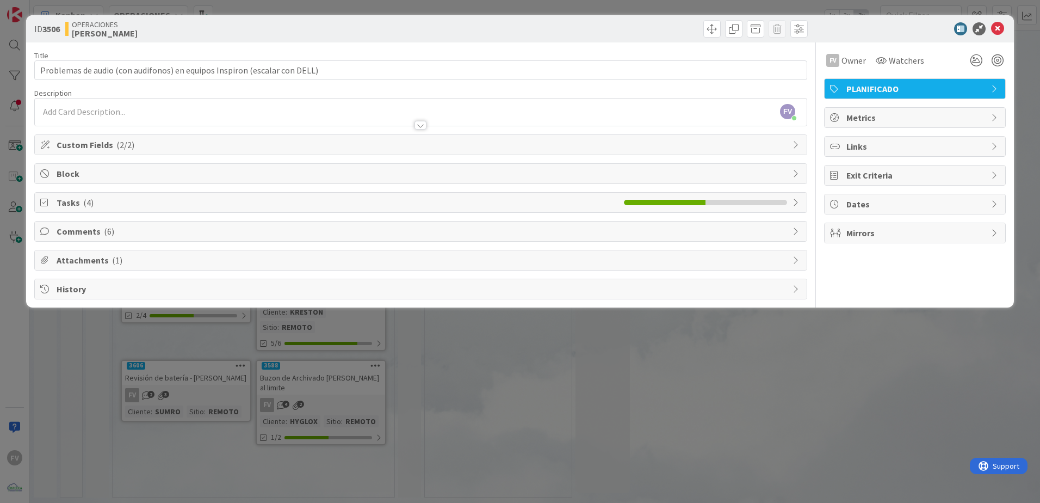
click at [13, 165] on div "ID 3506 OPERACIONES [PERSON_NAME] Title 73 / 128 Problemas de audio (con audifo…" at bounding box center [520, 251] width 1040 height 503
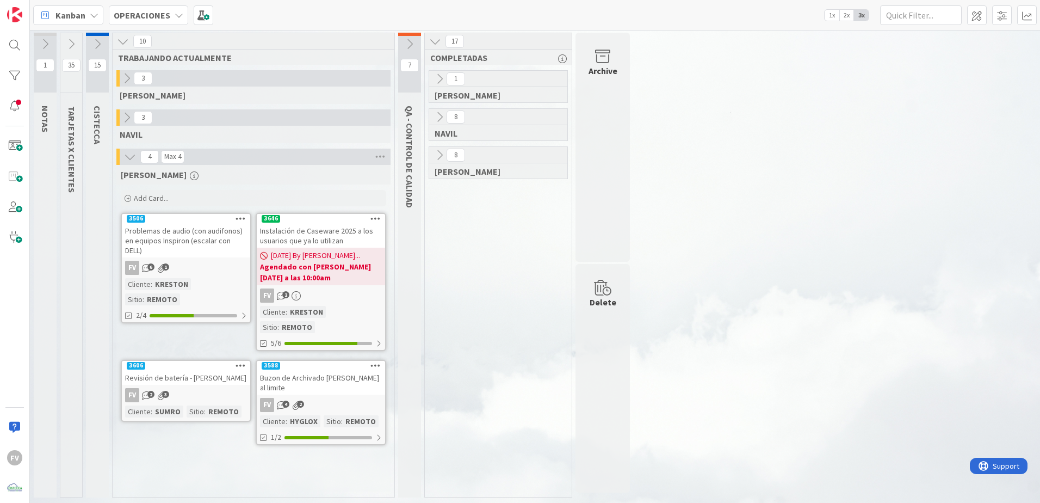
click at [141, 405] on div "Cliente" at bounding box center [138, 411] width 26 height 12
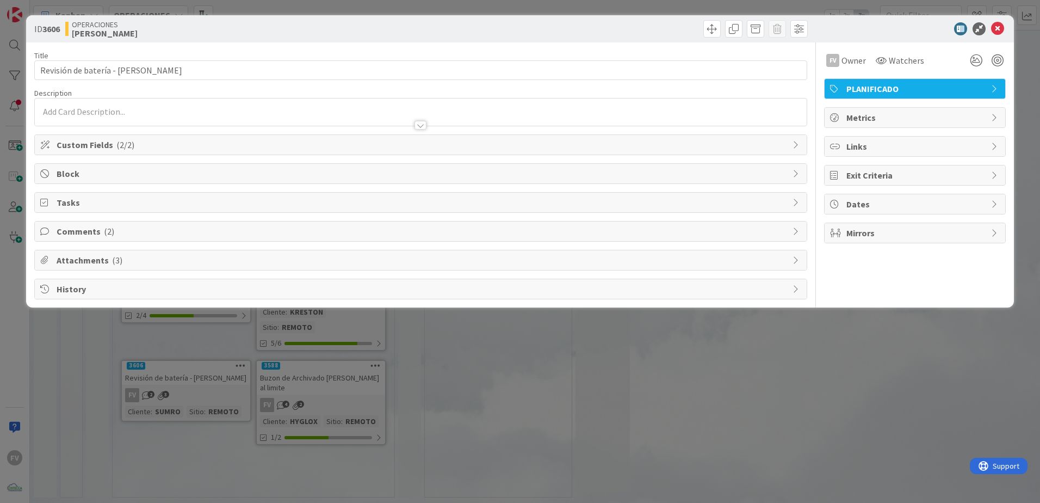
click at [167, 232] on span "Comments ( 2 )" at bounding box center [422, 231] width 731 height 13
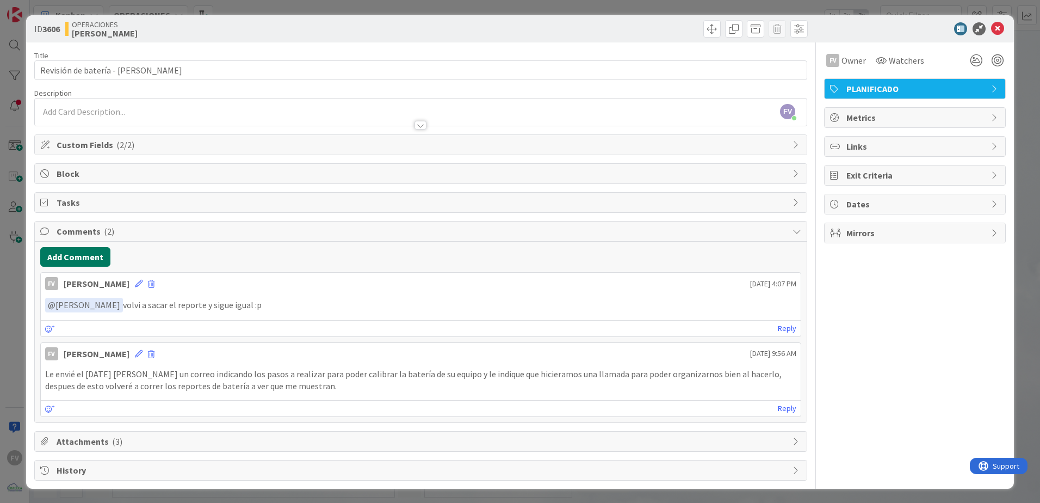
click at [92, 256] on button "Add Comment" at bounding box center [75, 257] width 70 height 20
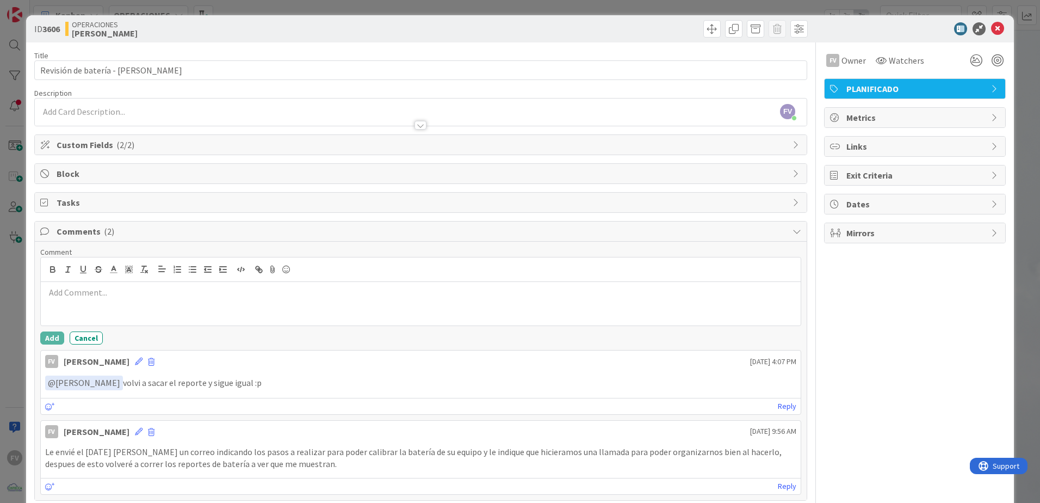
click at [110, 291] on p at bounding box center [420, 292] width 751 height 13
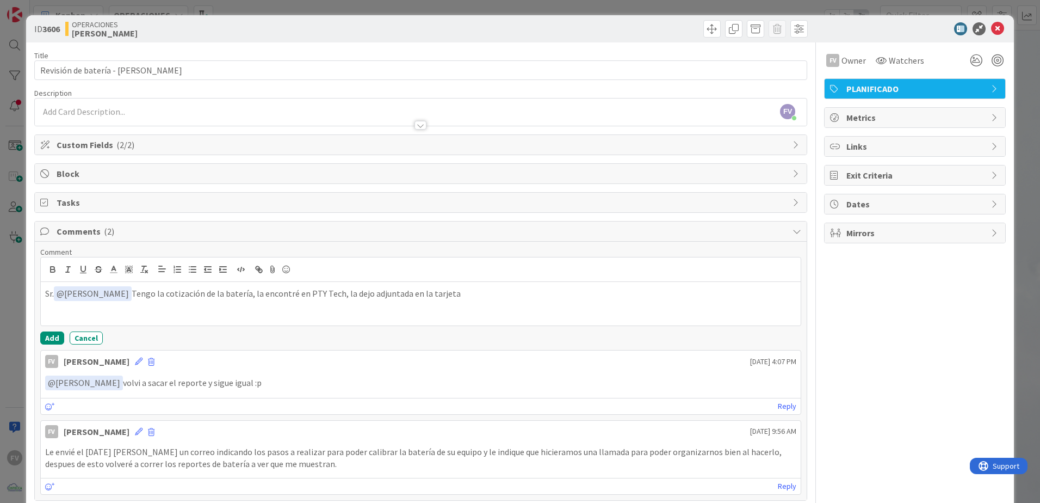
drag, startPoint x: 414, startPoint y: 291, endPoint x: -144, endPoint y: 292, distance: 558.2
click at [0, 292] on html "FV Kanban OPERACIONES 1x 2x 3x 1 NOTAS 35 TARJETAS X CLIENTES 15 CISTECCA 10 TR…" at bounding box center [520, 251] width 1040 height 503
click at [163, 297] on p "Conseguí cotización de la batería en Pty Tech, adjunto en la tarjeta la cotizac…" at bounding box center [420, 292] width 751 height 13
click at [58, 338] on button "Add" at bounding box center [52, 337] width 24 height 13
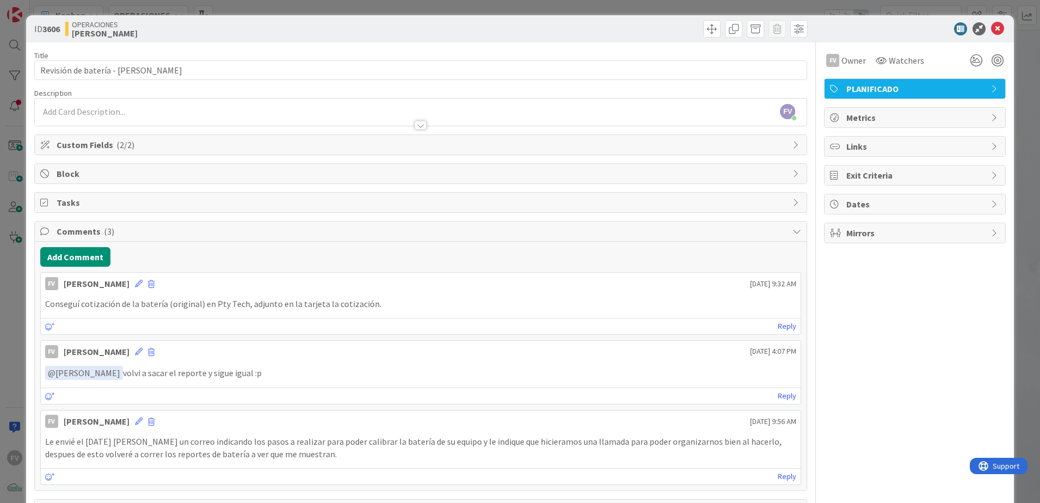
click at [663, 230] on span "Comments ( 3 )" at bounding box center [422, 231] width 731 height 13
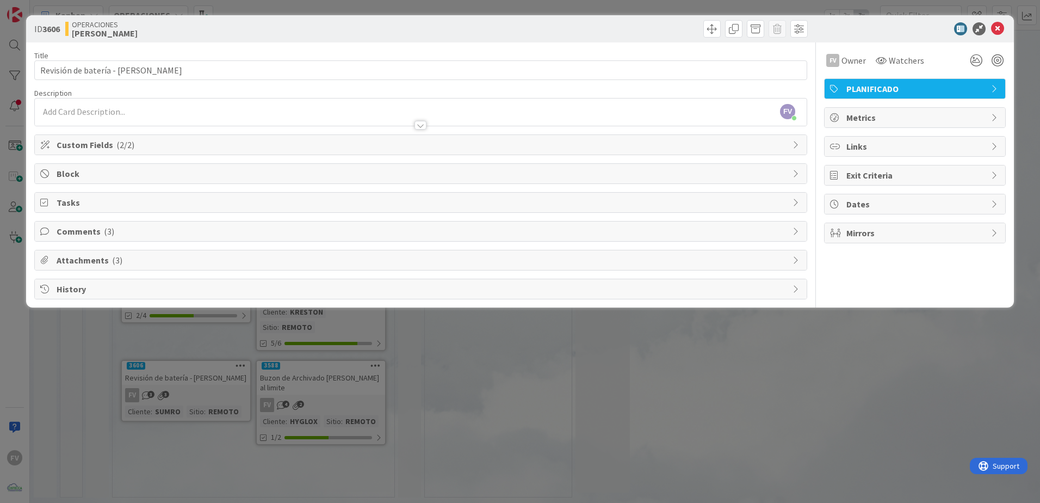
click at [156, 261] on span "Attachments ( 3 )" at bounding box center [422, 260] width 731 height 13
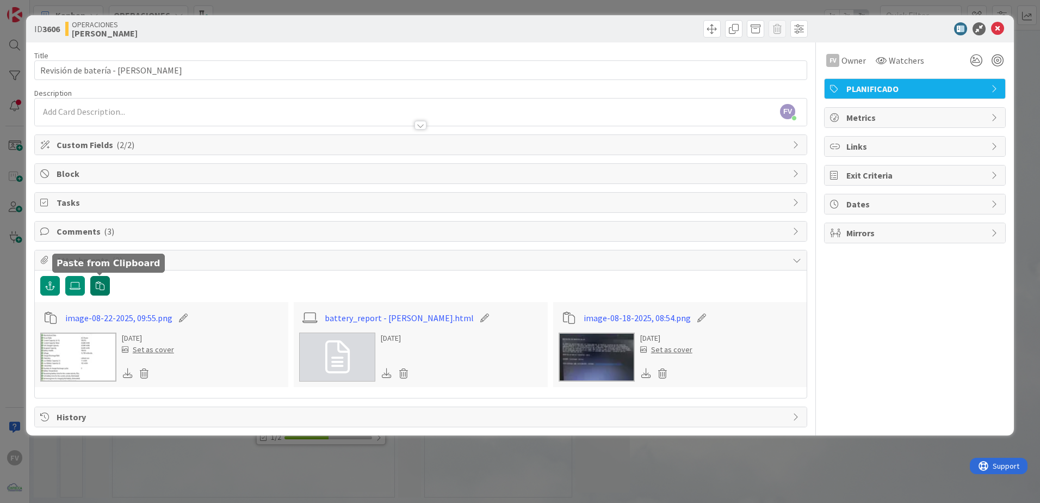
click at [106, 289] on button "button" at bounding box center [100, 286] width 20 height 20
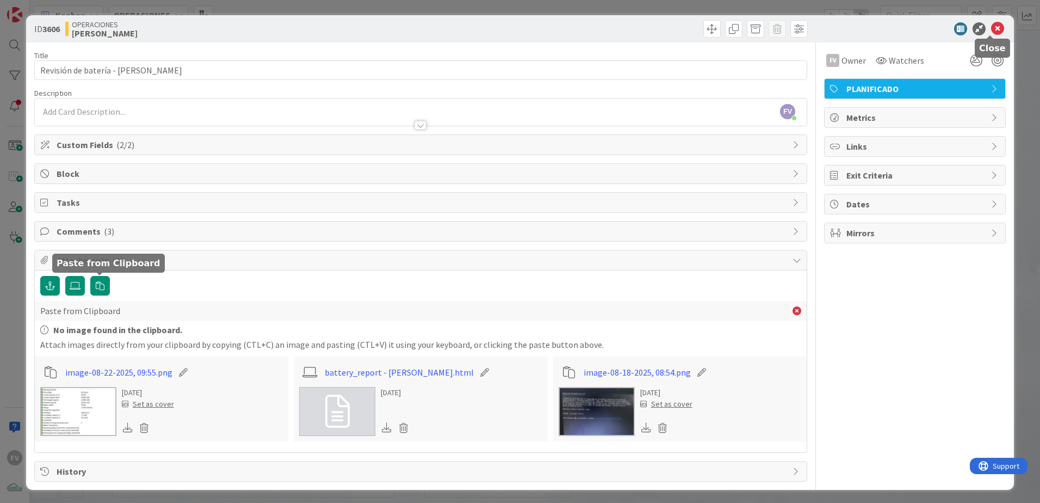
click at [991, 28] on icon at bounding box center [997, 28] width 13 height 13
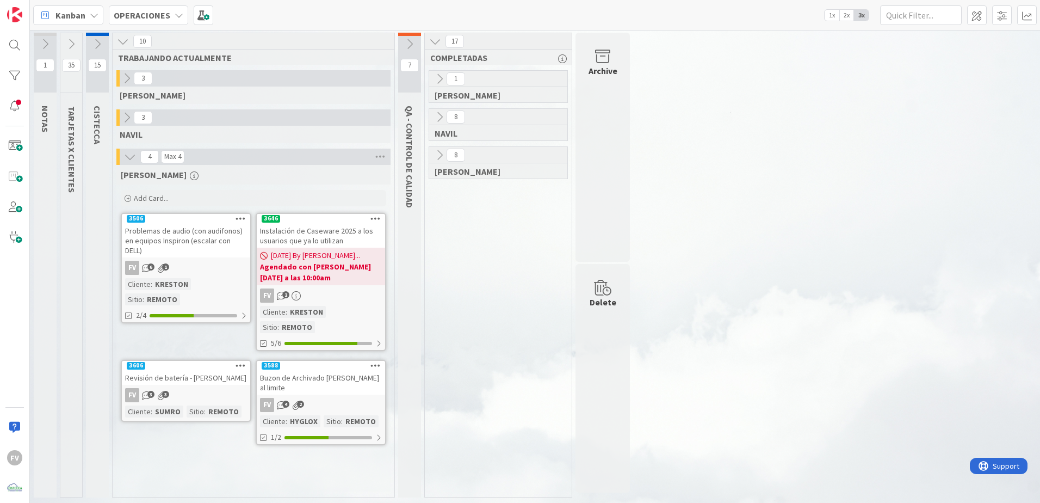
drag, startPoint x: 360, startPoint y: 473, endPoint x: 308, endPoint y: 502, distance: 59.2
click at [344, 482] on div "[PERSON_NAME] Add Card... 3646 Move to Top Move to Bottom Assign Labels... Assi…" at bounding box center [253, 328] width 274 height 326
click at [67, 39] on icon at bounding box center [71, 44] width 12 height 12
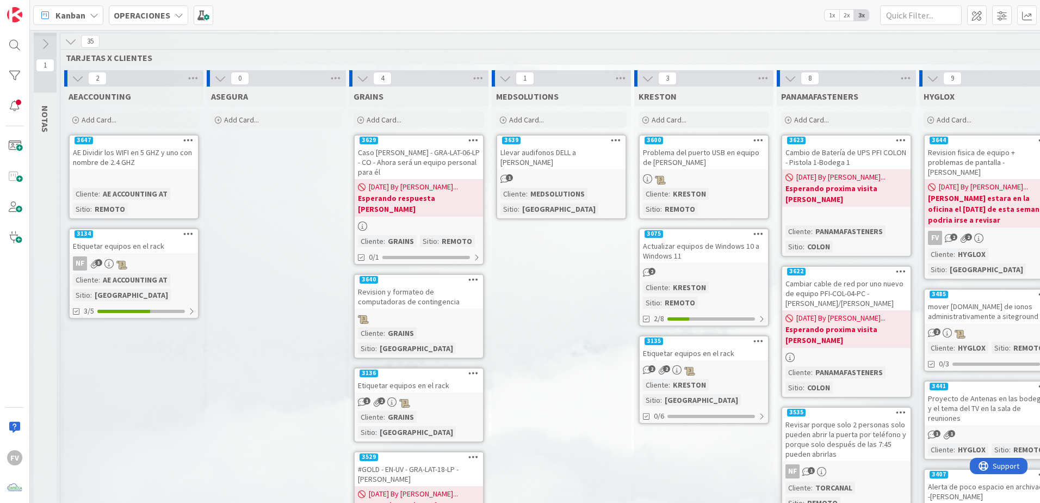
click at [71, 46] on icon at bounding box center [71, 41] width 12 height 12
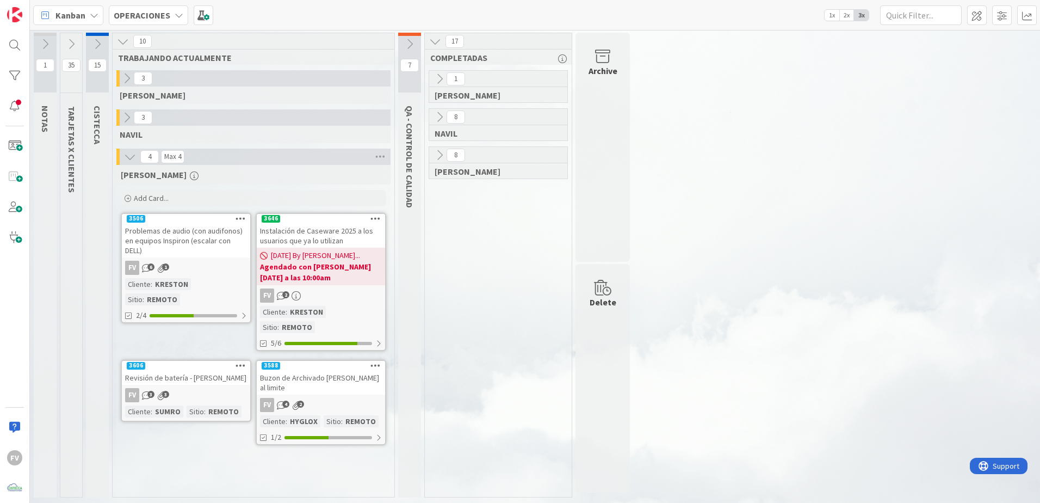
click at [217, 371] on div "Revisión de batería - [PERSON_NAME]" at bounding box center [186, 378] width 128 height 14
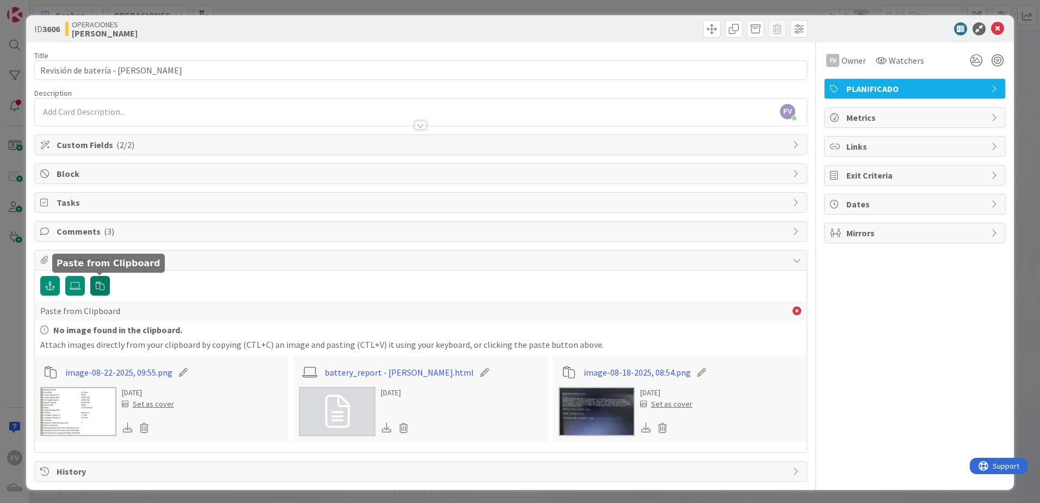
click at [102, 281] on icon "button" at bounding box center [100, 285] width 9 height 9
click at [103, 285] on icon "button" at bounding box center [100, 285] width 9 height 9
click at [793, 308] on icon at bounding box center [797, 310] width 9 height 9
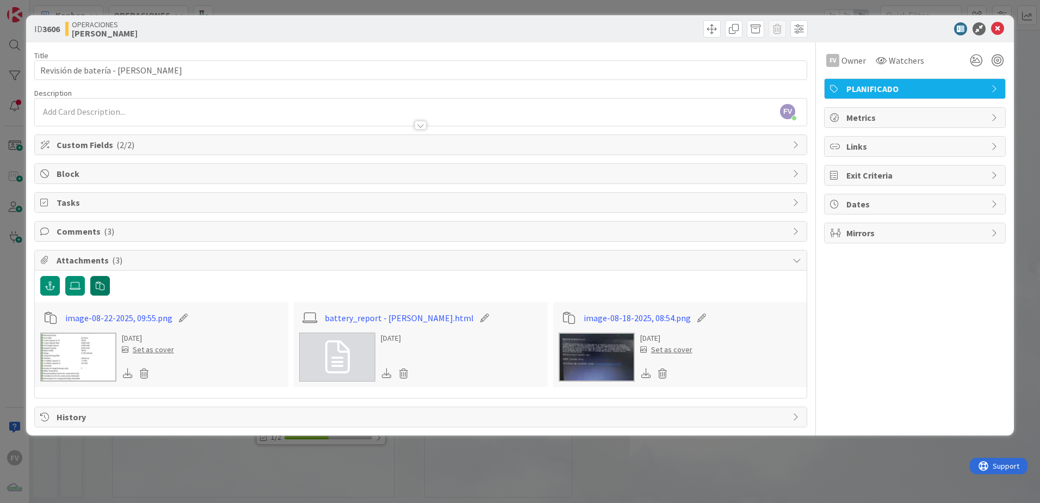
click at [95, 287] on button "button" at bounding box center [100, 286] width 20 height 20
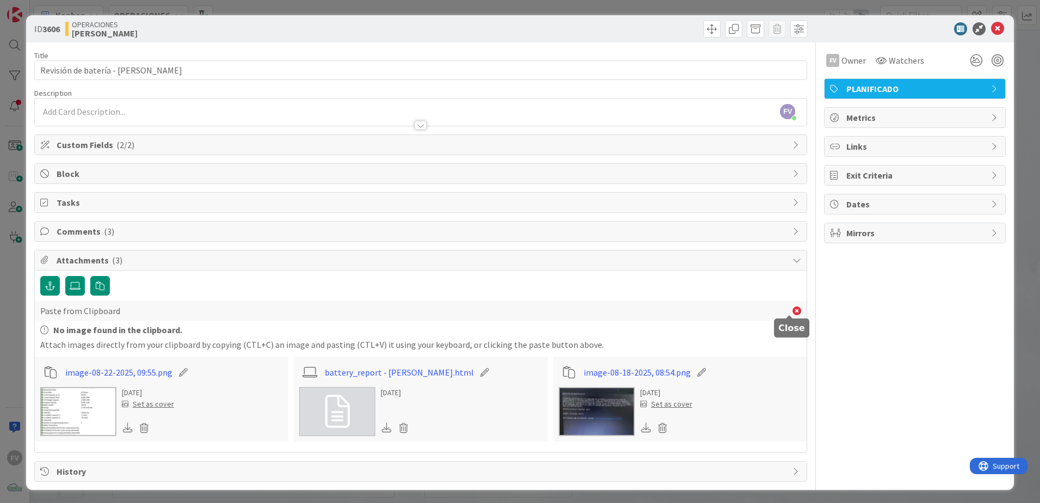
click at [793, 312] on icon at bounding box center [797, 310] width 9 height 9
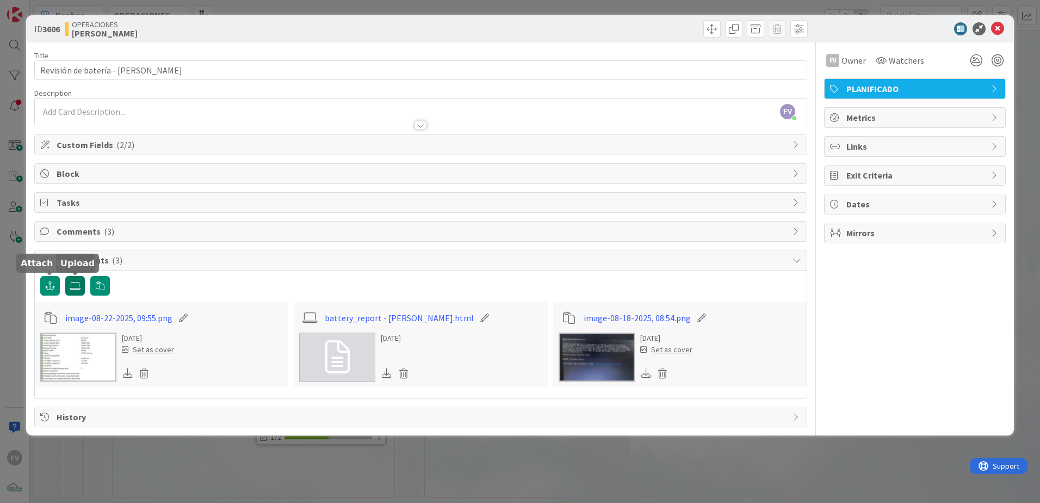
click at [70, 282] on icon at bounding box center [75, 285] width 11 height 9
click at [65, 276] on input "file" at bounding box center [65, 276] width 0 height 0
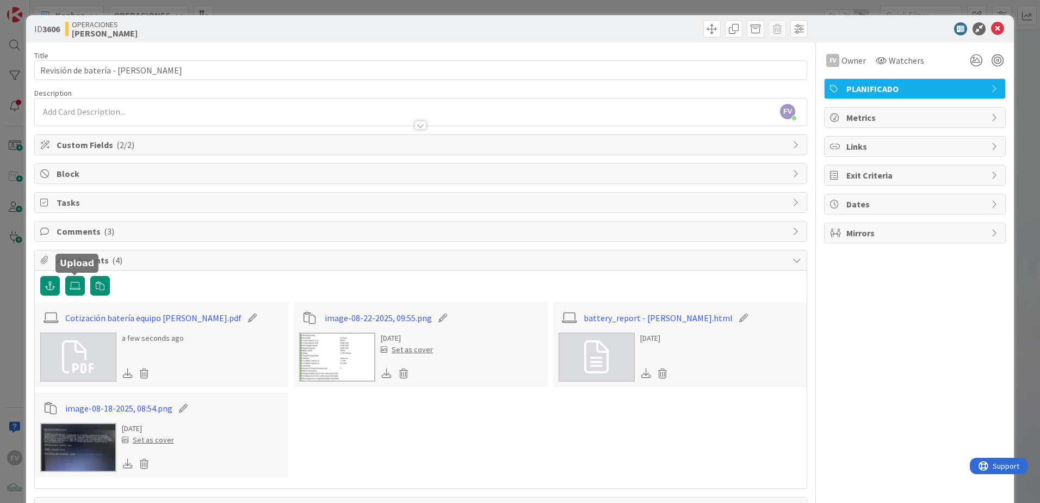
click at [240, 253] on div "Attachments ( 4 )" at bounding box center [421, 260] width 772 height 20
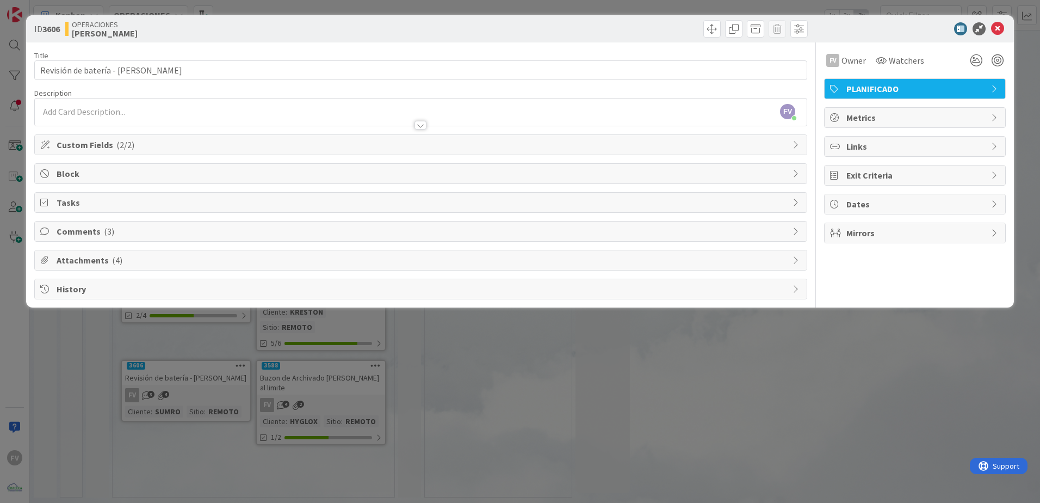
click at [277, 369] on div "ID 3606 OPERACIONES [PERSON_NAME] Title 33 / 128 Revisión de batería - [PERSON_…" at bounding box center [520, 251] width 1040 height 503
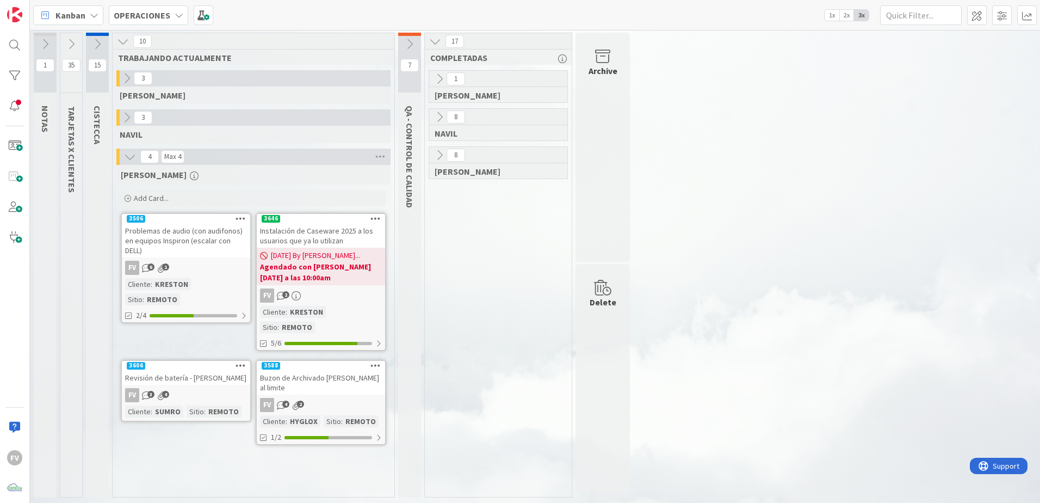
click at [186, 259] on link "3506 Problemas de audio (con audifonos) en equipos Inspiron (escalar con DELL) …" at bounding box center [186, 268] width 131 height 110
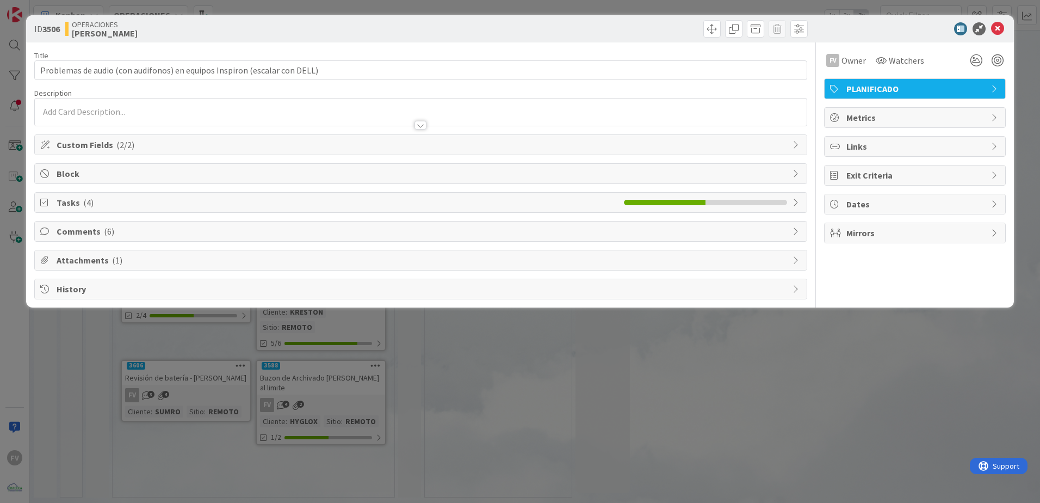
click at [102, 207] on span "Tasks ( 4 )" at bounding box center [338, 202] width 562 height 13
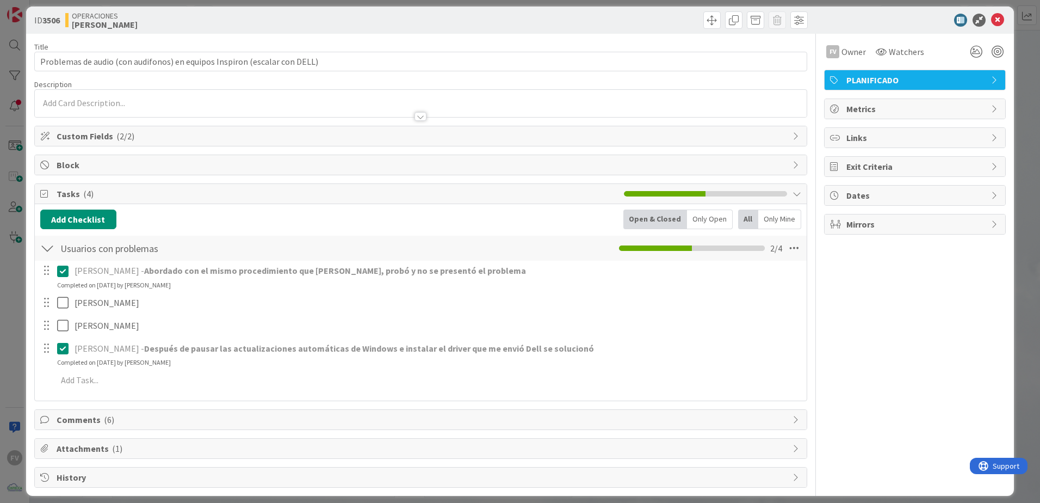
scroll to position [17, 0]
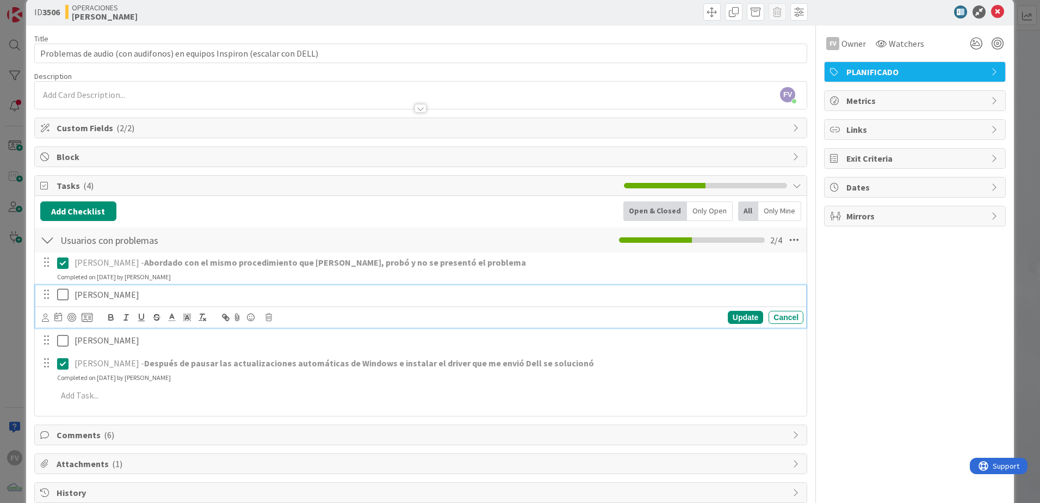
click at [75, 289] on p "[PERSON_NAME]" at bounding box center [437, 294] width 725 height 13
click at [236, 299] on p "[PERSON_NAME]" at bounding box center [437, 294] width 725 height 13
click at [113, 317] on icon "button" at bounding box center [111, 318] width 4 height 3
click at [307, 298] on p "[PERSON_NAME] - ﻿" at bounding box center [437, 294] width 725 height 13
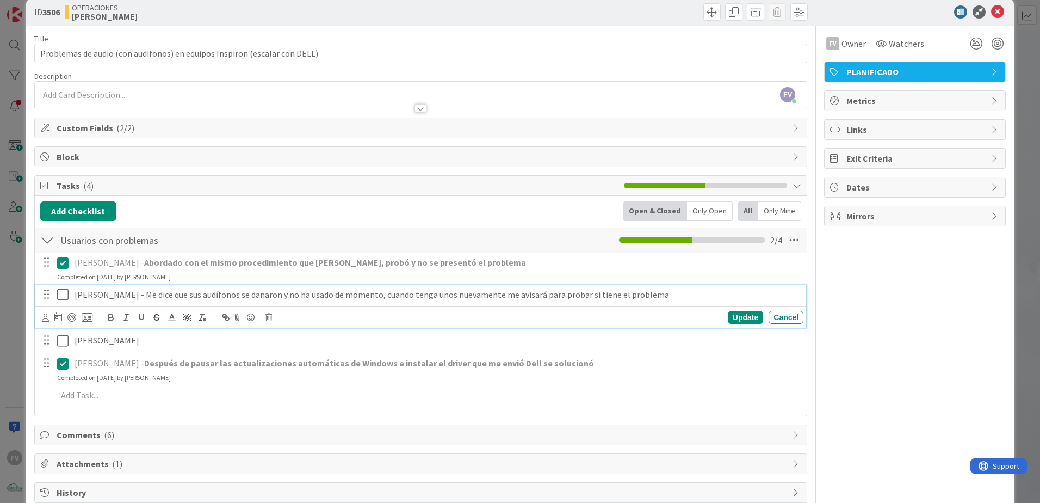
drag, startPoint x: 701, startPoint y: 290, endPoint x: 147, endPoint y: 324, distance: 555.5
click at [147, 324] on div "[PERSON_NAME] - Me dice que sus audífonos se dañaron y no ha usado de momento, …" at bounding box center [420, 306] width 771 height 43
click at [110, 318] on icon "button" at bounding box center [111, 317] width 10 height 10
click at [732, 316] on div "Update" at bounding box center [745, 317] width 35 height 13
click at [60, 295] on icon at bounding box center [65, 294] width 16 height 13
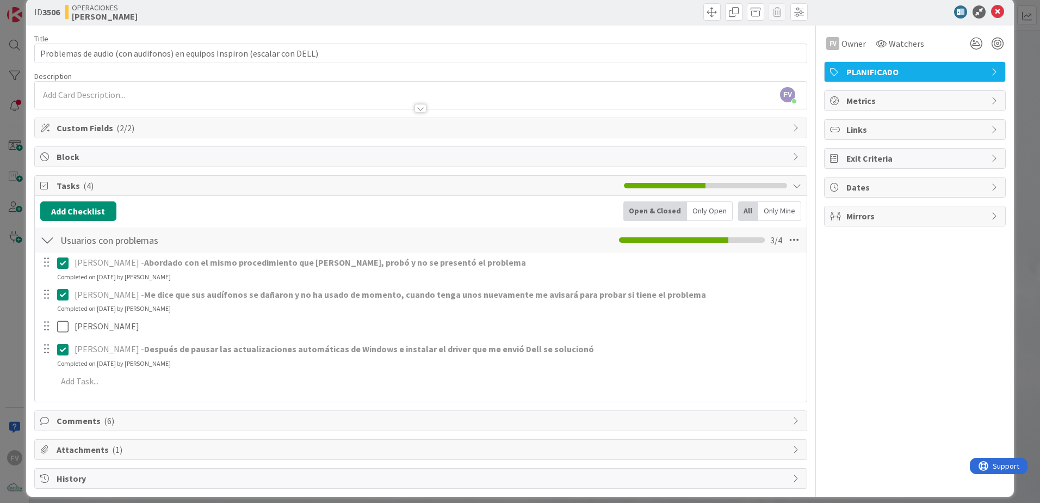
click at [18, 280] on div "ID 3506 OPERACIONES [PERSON_NAME] Title 73 / 128 Problemas de audio (con audifo…" at bounding box center [520, 251] width 1040 height 503
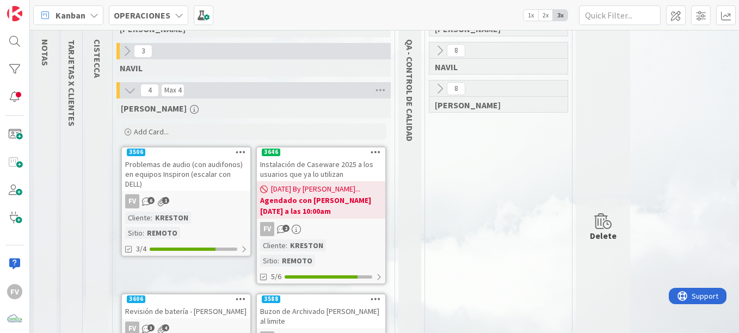
scroll to position [109, 0]
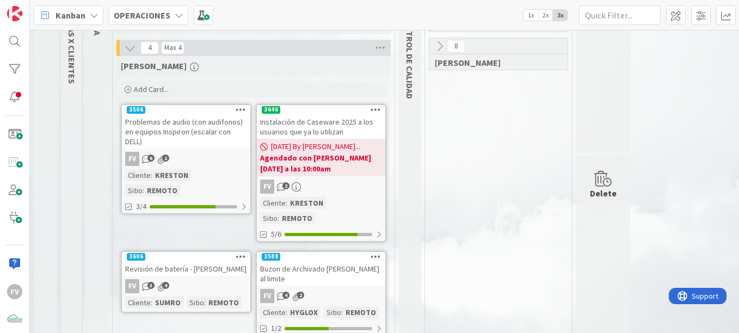
click at [311, 149] on span "[DATE] By [PERSON_NAME]..." at bounding box center [315, 146] width 89 height 11
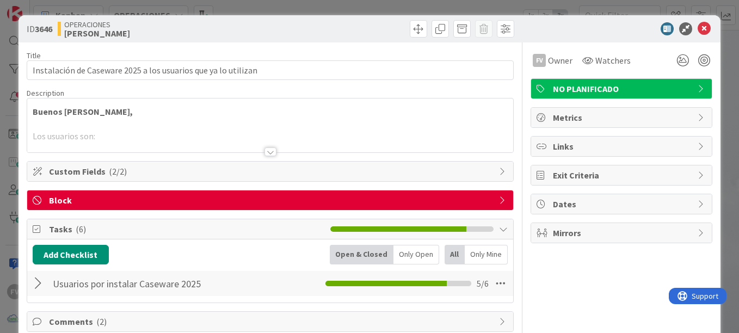
click at [158, 201] on span "Block" at bounding box center [271, 200] width 445 height 13
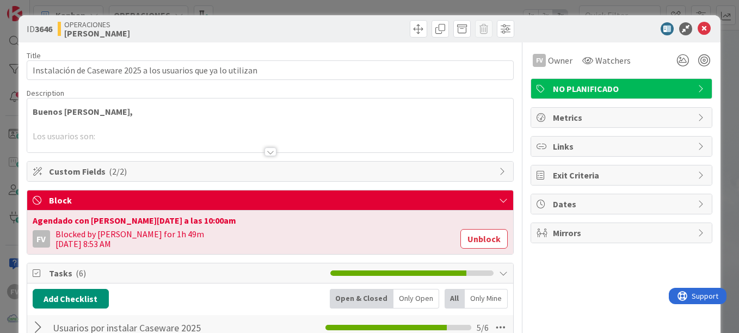
drag, startPoint x: 491, startPoint y: 242, endPoint x: 452, endPoint y: 245, distance: 39.4
click at [490, 242] on button "Unblock" at bounding box center [483, 239] width 47 height 20
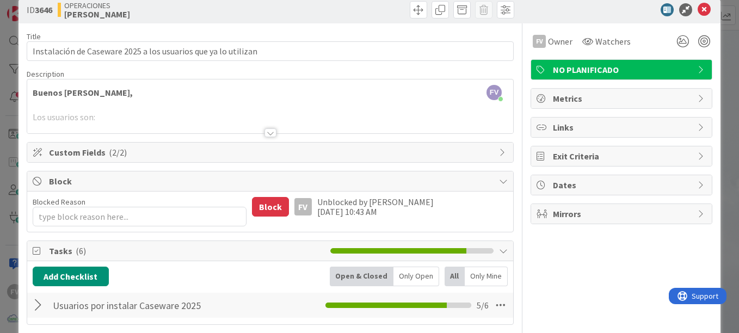
scroll to position [109, 0]
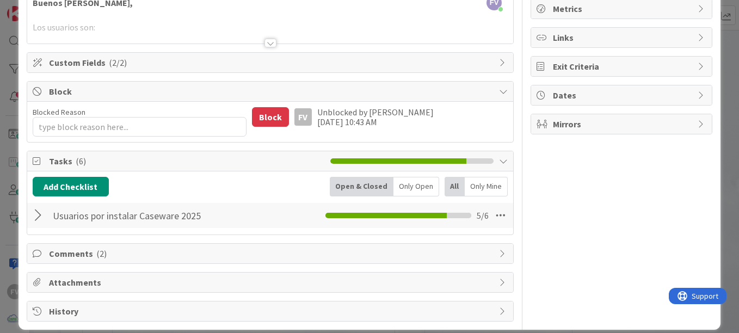
click at [37, 210] on div at bounding box center [40, 216] width 14 height 20
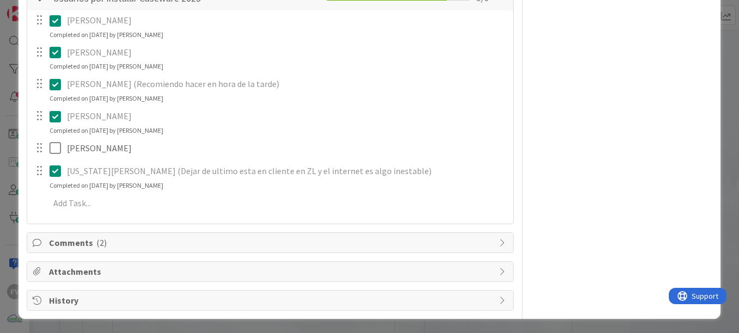
scroll to position [328, 0]
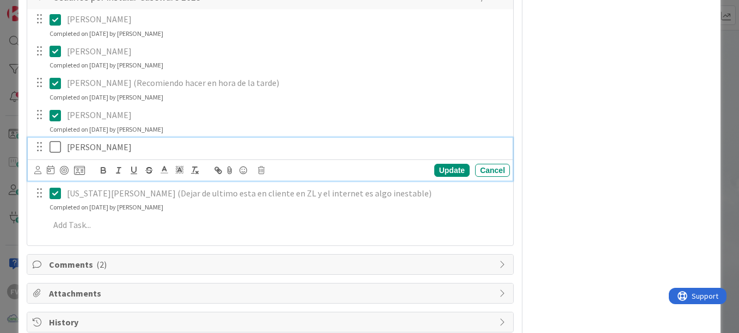
click at [53, 148] on icon at bounding box center [58, 146] width 16 height 13
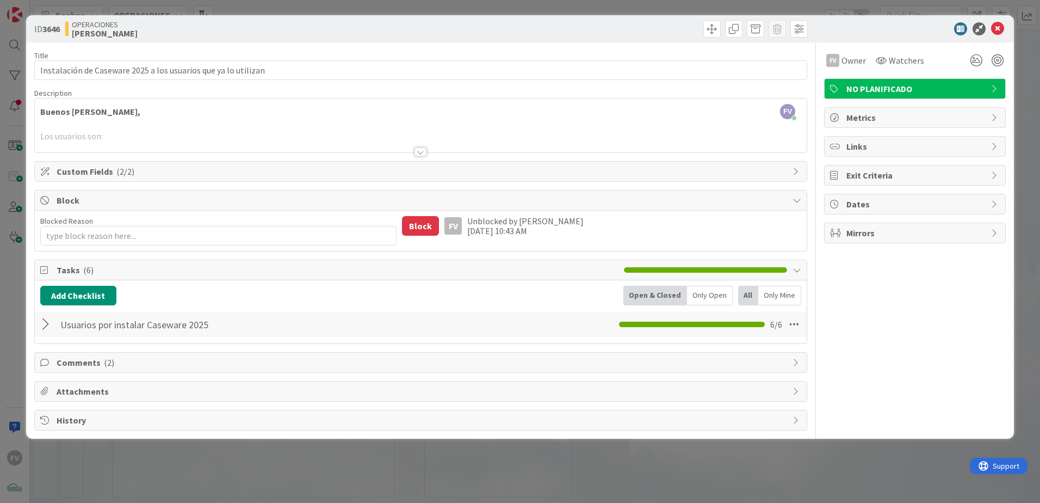
scroll to position [0, 0]
click at [95, 377] on div "Title 62 / 128 Instalación de Caseware 2025 a los usuarios que ya lo utilizan D…" at bounding box center [420, 236] width 773 height 388
click at [95, 363] on span "Comments ( 2 )" at bounding box center [422, 362] width 731 height 13
type textarea "x"
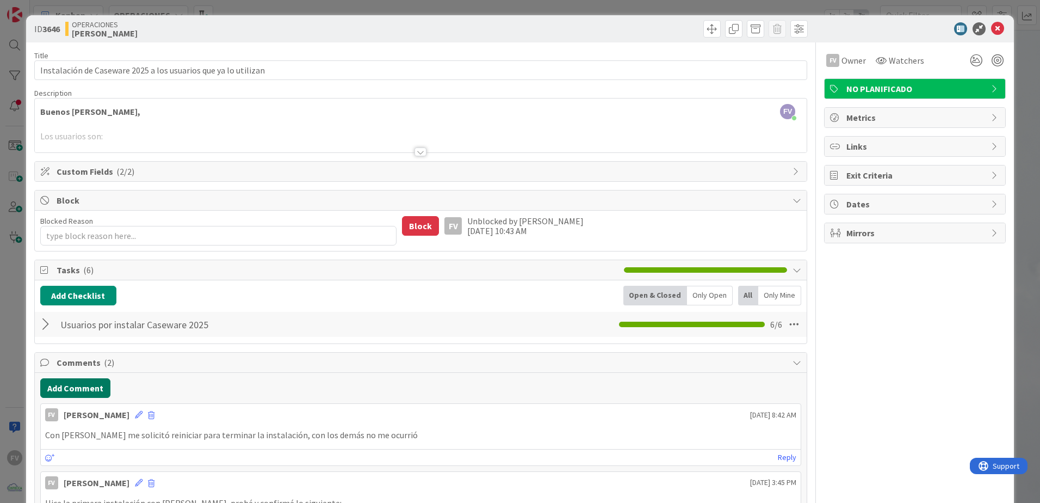
scroll to position [54, 0]
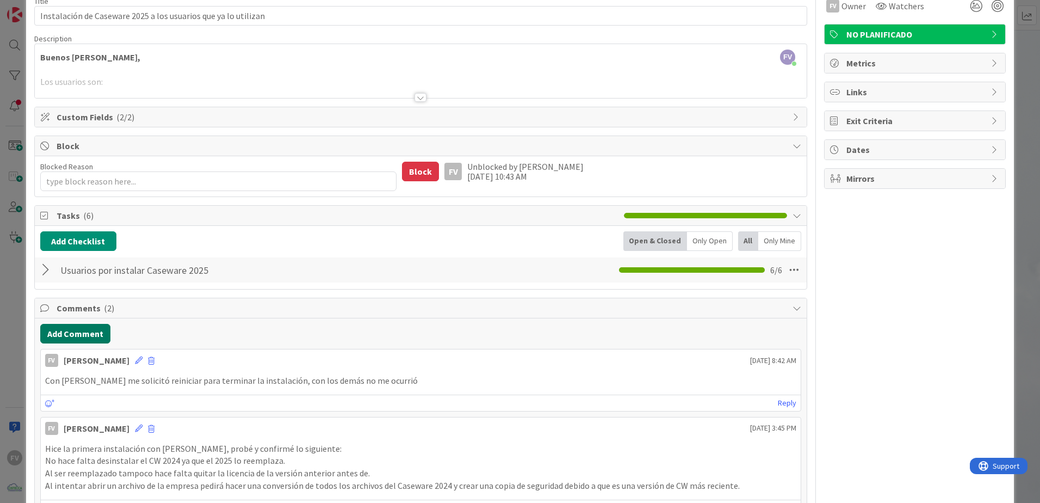
click at [88, 332] on button "Add Comment" at bounding box center [75, 334] width 70 height 20
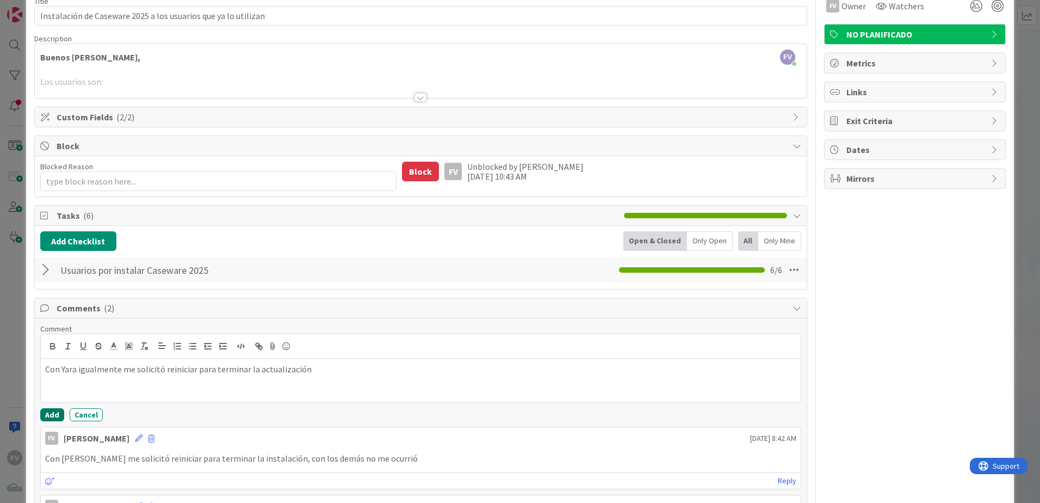
click at [60, 413] on button "Add" at bounding box center [52, 414] width 24 height 13
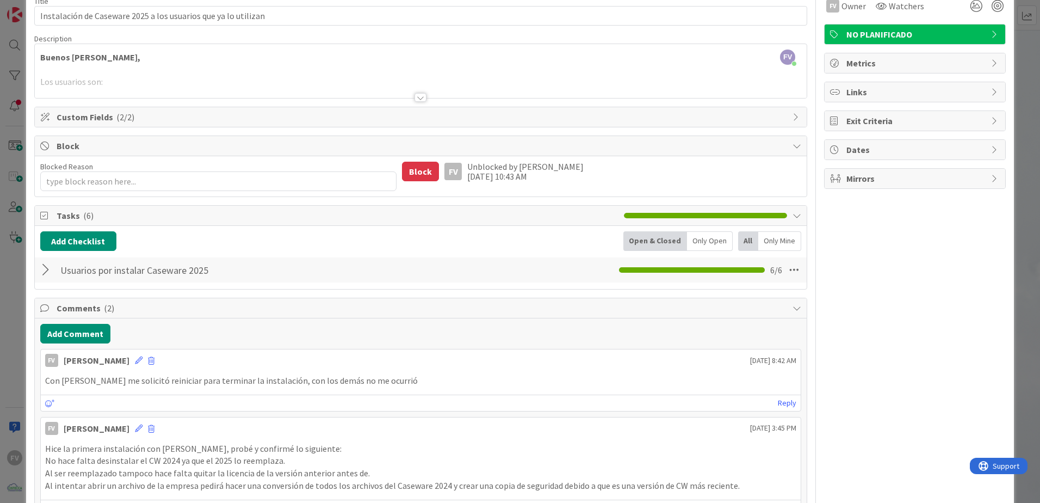
type textarea "x"
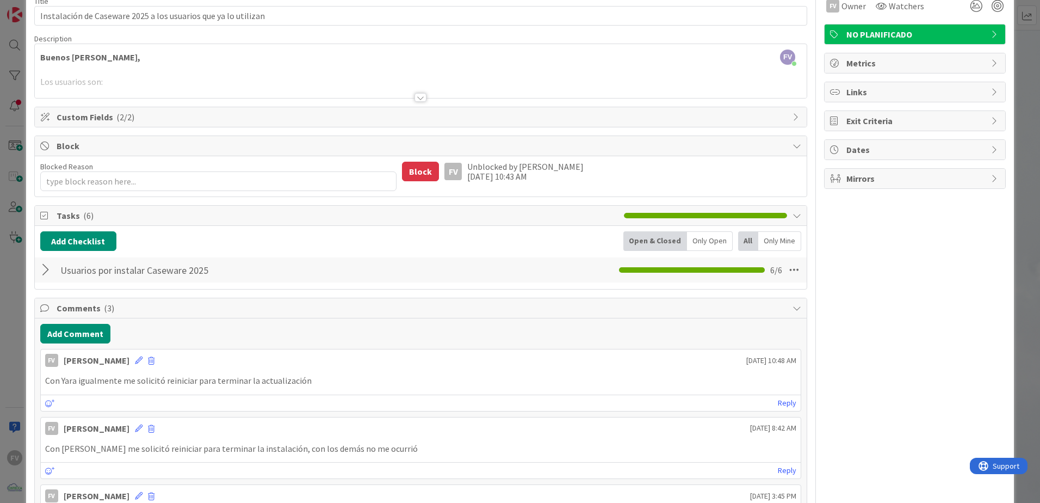
click at [117, 147] on span "Block" at bounding box center [422, 145] width 731 height 13
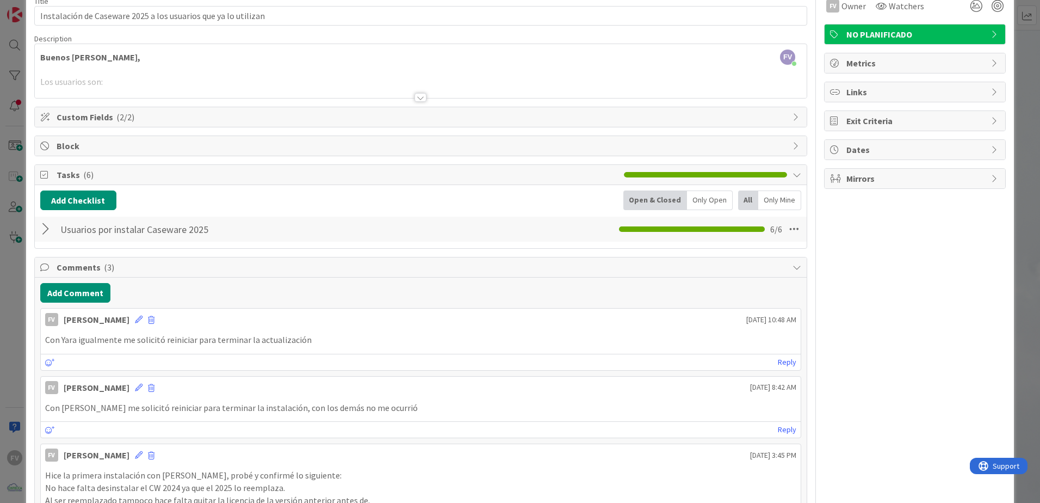
click at [134, 122] on span "Custom Fields ( 2/2 )" at bounding box center [422, 116] width 731 height 13
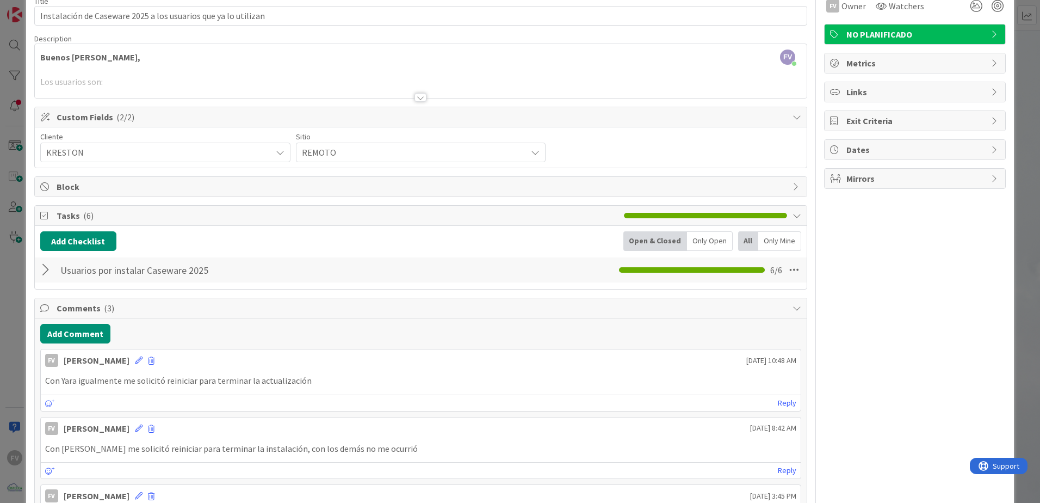
click at [124, 136] on div "Cliente" at bounding box center [165, 137] width 250 height 8
click at [131, 122] on span "Custom Fields ( 2/2 )" at bounding box center [422, 116] width 731 height 13
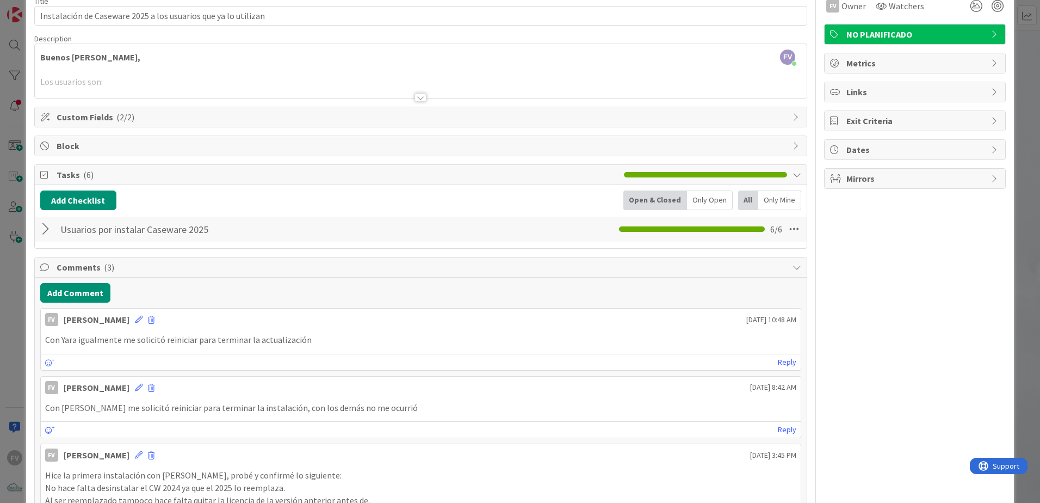
click at [128, 166] on div "Tasks ( 6 )" at bounding box center [421, 175] width 772 height 20
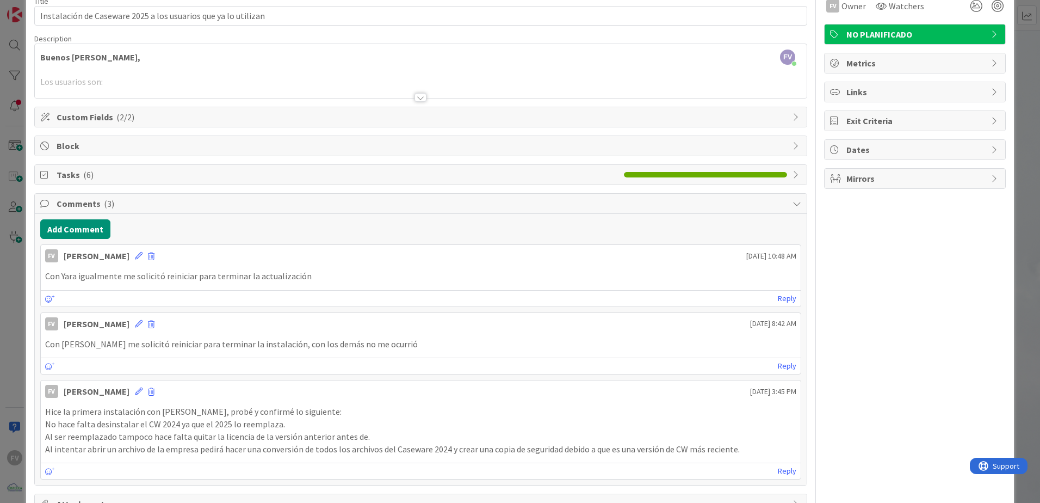
click at [118, 200] on span "Comments ( 3 )" at bounding box center [422, 203] width 731 height 13
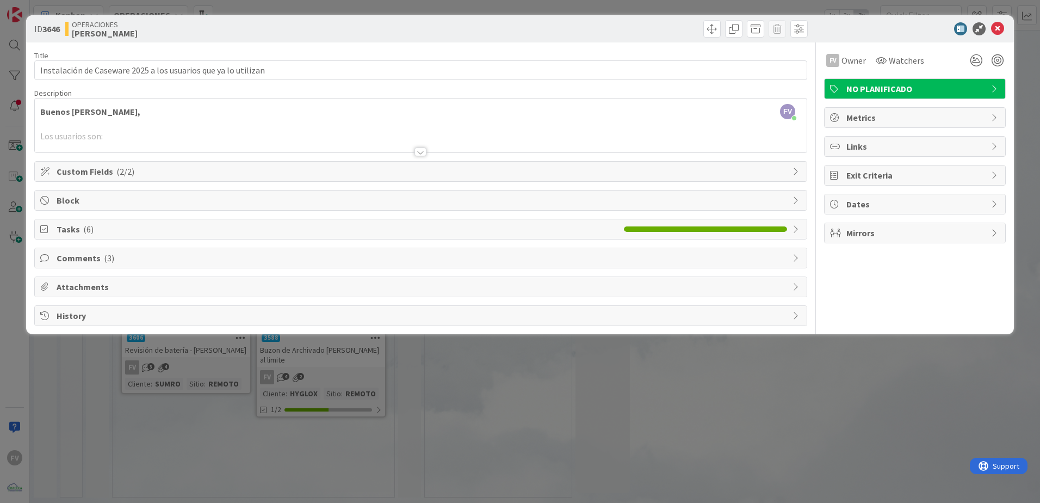
scroll to position [0, 0]
click at [24, 127] on div "ID 3646 OPERACIONES [PERSON_NAME] Title 62 / 128 Instalación de Caseware 2025 a…" at bounding box center [520, 251] width 1040 height 503
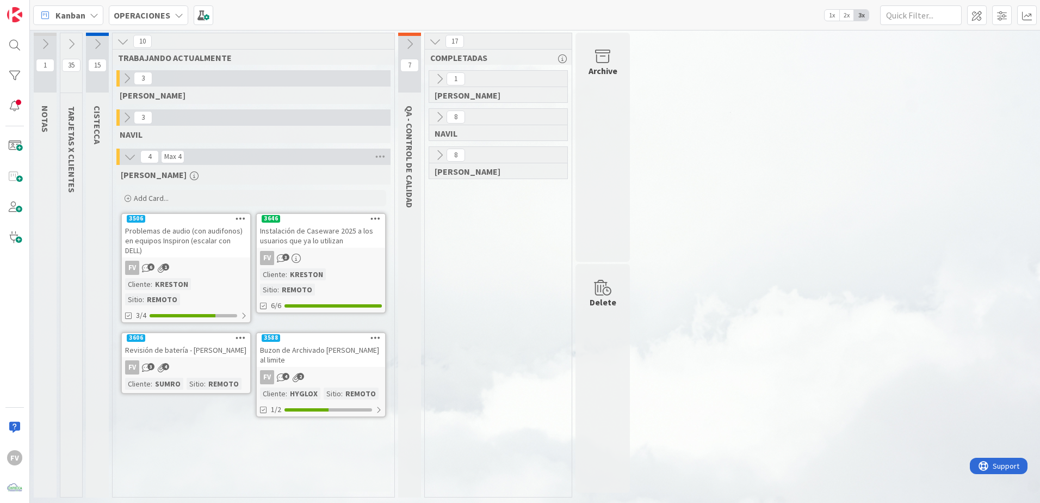
click at [407, 42] on icon at bounding box center [410, 44] width 12 height 12
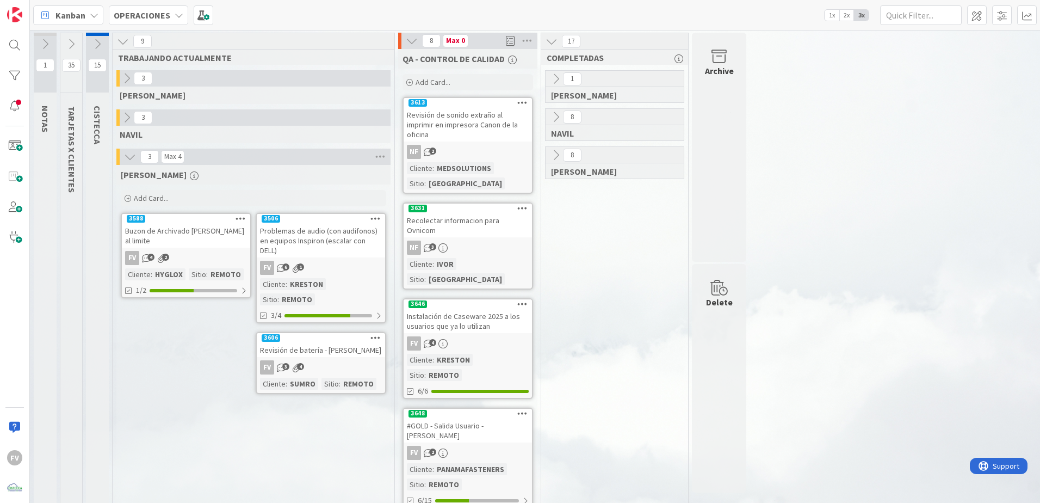
click at [412, 37] on icon at bounding box center [412, 41] width 12 height 12
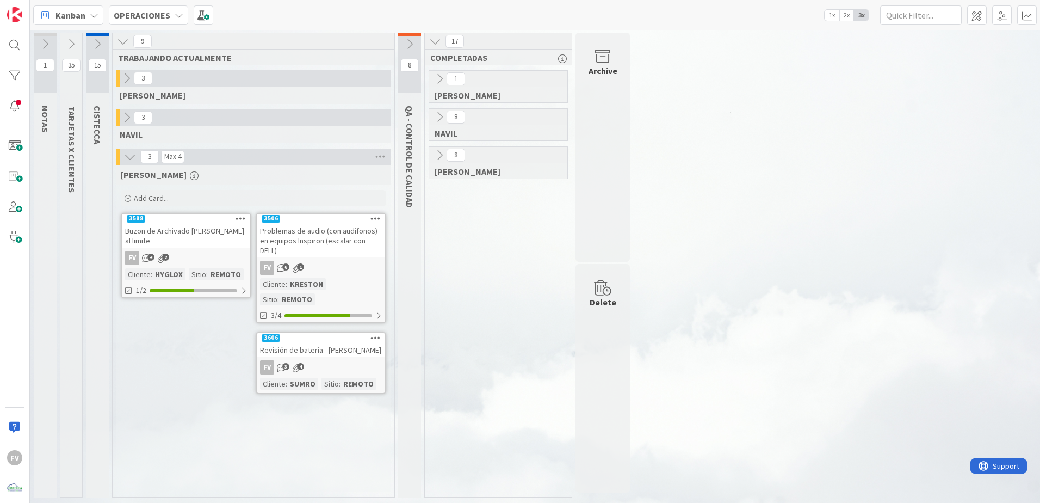
click at [211, 241] on div "Buzon de Archivado [PERSON_NAME] al limite" at bounding box center [186, 236] width 128 height 24
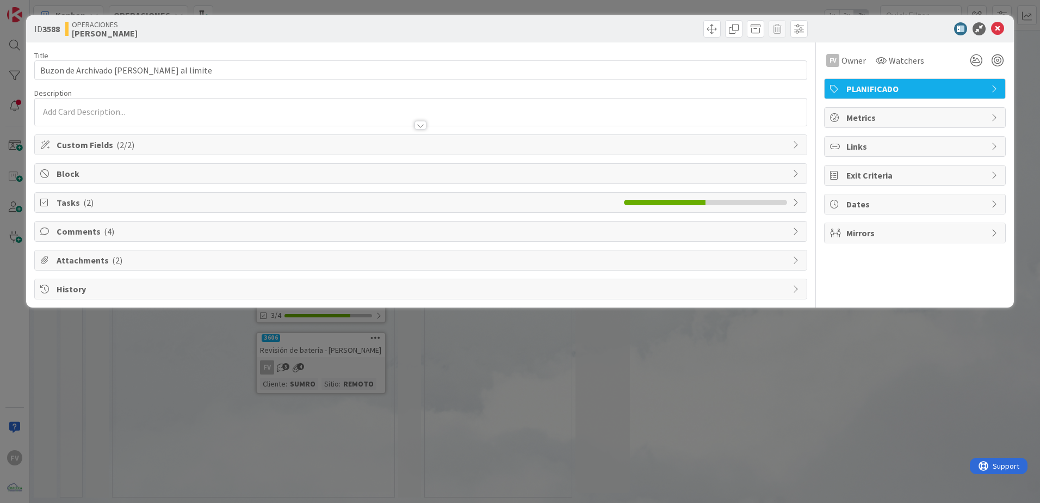
click at [891, 373] on div "ID 3588 OPERACIONES [PERSON_NAME] Title 46 / 128 Buzon de Archivado [PERSON_NAM…" at bounding box center [520, 251] width 1040 height 503
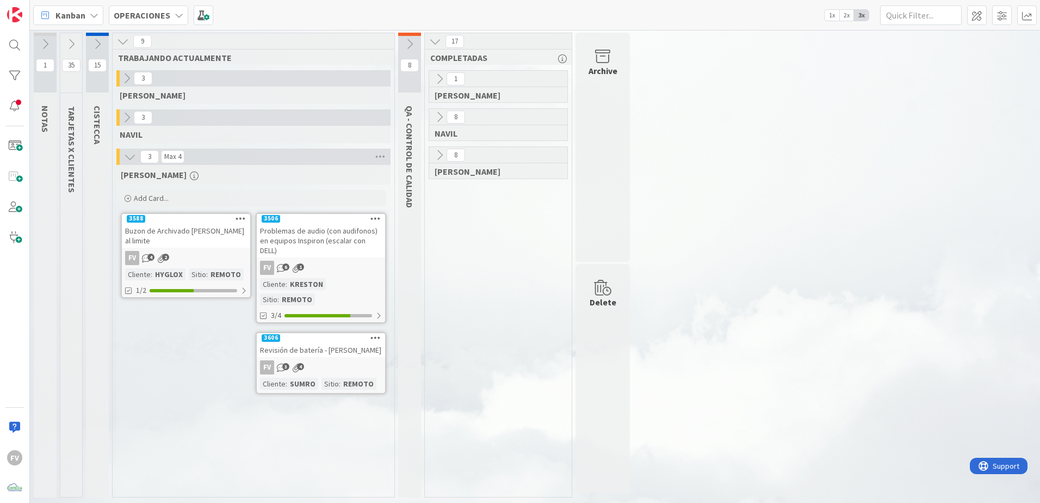
click at [342, 343] on div "Revisión de batería - [PERSON_NAME]" at bounding box center [321, 350] width 128 height 14
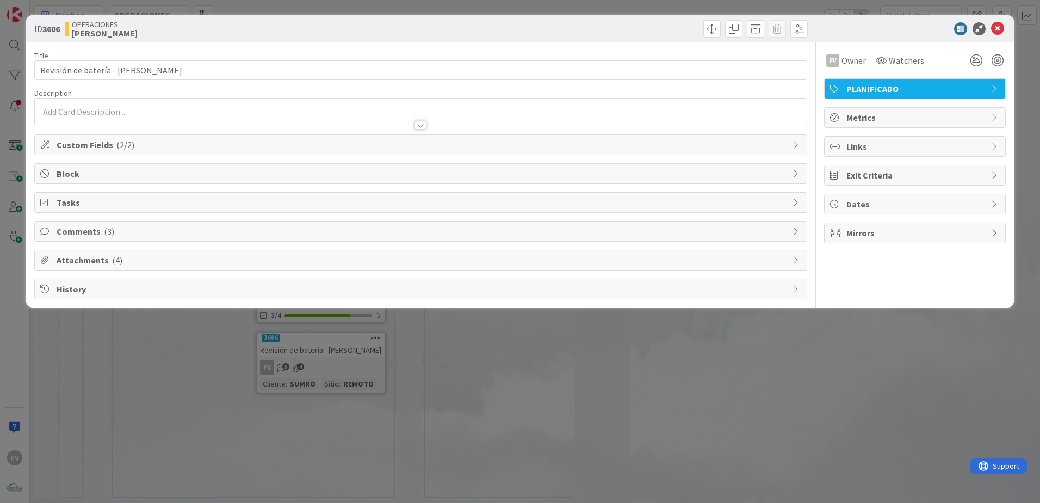
click at [135, 229] on span "Comments ( 3 )" at bounding box center [422, 231] width 731 height 13
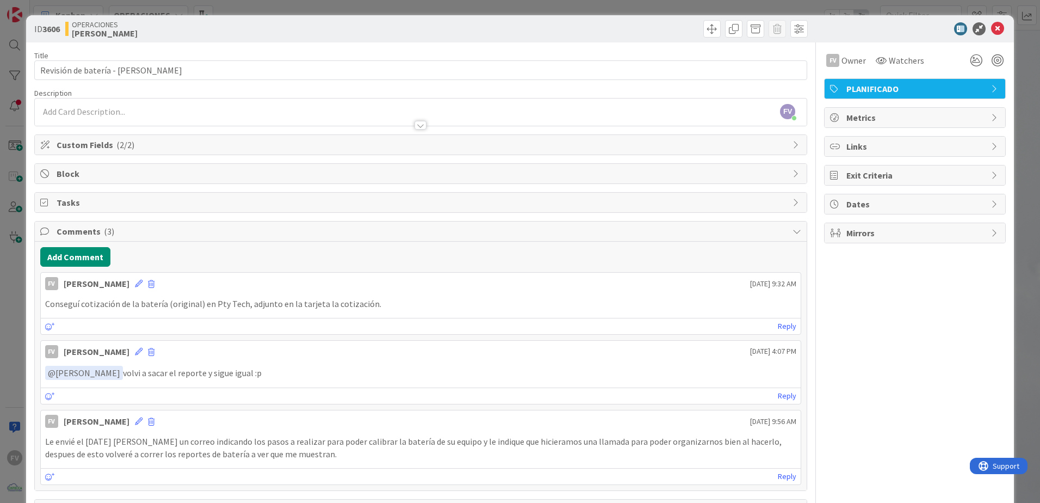
click at [135, 229] on span "Comments ( 3 )" at bounding box center [422, 231] width 731 height 13
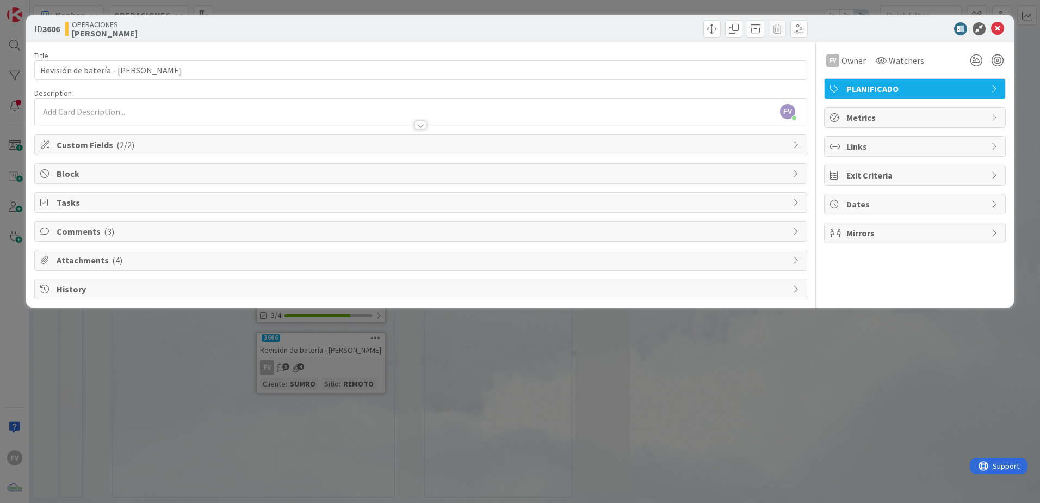
click at [158, 344] on div "ID 3606 OPERACIONES [PERSON_NAME] Title 33 / 128 Revisión de batería - [PERSON_…" at bounding box center [520, 251] width 1040 height 503
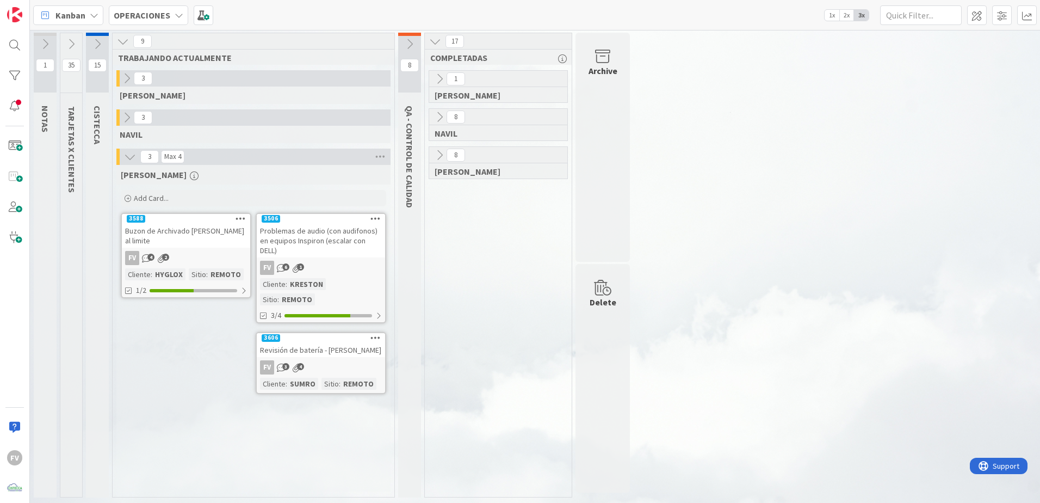
click at [314, 343] on div "Revisión de batería - [PERSON_NAME]" at bounding box center [321, 350] width 128 height 14
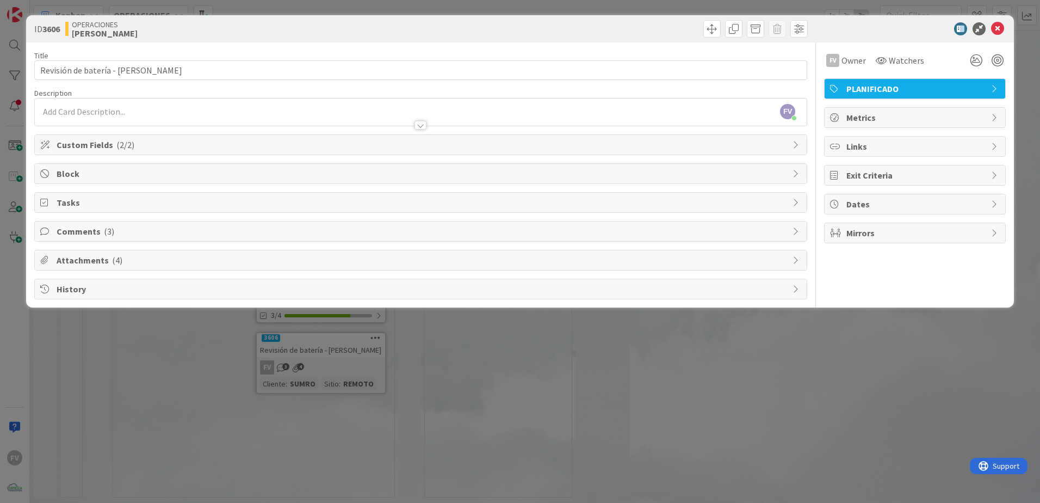
click at [667, 393] on div "ID 3606 OPERACIONES [PERSON_NAME] Title 33 / 128 Revisión de batería - [PERSON_…" at bounding box center [520, 251] width 1040 height 503
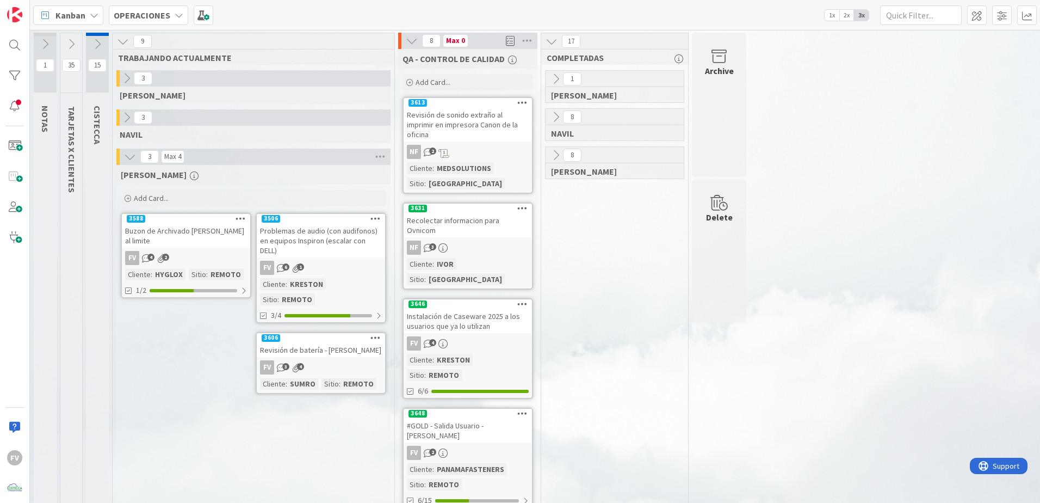
click at [305, 313] on div "Archive Delete" at bounding box center [719, 508] width 58 height 951
click at [305, 237] on div "Problemas de audio (con audifonos) en equipos Inspiron (escalar con DELL)" at bounding box center [321, 241] width 128 height 34
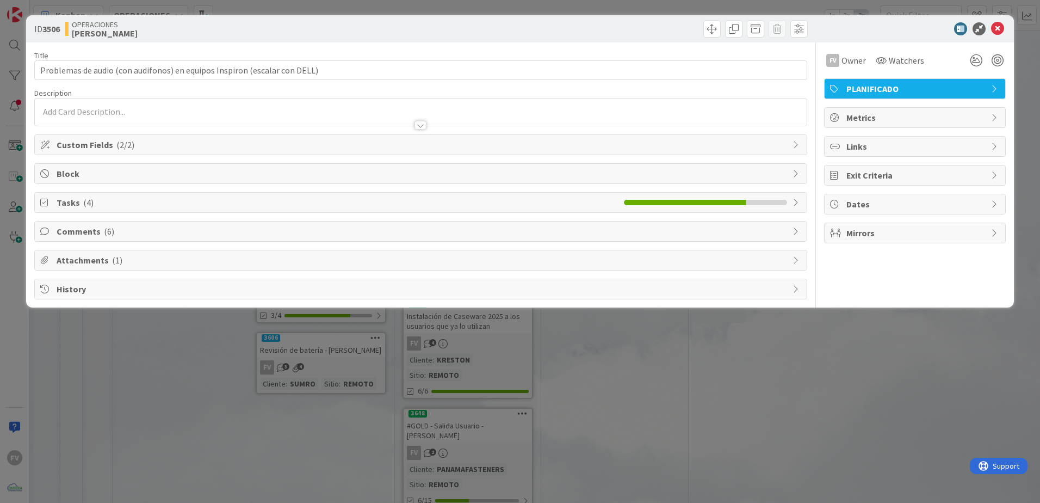
click at [305, 313] on div "ID 3506 OPERACIONES FERNANDO Title 73 / 128 Problemas de audio (con audifonos) …" at bounding box center [520, 251] width 1040 height 503
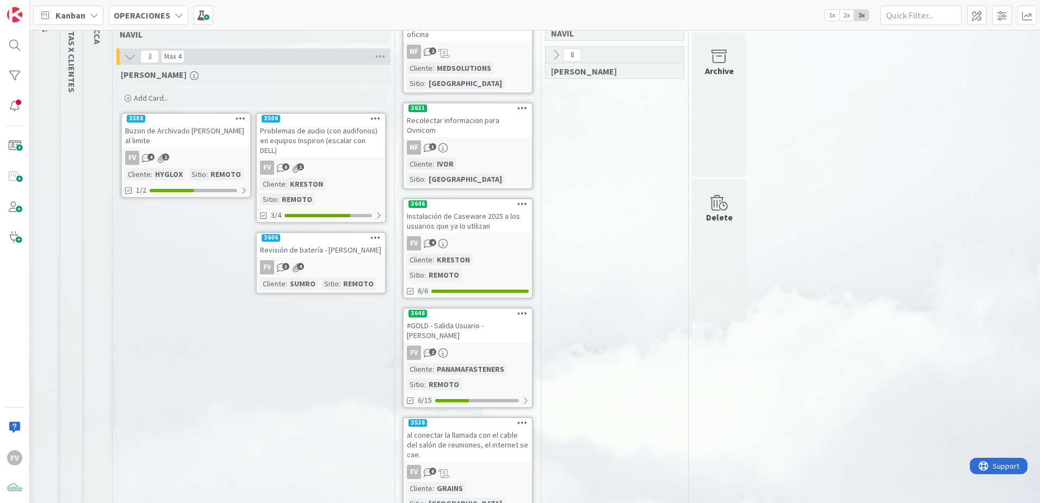
scroll to position [109, 0]
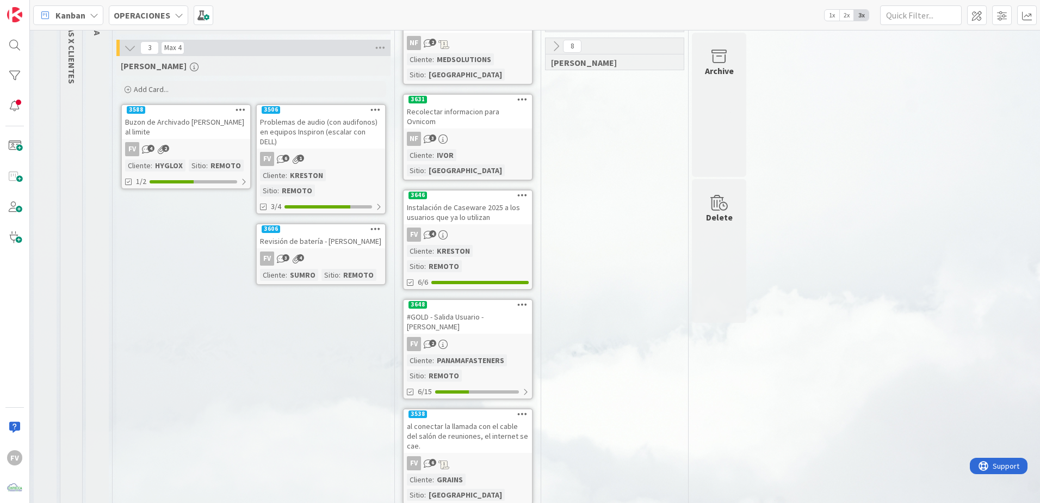
click at [305, 110] on div "Archive" at bounding box center [719, 105] width 54 height 144
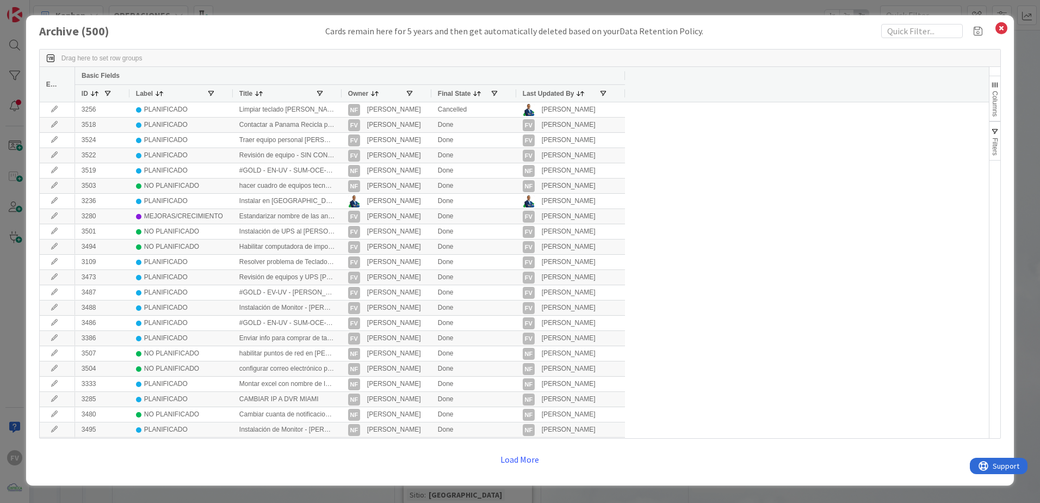
click at [305, 313] on div "Archive ( 500 ) Cards remain here for 5 years and then get automatically delete…" at bounding box center [520, 251] width 1040 height 503
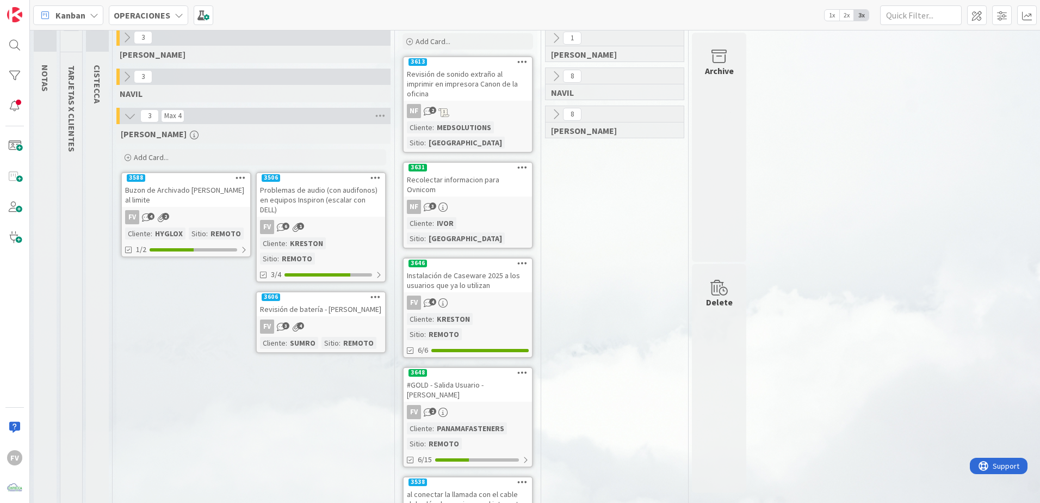
scroll to position [0, 0]
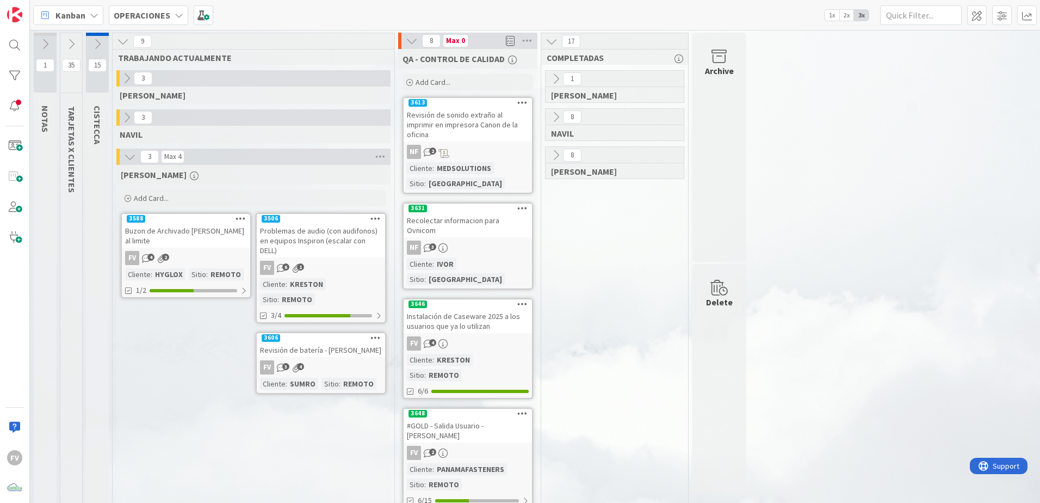
click at [305, 313] on div "Revisión de batería - [PERSON_NAME]" at bounding box center [321, 350] width 128 height 14
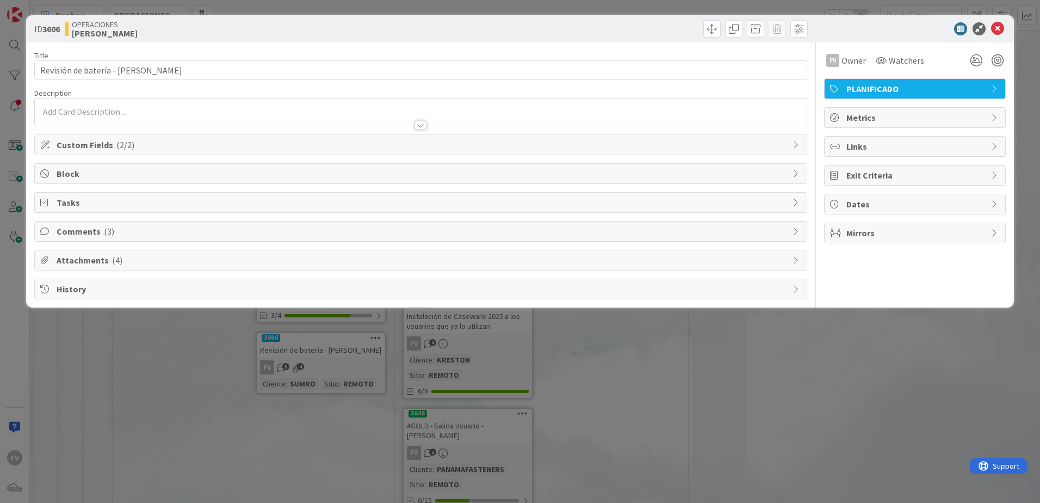
click at [93, 234] on span "Comments ( 3 )" at bounding box center [422, 231] width 731 height 13
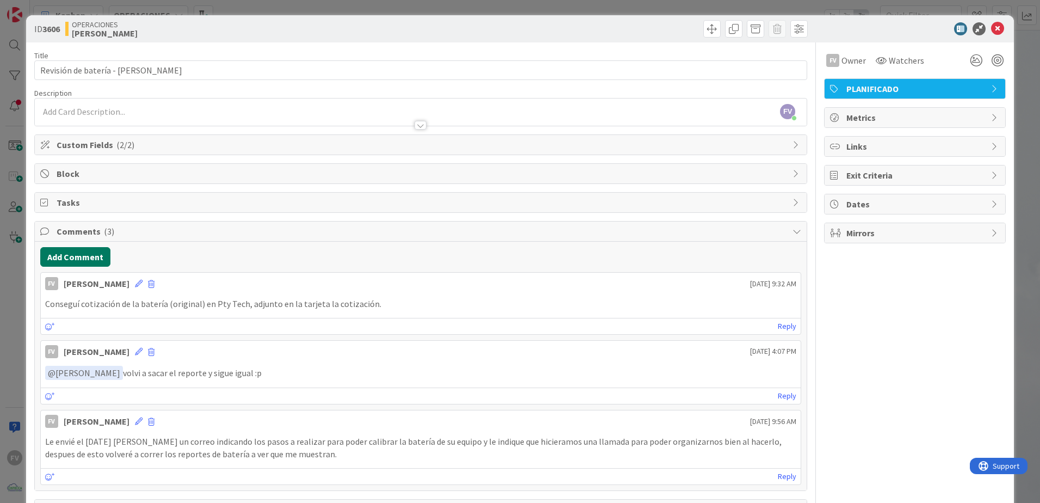
click at [76, 256] on button "Add Comment" at bounding box center [75, 257] width 70 height 20
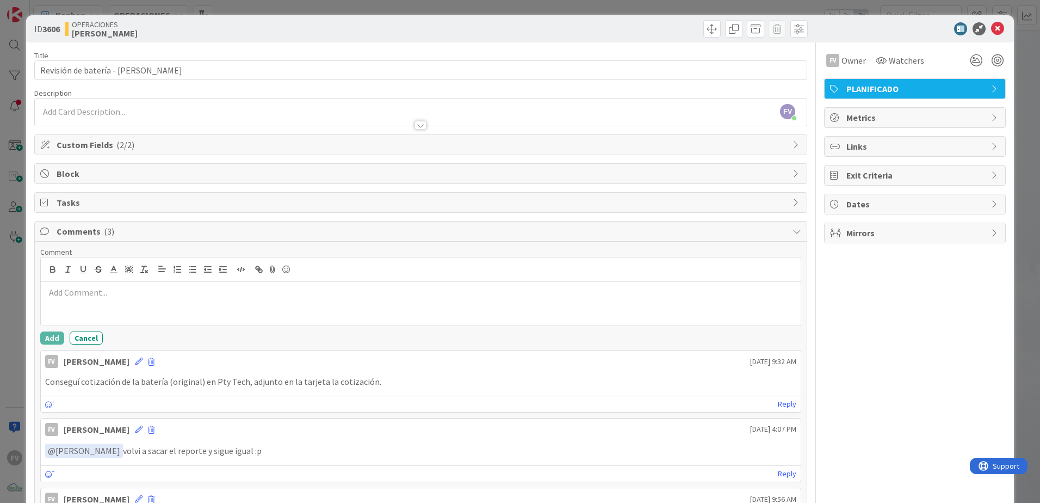
click at [115, 294] on p at bounding box center [420, 292] width 751 height 13
click at [19, 248] on div "ID 3606 OPERACIONES FERNANDO Title 33 / 128 Revisión de batería - Luis Varela D…" at bounding box center [520, 251] width 1040 height 503
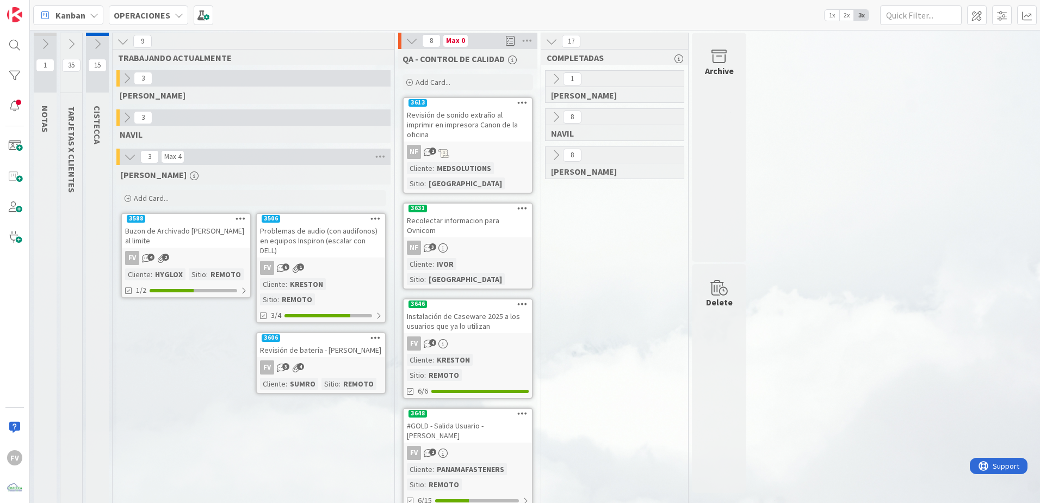
click at [295, 313] on link "3606 Revisión de batería - [PERSON_NAME] FV 3 4 Cliente : SUMRO Sitio : REMOTO" at bounding box center [321, 363] width 131 height 62
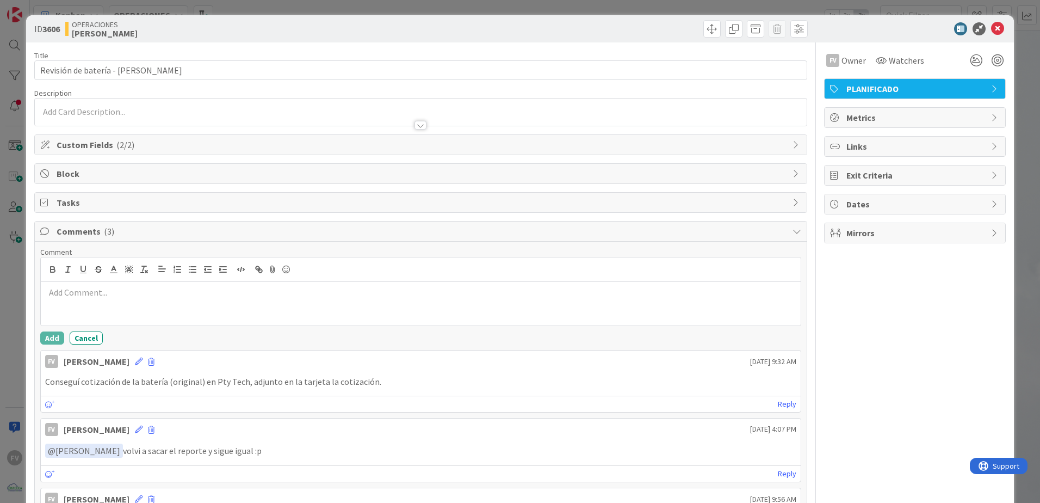
click at [152, 300] on div at bounding box center [421, 304] width 760 height 44
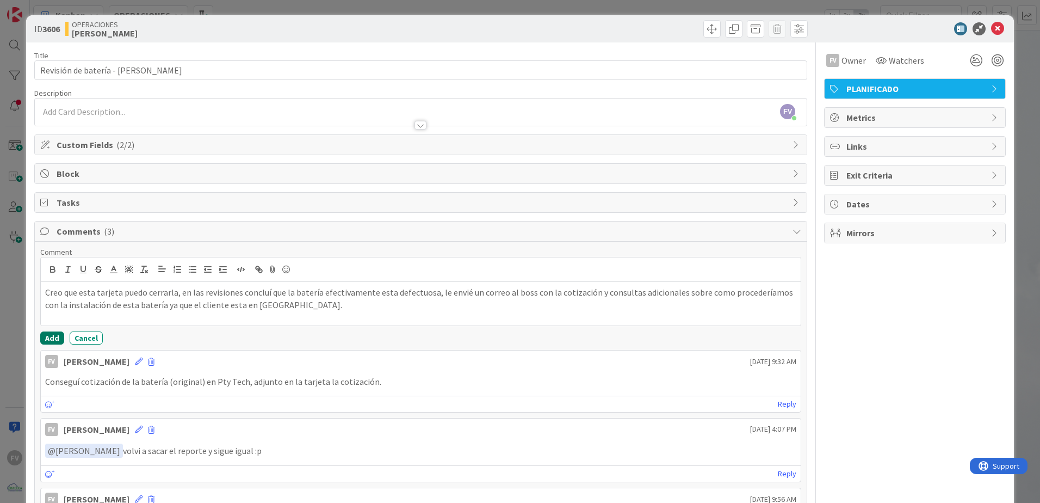
click at [47, 313] on button "Add" at bounding box center [52, 337] width 24 height 13
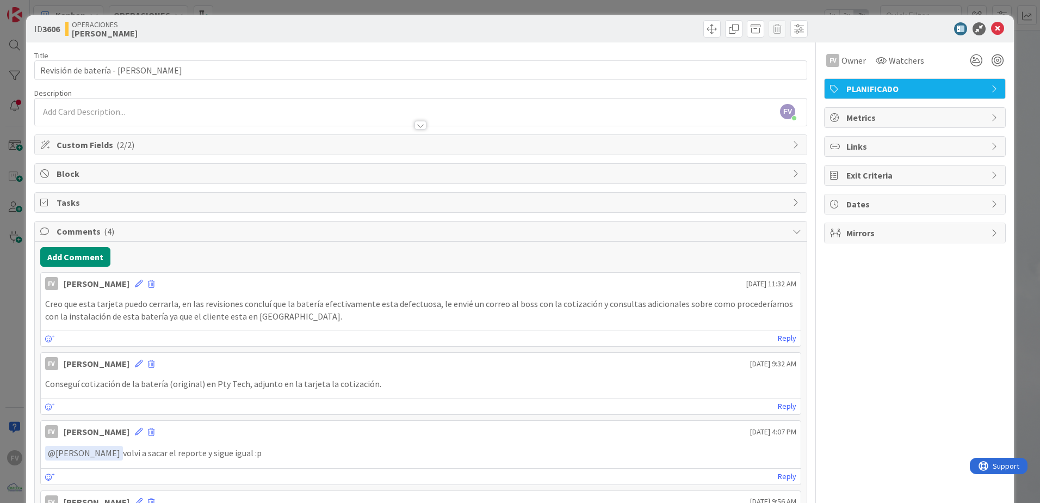
click at [13, 186] on div "ID 3606 OPERACIONES FERNANDO Title 33 / 128 Revisión de batería - Luis Varela D…" at bounding box center [520, 251] width 1040 height 503
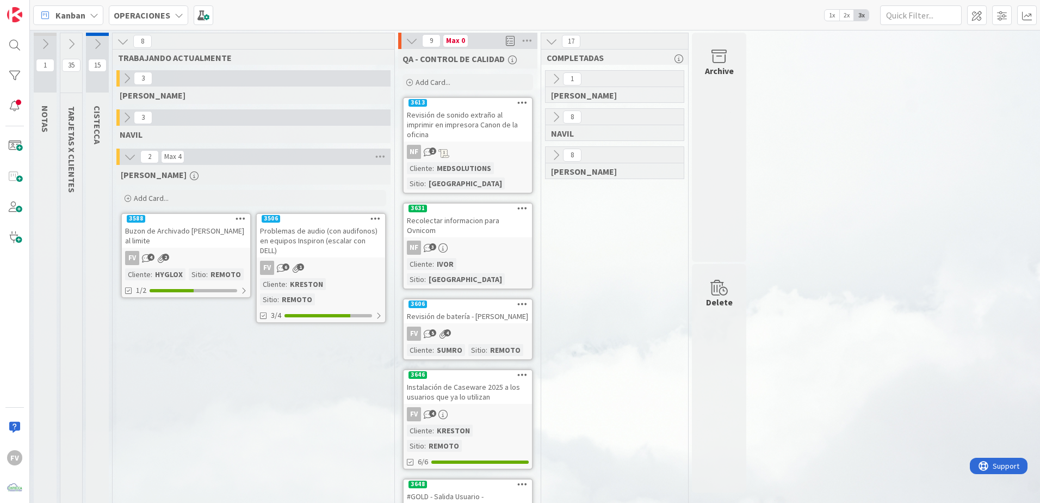
click at [305, 252] on div "Problemas de audio (con audifonos) en equipos Inspiron (escalar con DELL)" at bounding box center [321, 241] width 128 height 34
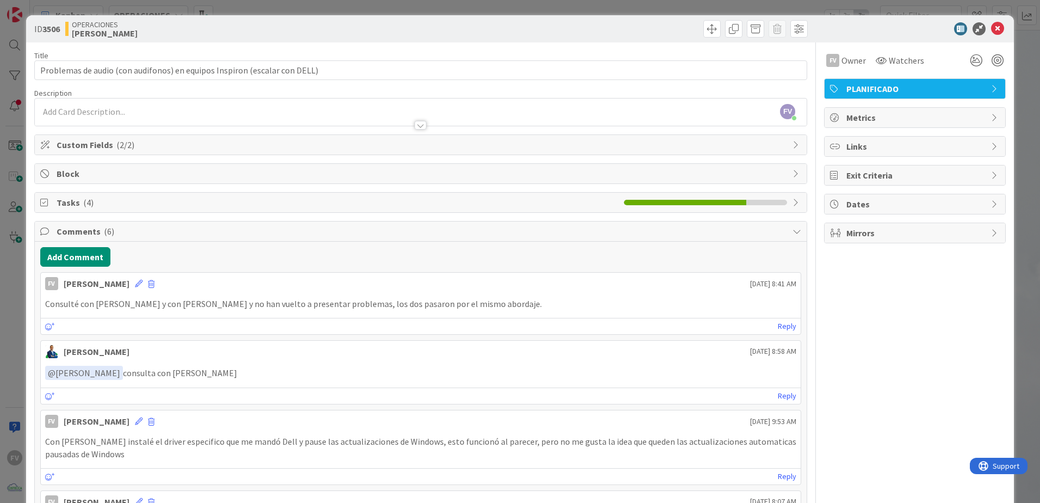
click at [305, 236] on span "Comments ( 6 )" at bounding box center [422, 231] width 731 height 13
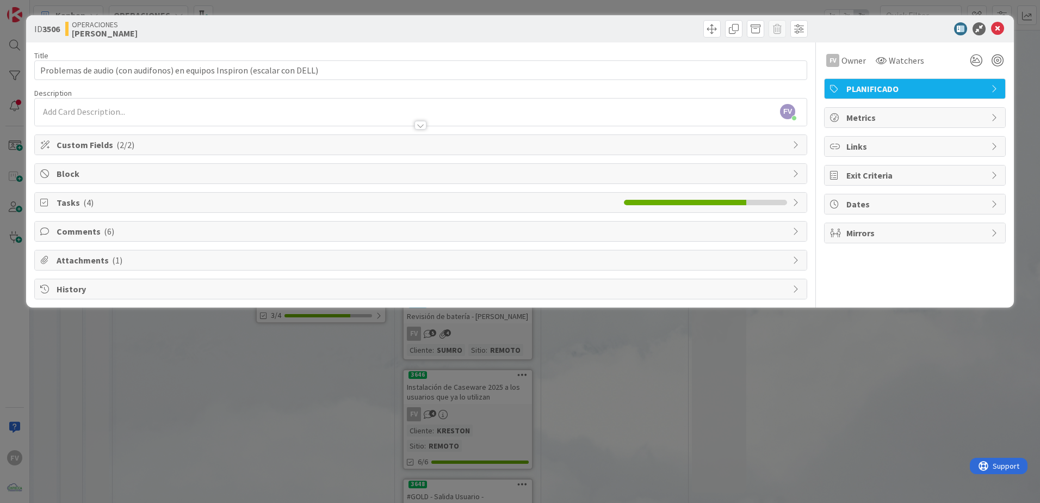
click at [305, 126] on div "ID 3506 OPERACIONES [PERSON_NAME] Title 73 / 128 Problemas de audio (con audifo…" at bounding box center [520, 251] width 1040 height 503
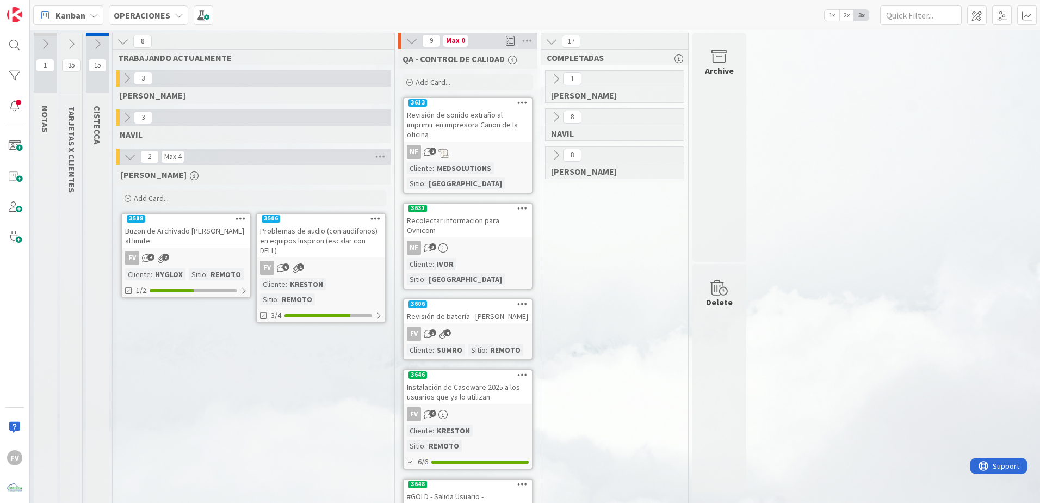
click at [305, 250] on div "Problemas de audio (con audifonos) en equipos Inspiron (escalar con DELL)" at bounding box center [321, 241] width 128 height 34
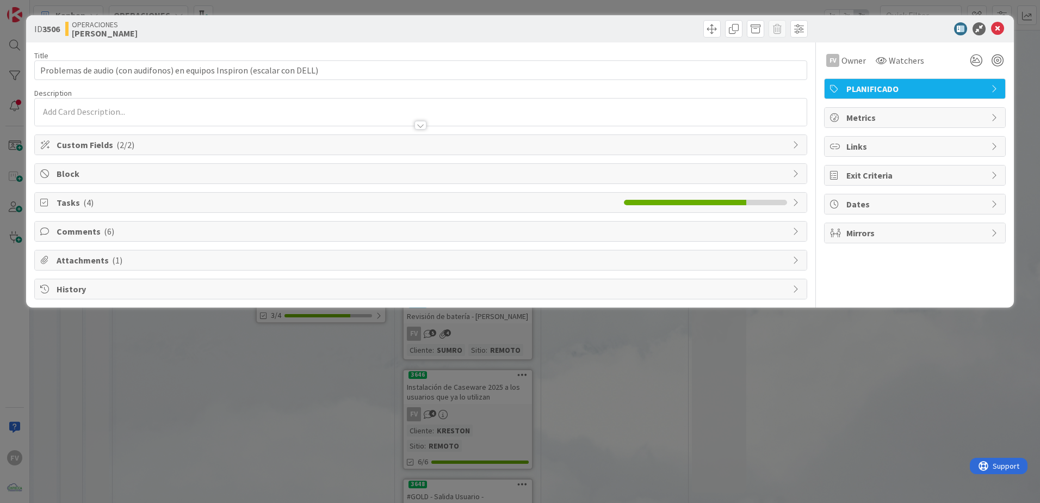
click at [114, 230] on span "Comments ( 6 )" at bounding box center [422, 231] width 731 height 13
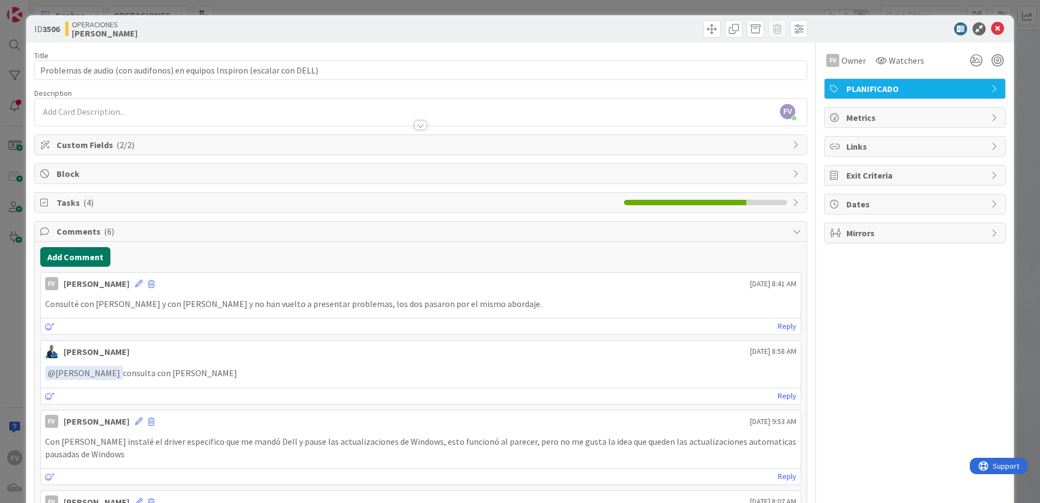
click at [95, 254] on button "Add Comment" at bounding box center [75, 257] width 70 height 20
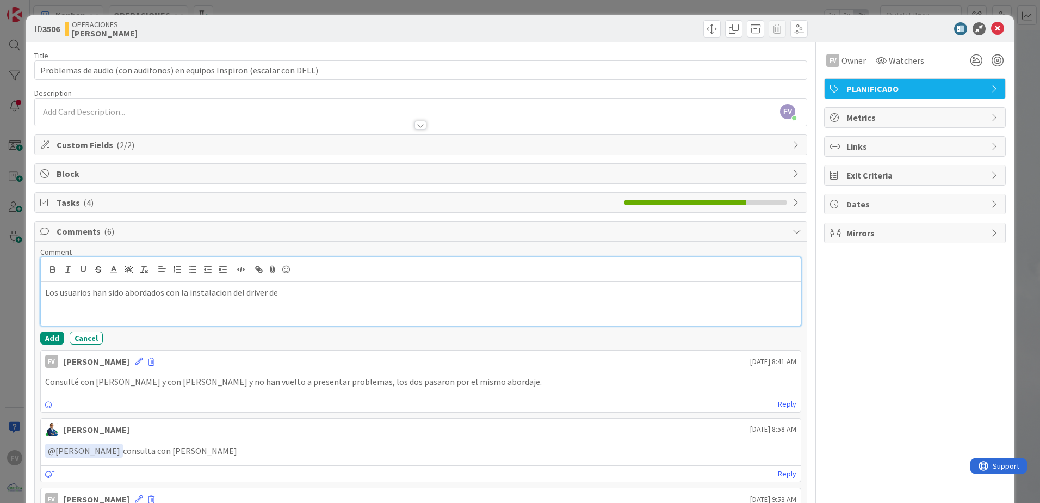
click at [305, 286] on p "Los usuarios han sido abordados con la instalacion del driver de" at bounding box center [420, 292] width 751 height 13
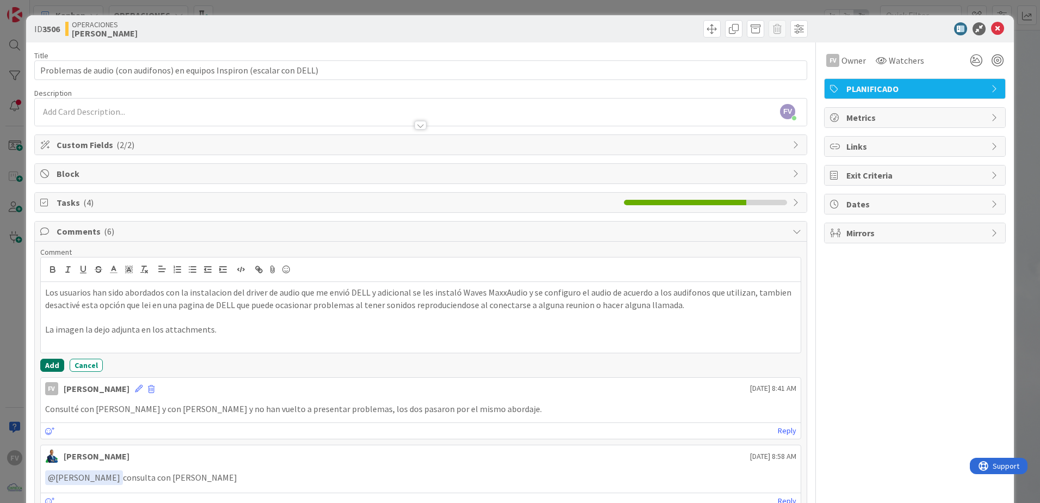
click at [54, 313] on button "Add" at bounding box center [52, 365] width 24 height 13
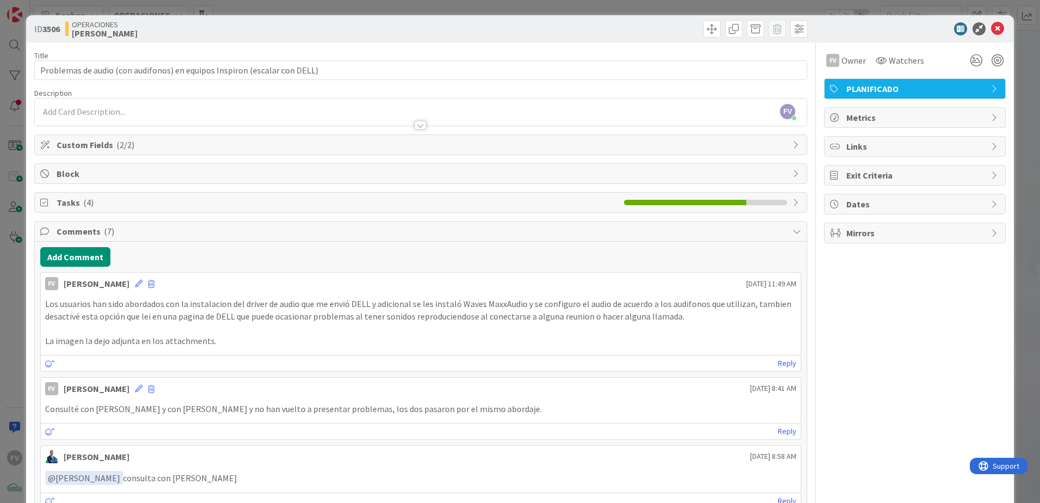
click at [106, 236] on span "( 7 )" at bounding box center [109, 231] width 10 height 11
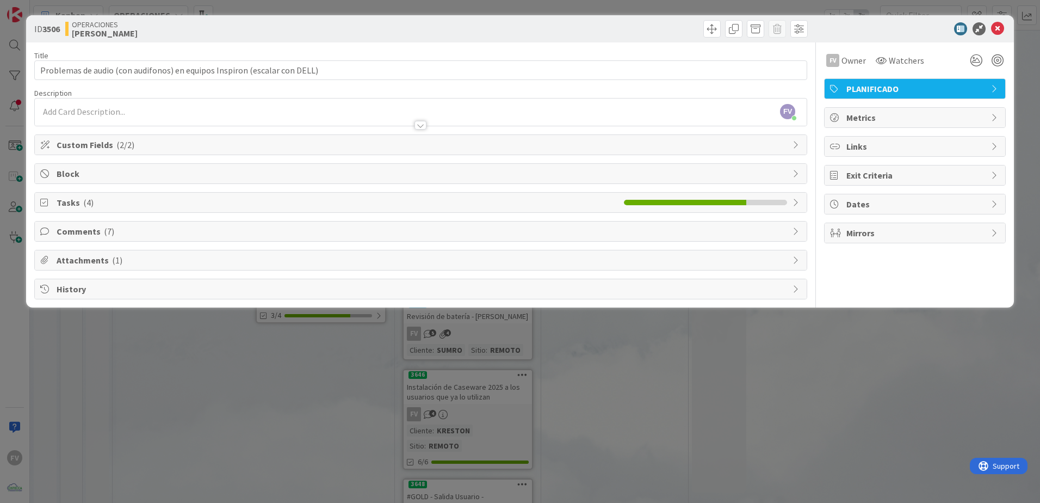
click at [103, 258] on span "Attachments ( 1 )" at bounding box center [422, 260] width 731 height 13
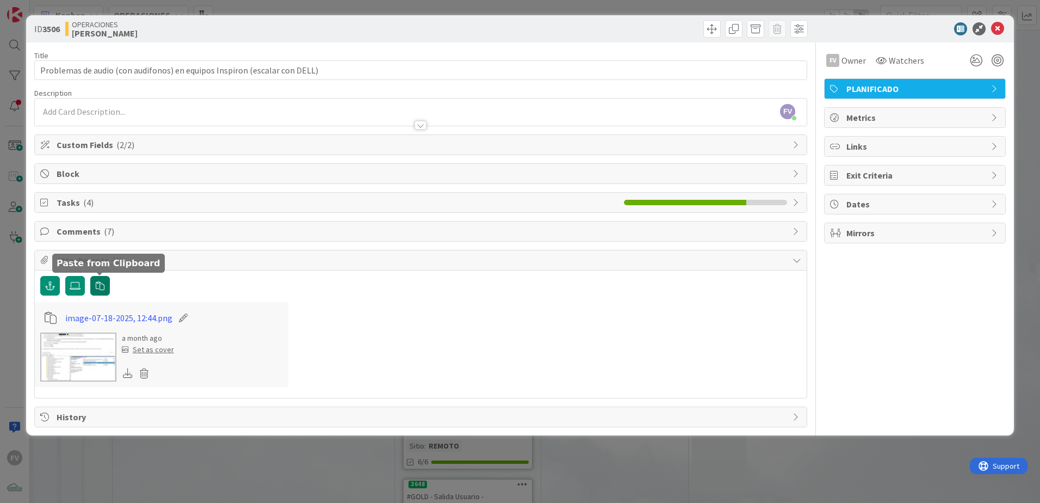
click at [104, 286] on button "button" at bounding box center [100, 286] width 20 height 20
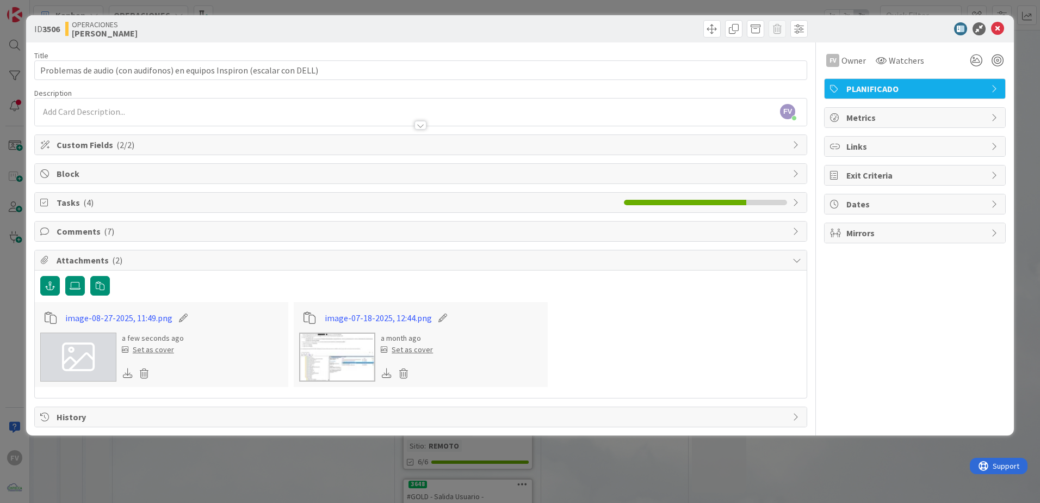
click at [115, 194] on div "Tasks ( 4 )" at bounding box center [421, 203] width 772 height 20
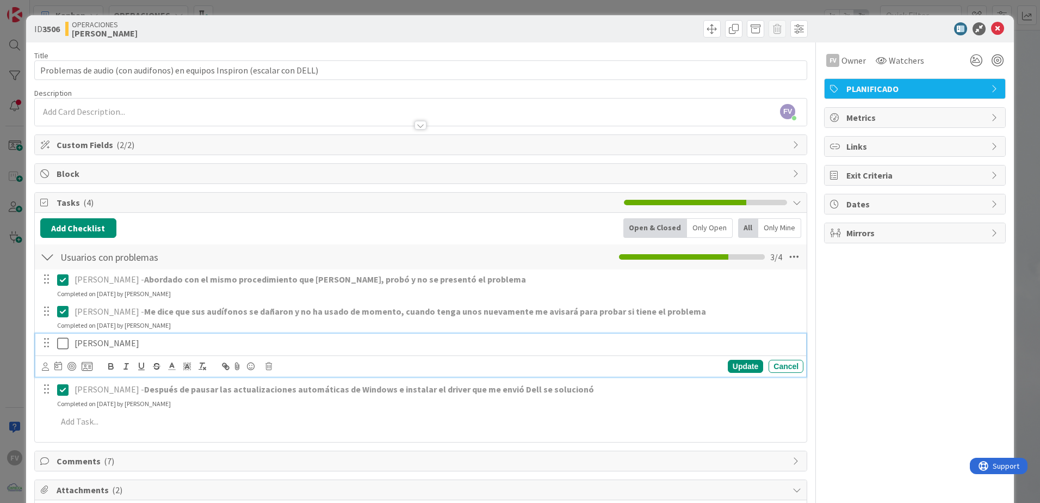
click at [67, 313] on icon at bounding box center [65, 343] width 16 height 13
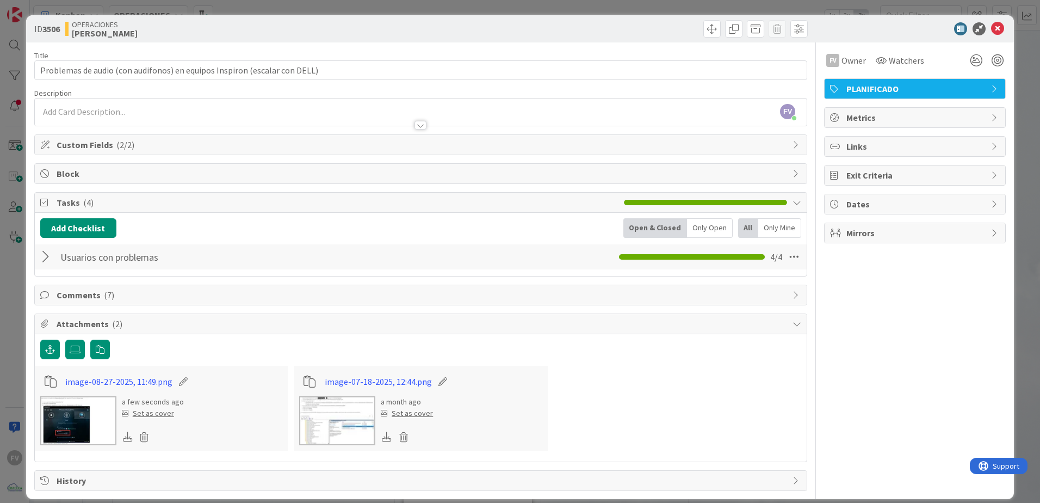
click at [76, 294] on span "Comments ( 7 )" at bounding box center [422, 294] width 731 height 13
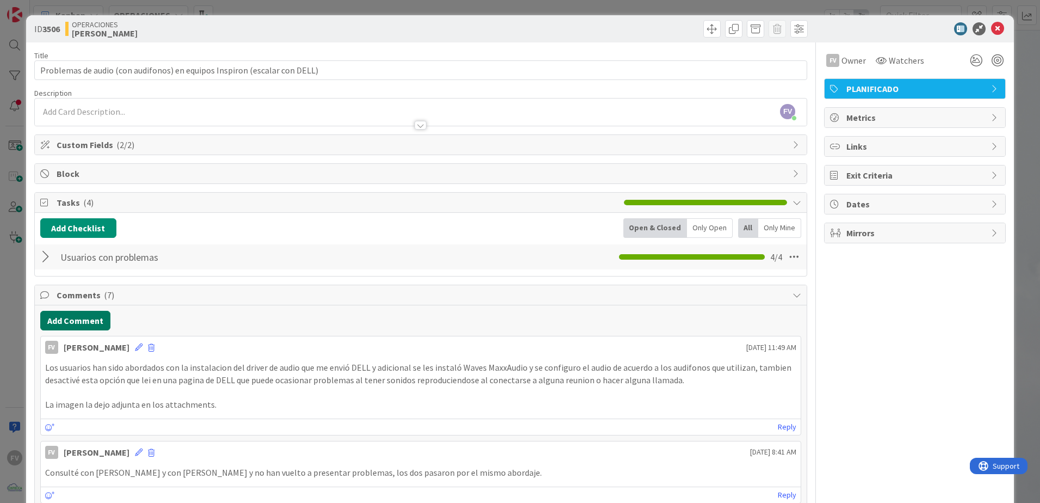
click at [84, 313] on button "Add Comment" at bounding box center [75, 321] width 70 height 20
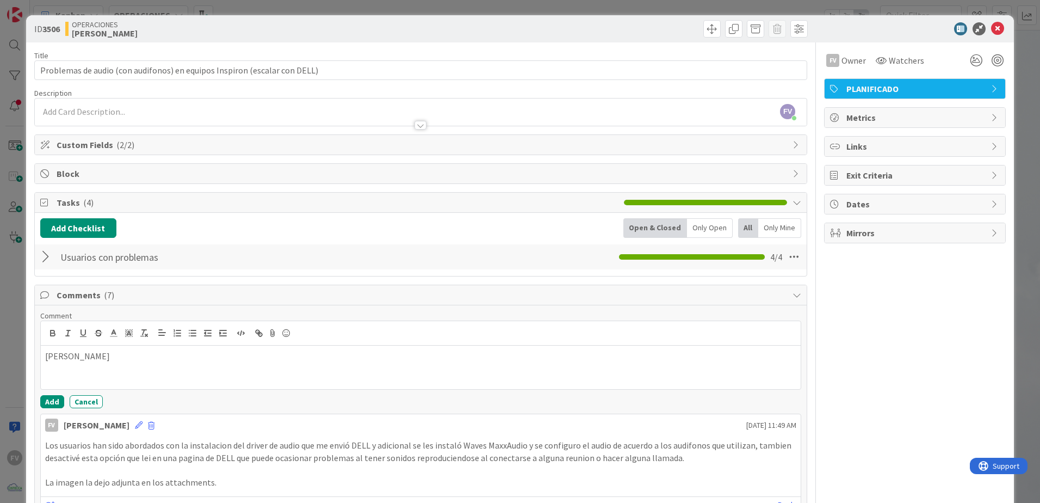
click at [46, 258] on div at bounding box center [47, 257] width 14 height 20
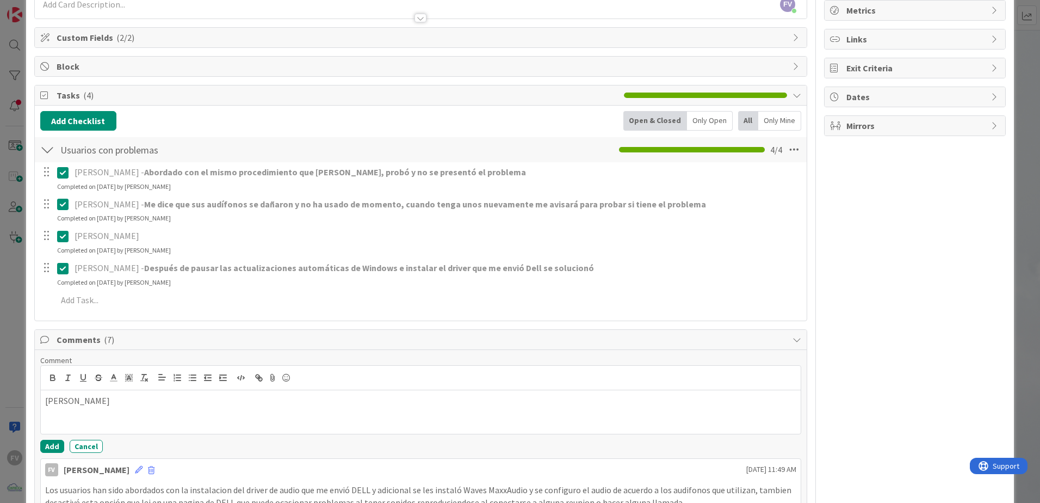
scroll to position [109, 0]
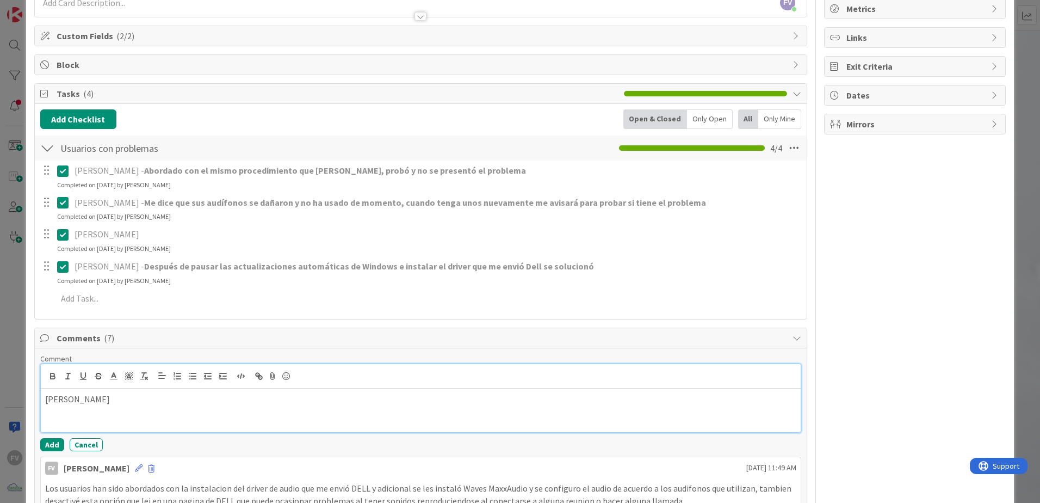
click at [208, 313] on p "Marlene" at bounding box center [420, 399] width 751 height 13
click at [61, 207] on icon at bounding box center [65, 202] width 16 height 13
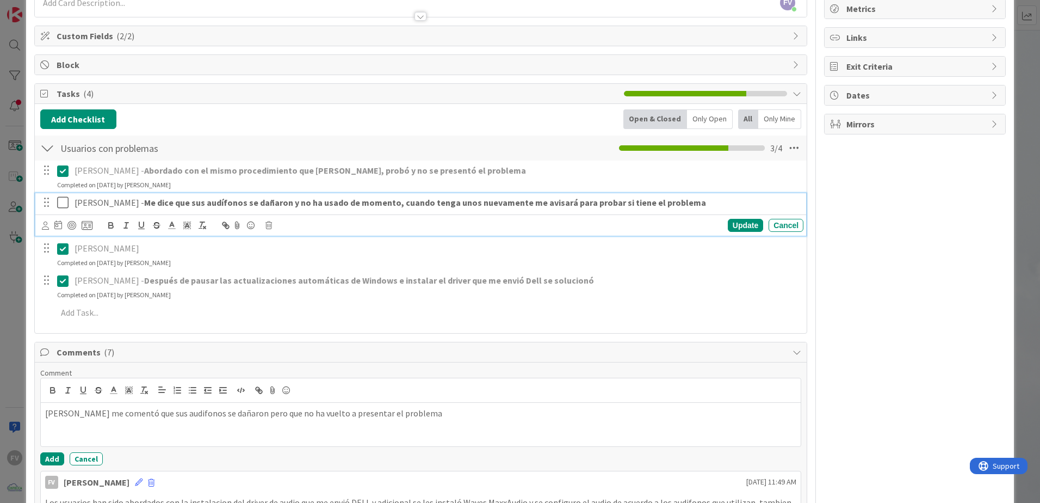
click at [60, 202] on icon at bounding box center [65, 202] width 16 height 13
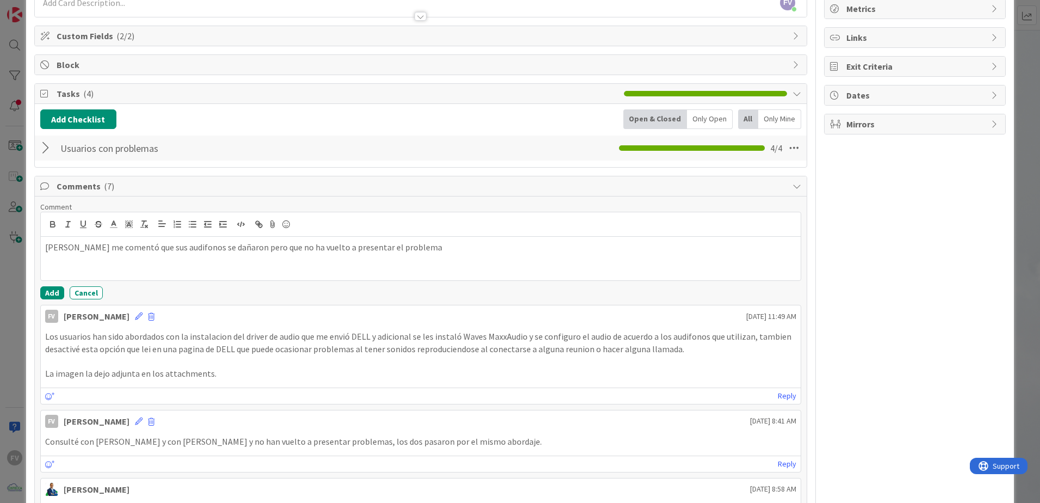
click at [305, 313] on div "Reply" at bounding box center [421, 395] width 760 height 16
click at [305, 250] on p "Marlene me comentó que sus audifonos se dañaron pero que no ha vuelto a present…" at bounding box center [420, 247] width 751 height 13
click at [305, 248] on p "Marlene me comentó que sus audífonos se dañaron pero que no ha vuelto a present…" at bounding box center [420, 247] width 751 height 13
click at [63, 292] on div "Add Cancel" at bounding box center [420, 292] width 761 height 13
click at [52, 292] on button "Add" at bounding box center [52, 292] width 24 height 13
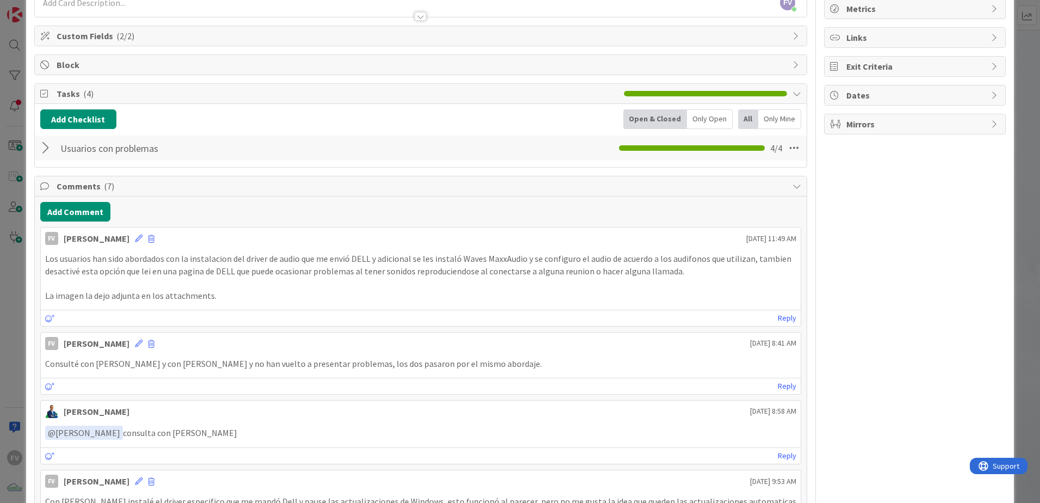
click at [17, 252] on div "ID 3506 OPERACIONES FERNANDO Title 73 / 128 Problemas de audio (con audifonos) …" at bounding box center [520, 251] width 1040 height 503
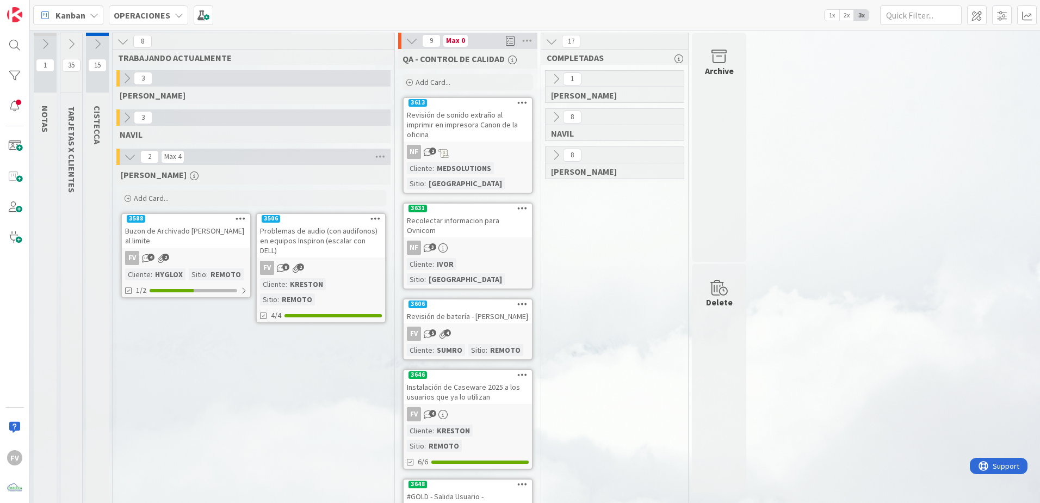
click at [305, 42] on icon at bounding box center [412, 41] width 12 height 12
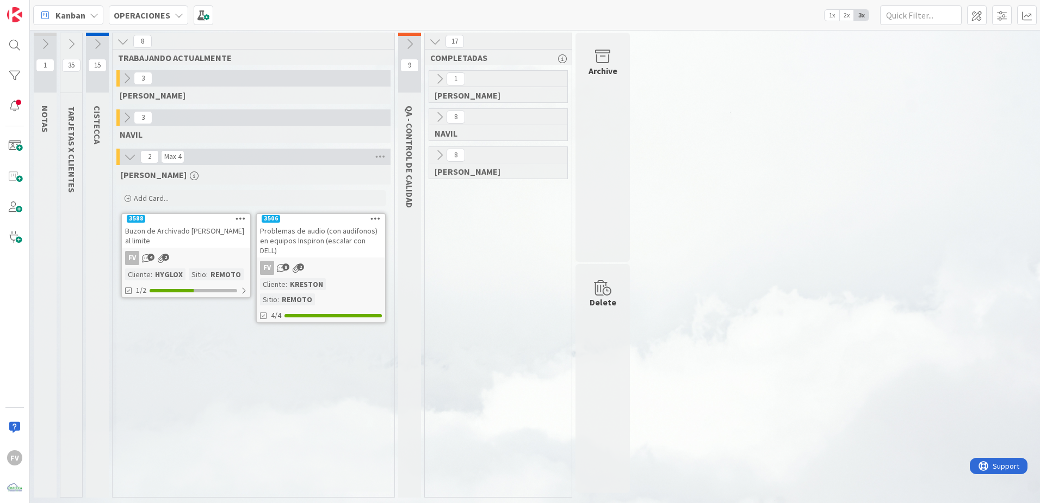
click at [305, 48] on icon at bounding box center [410, 44] width 12 height 12
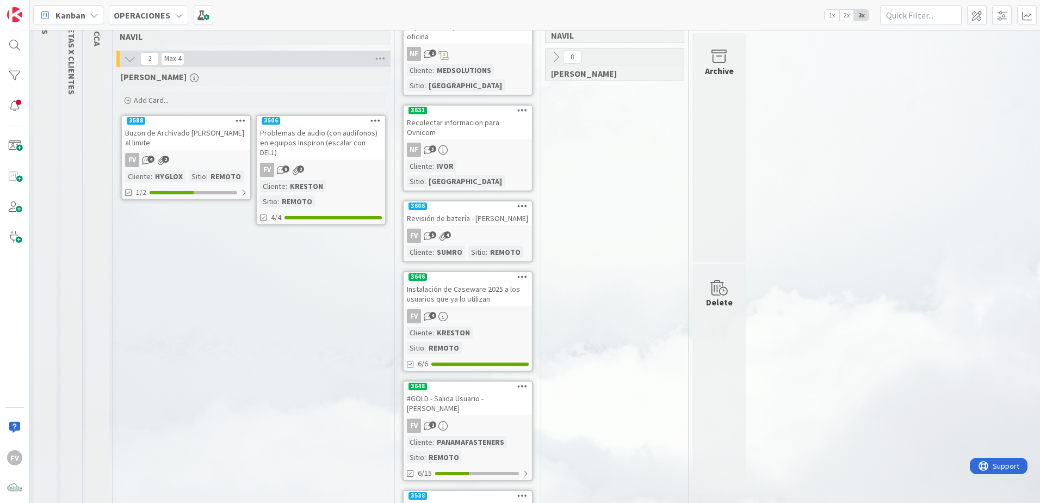
scroll to position [109, 0]
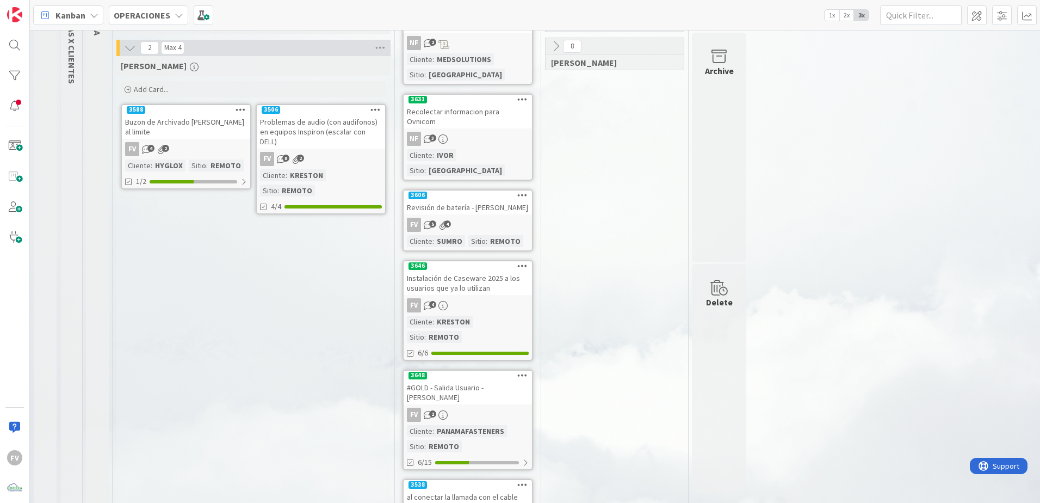
click at [305, 200] on div "Revisión de batería - [PERSON_NAME]" at bounding box center [468, 207] width 128 height 14
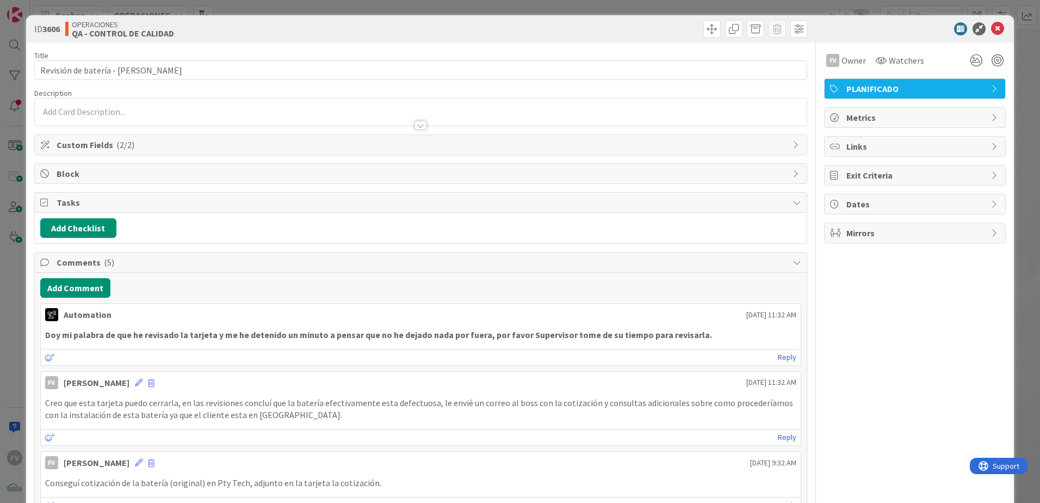
click at [208, 147] on span "Custom Fields ( 2/2 )" at bounding box center [422, 144] width 731 height 13
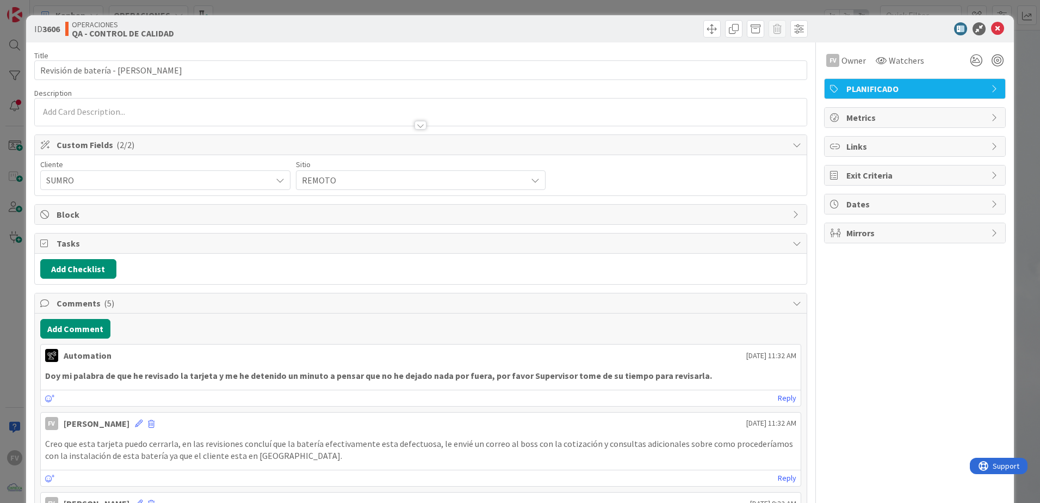
click at [207, 147] on span "Custom Fields ( 2/2 )" at bounding box center [422, 144] width 731 height 13
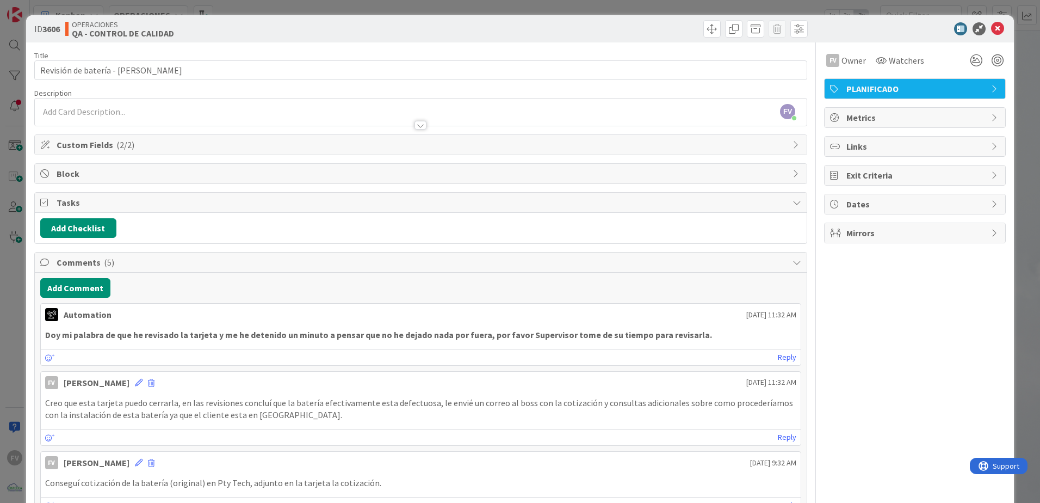
click at [305, 206] on span "Tasks" at bounding box center [422, 202] width 731 height 13
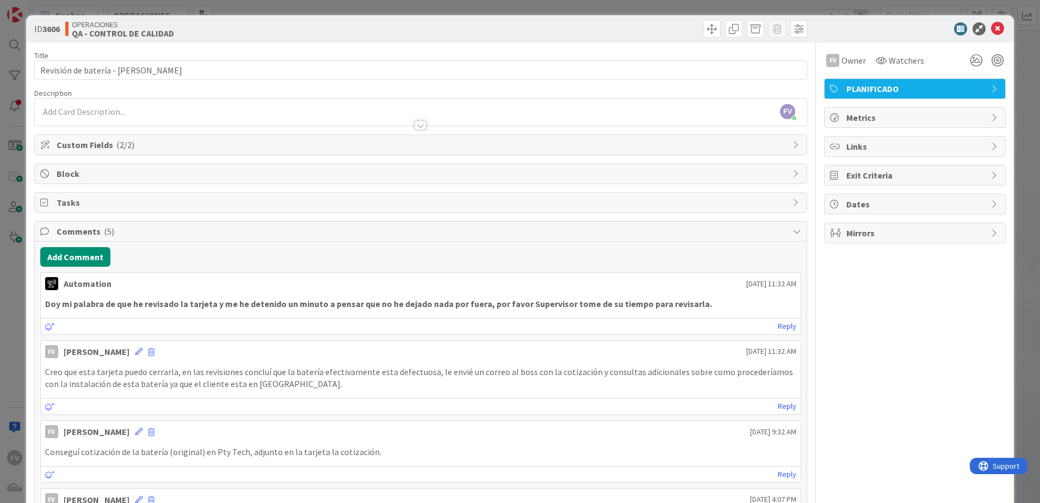
click at [305, 227] on span "Comments ( 5 )" at bounding box center [422, 231] width 731 height 13
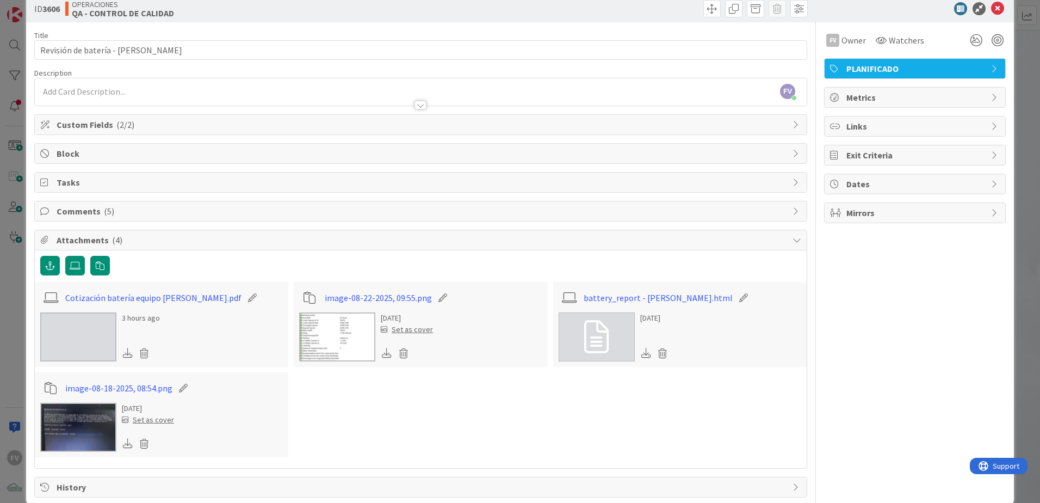
scroll to position [38, 0]
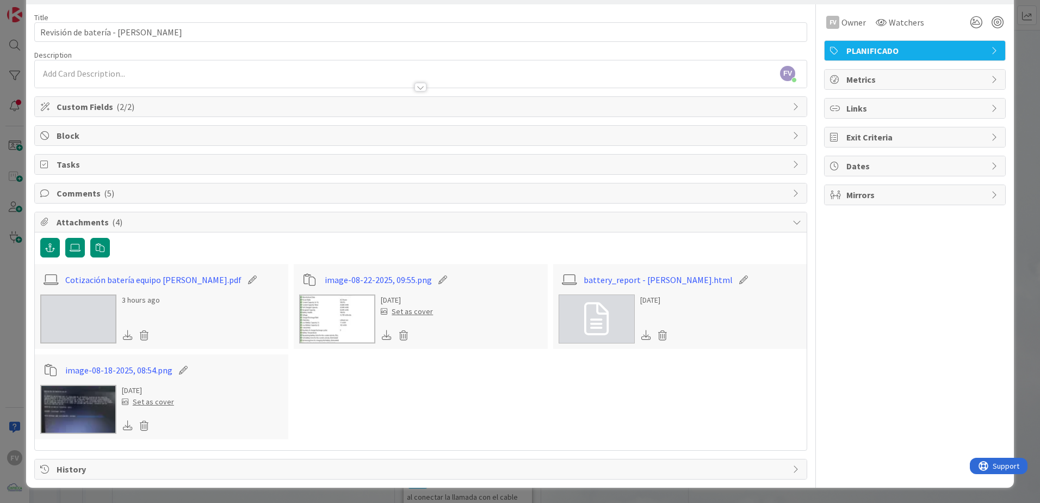
click at [94, 313] on img at bounding box center [78, 409] width 76 height 49
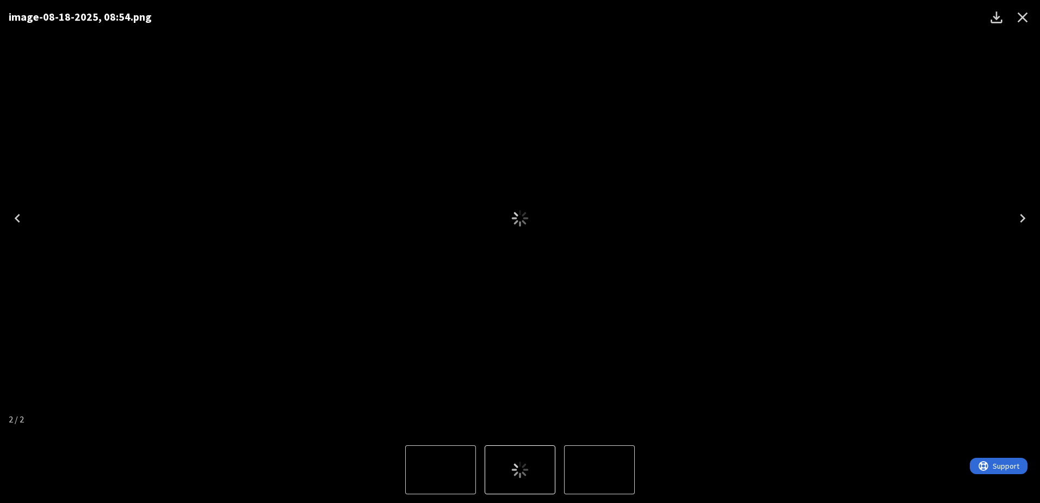
drag, startPoint x: 94, startPoint y: 417, endPoint x: 705, endPoint y: 326, distance: 617.7
click at [305, 313] on div "image-08-18-2025, 08:54.png" at bounding box center [520, 218] width 1040 height 436
click at [305, 19] on icon "Close" at bounding box center [1023, 18] width 10 height 10
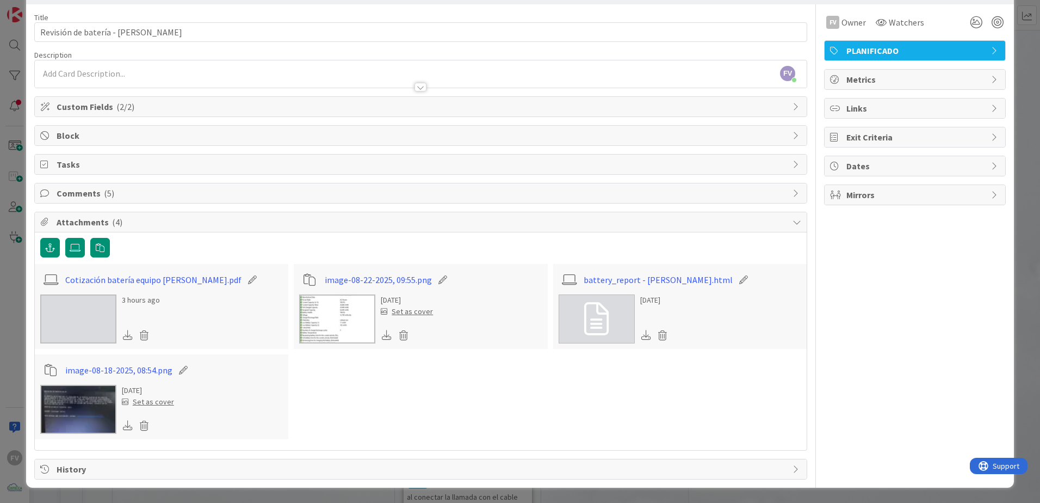
click at [305, 313] on icon at bounding box center [596, 319] width 24 height 33
click at [86, 313] on img at bounding box center [78, 409] width 76 height 49
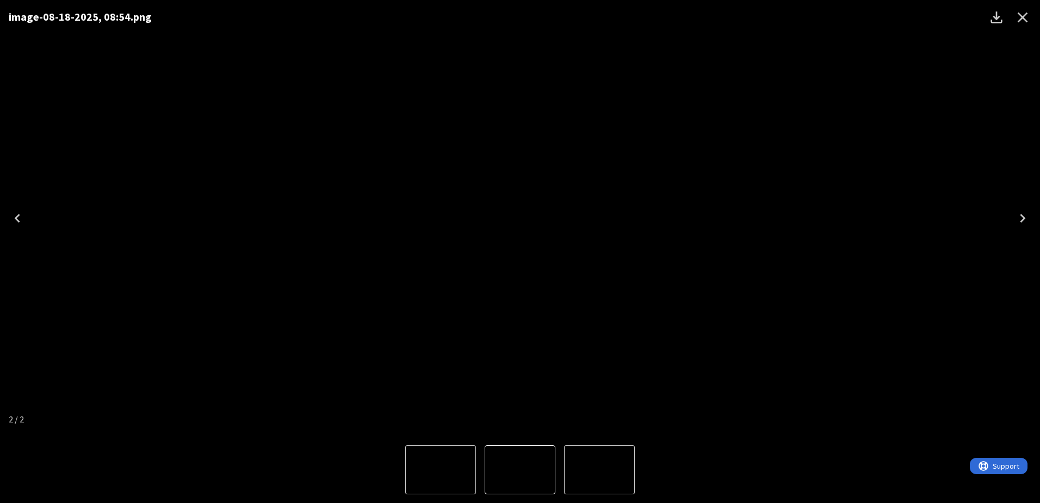
click at [305, 193] on div "image-08-18-2025, 08:54.png" at bounding box center [520, 218] width 1040 height 436
click at [305, 21] on icon "Close" at bounding box center [1022, 17] width 17 height 17
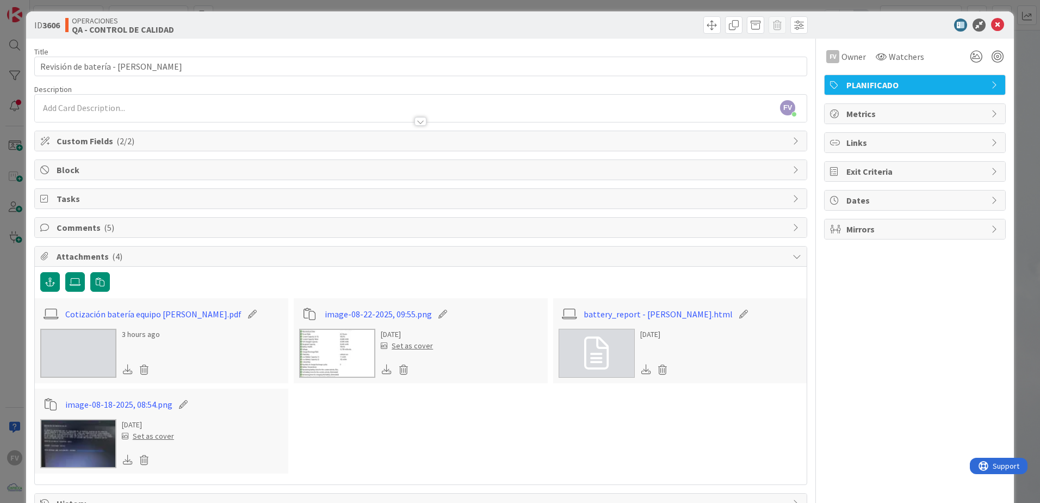
scroll to position [0, 0]
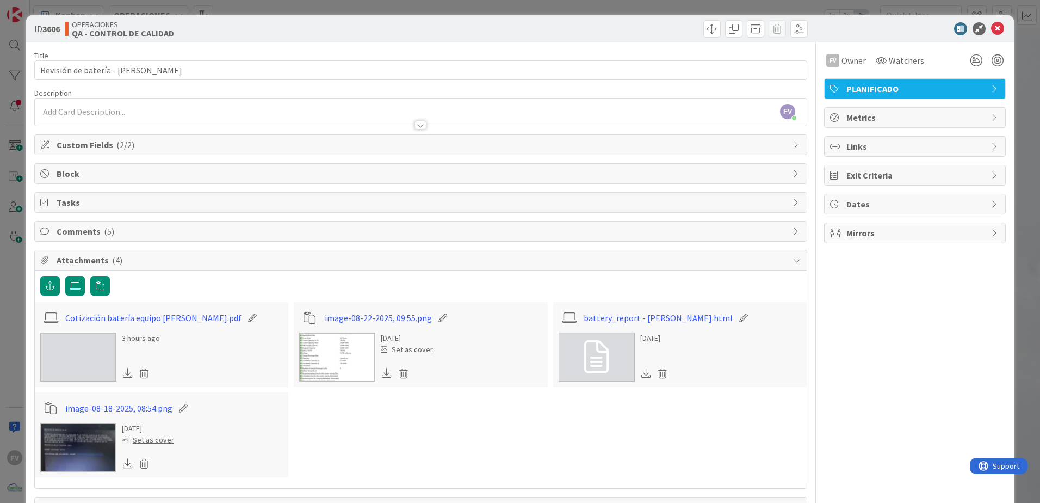
click at [134, 260] on span "Attachments ( 4 )" at bounding box center [422, 260] width 731 height 13
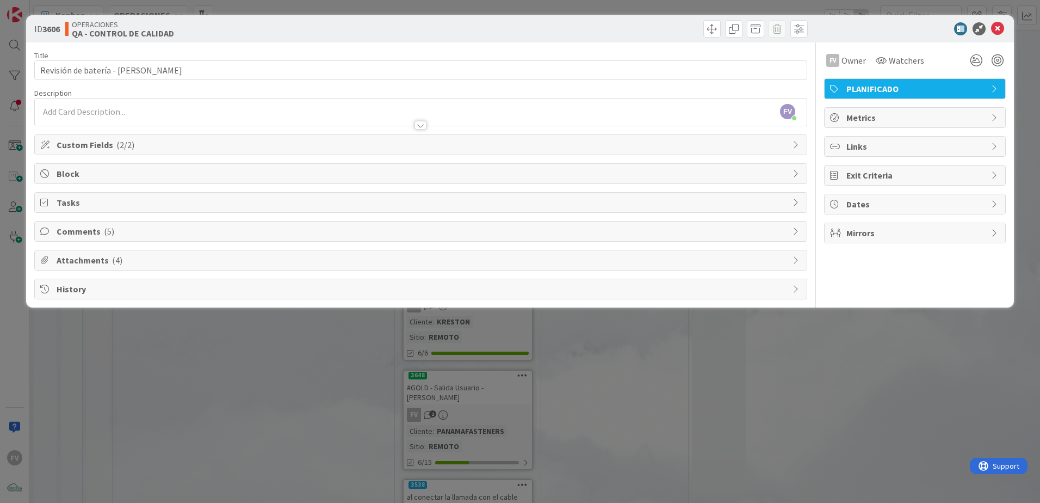
click at [130, 234] on span "Comments ( 5 )" at bounding box center [422, 231] width 731 height 13
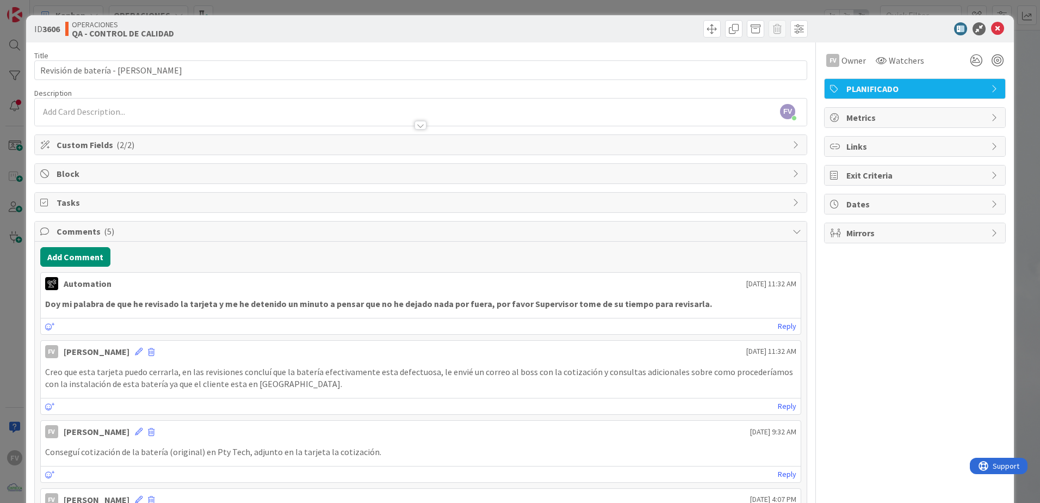
click at [130, 234] on span "Comments ( 5 )" at bounding box center [422, 231] width 731 height 13
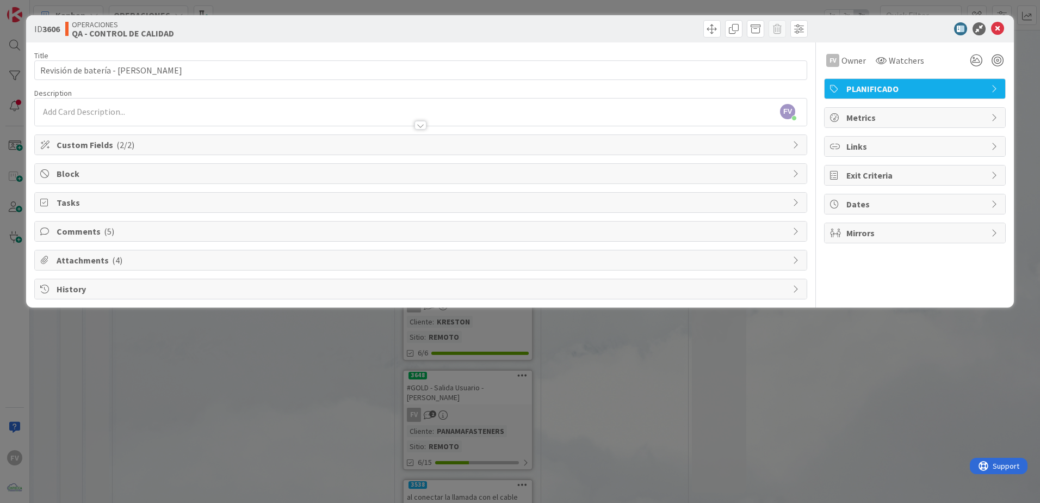
click at [305, 32] on div "ID 3606 OPERACIONES QA - CONTROL DE CALIDAD Title 33 / 128 Revisión de batería …" at bounding box center [520, 251] width 1040 height 503
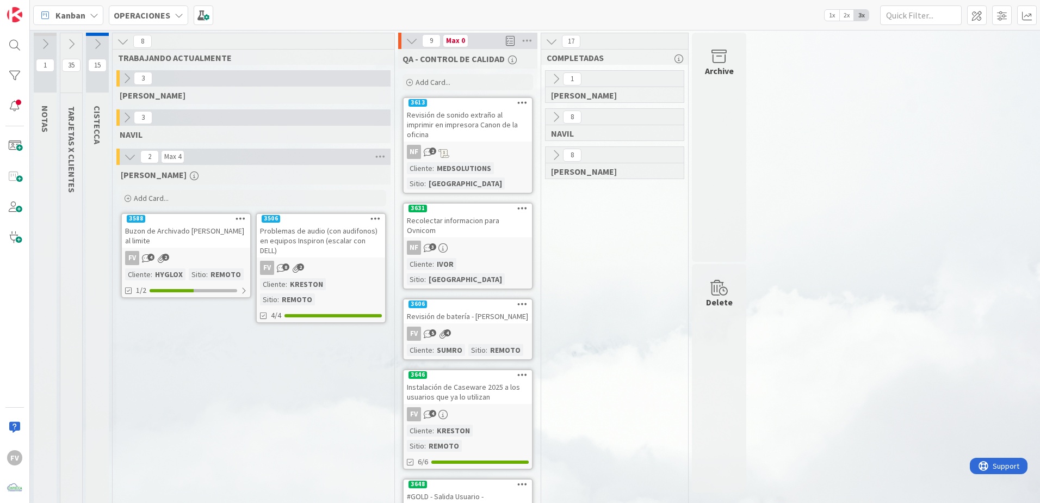
click at [177, 264] on icon at bounding box center [176, 259] width 11 height 9
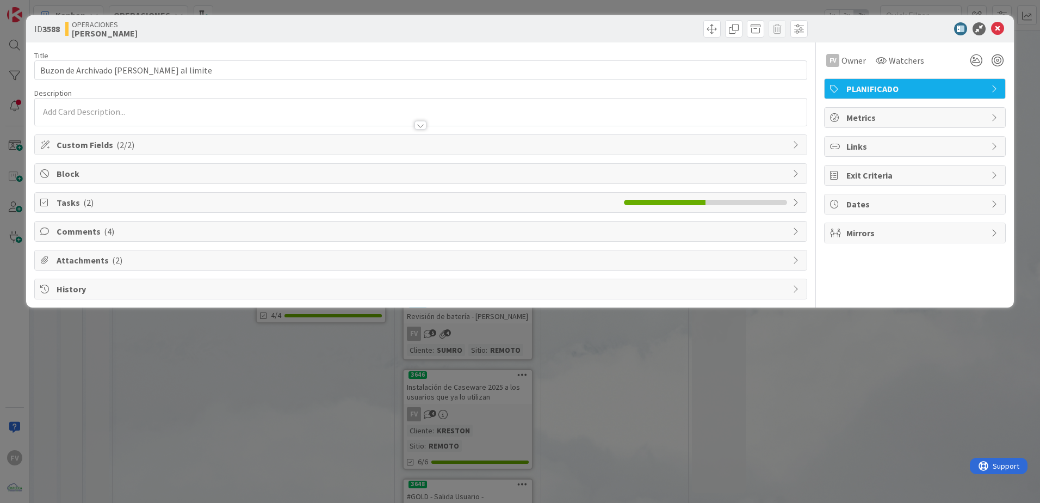
click at [112, 209] on div "Tasks ( 2 )" at bounding box center [421, 203] width 772 height 20
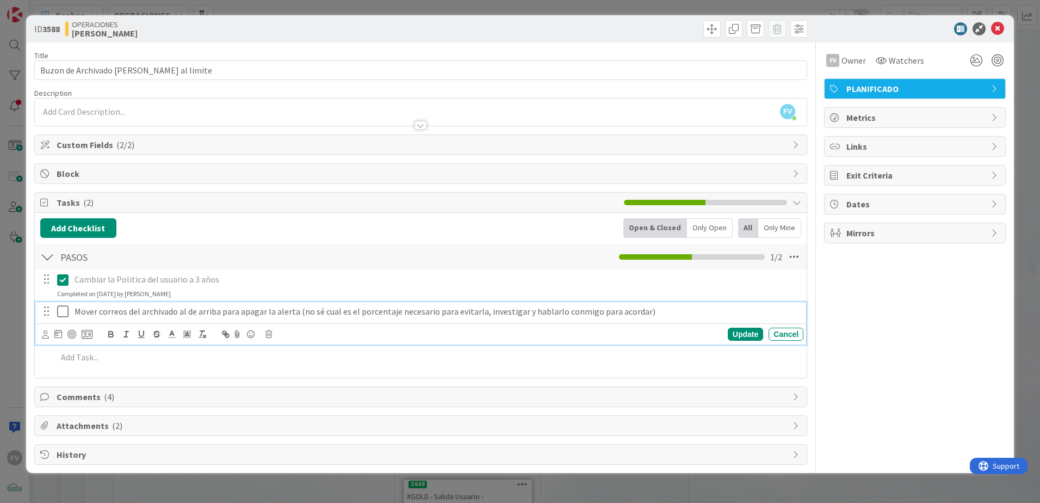
click at [67, 313] on icon at bounding box center [65, 311] width 16 height 13
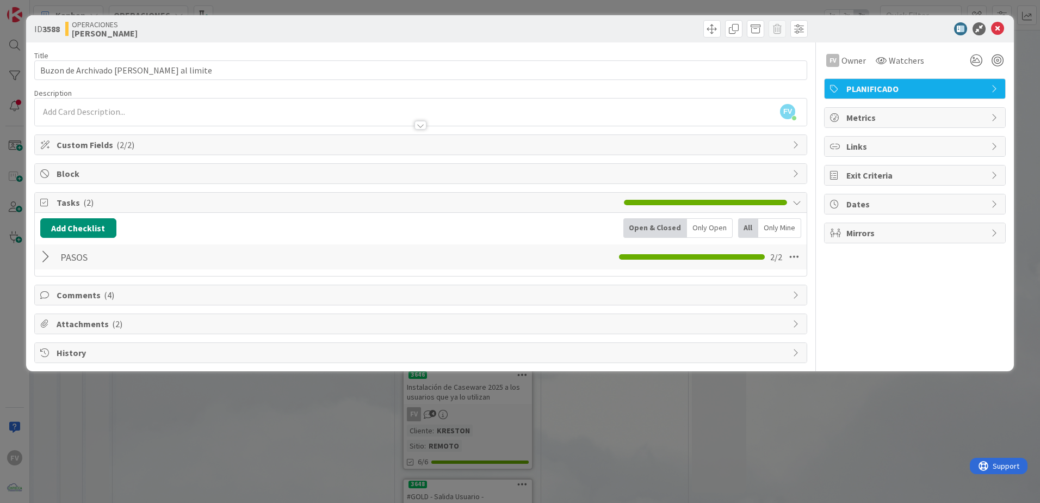
click at [47, 253] on div at bounding box center [47, 257] width 14 height 20
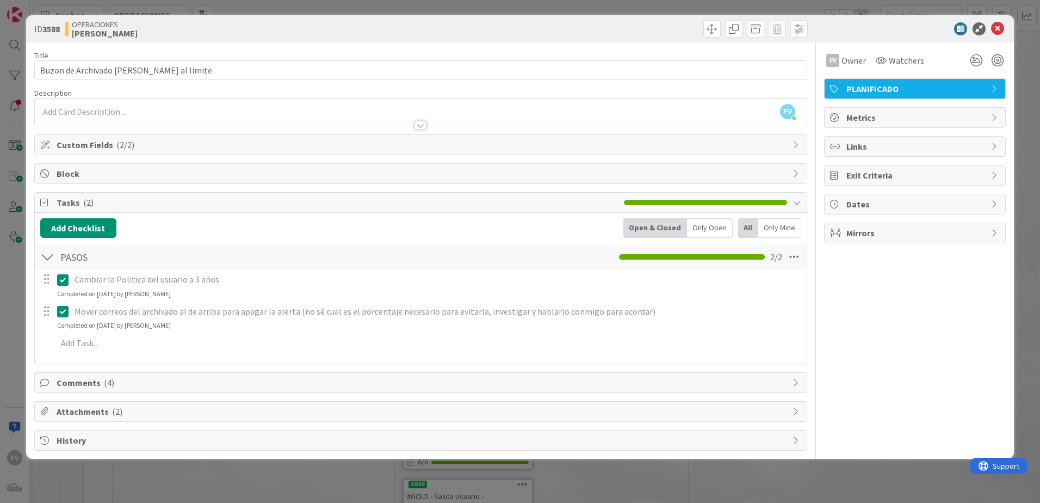
click at [70, 312] on icon at bounding box center [65, 311] width 16 height 13
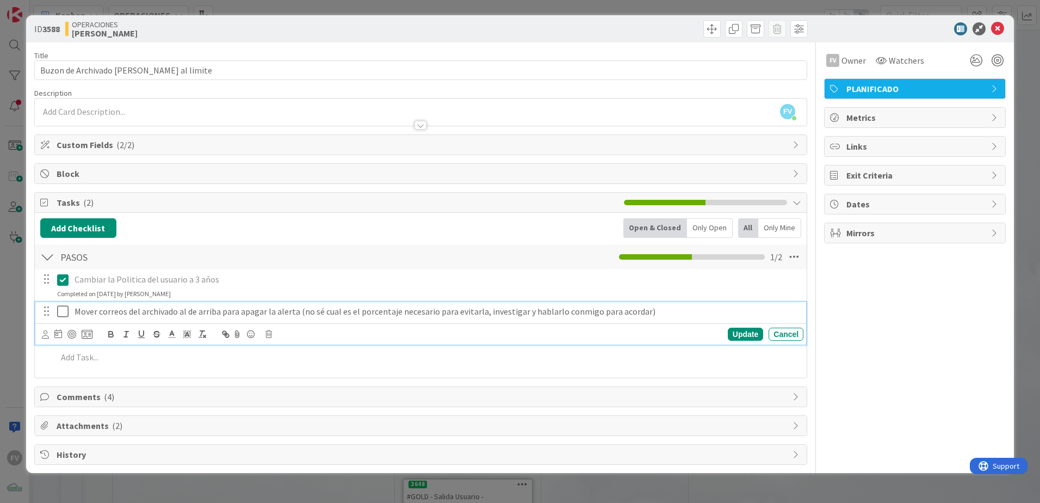
click at [305, 312] on p "Mover correos del archivado al de arriba para apagar la alerta (no sé cual es e…" at bounding box center [437, 311] width 725 height 13
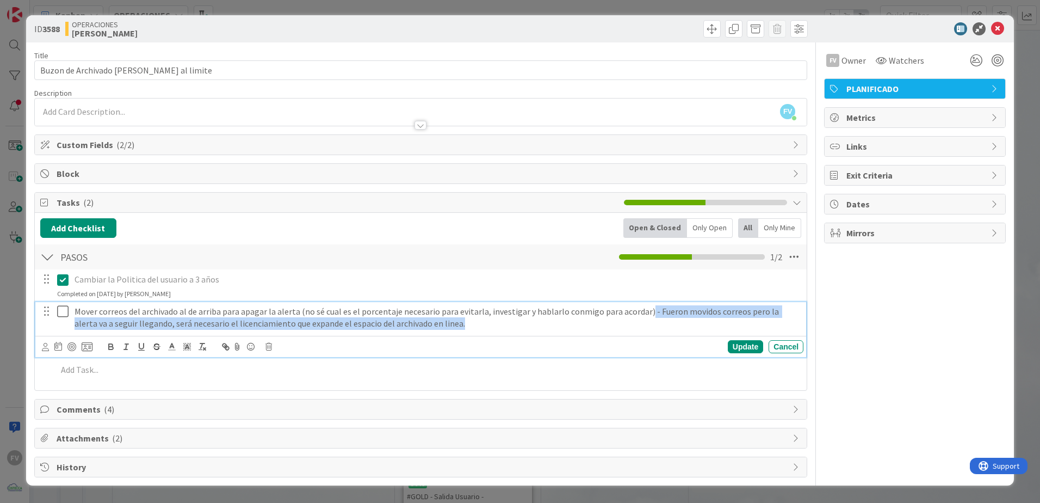
drag, startPoint x: 671, startPoint y: 321, endPoint x: 640, endPoint y: 312, distance: 32.2
click at [305, 312] on p "Mover correos del archivado al de arriba para apagar la alerta (no sé cual es e…" at bounding box center [437, 317] width 725 height 24
click at [115, 313] on icon "button" at bounding box center [111, 347] width 10 height 10
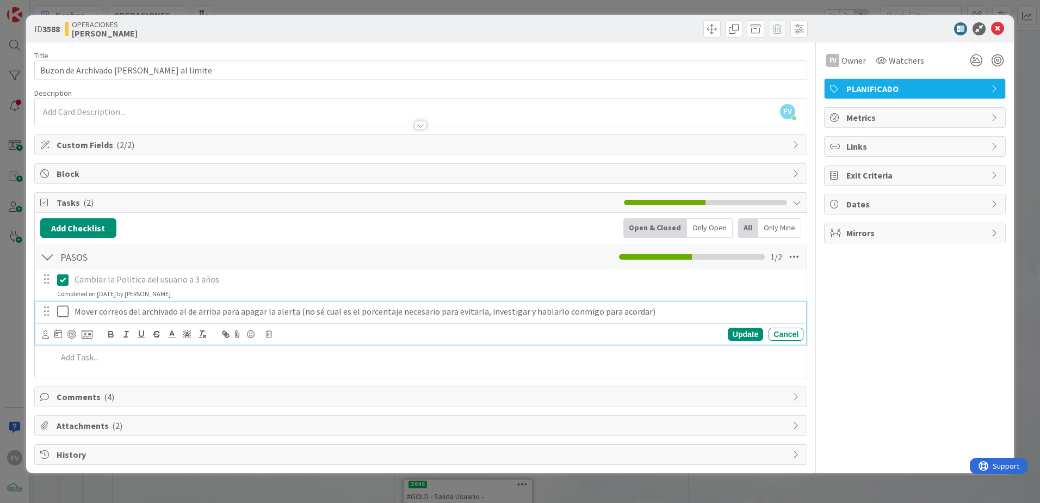
click at [76, 310] on p "Mover correos del archivado al de arriba para apagar la alerta (no sé cual es e…" at bounding box center [437, 311] width 725 height 13
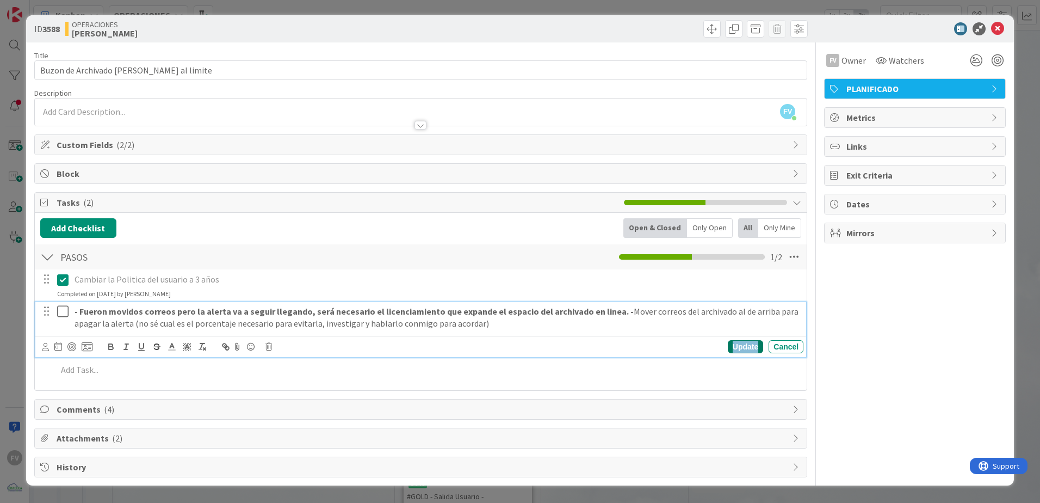
click at [305, 313] on div "Update" at bounding box center [745, 346] width 35 height 13
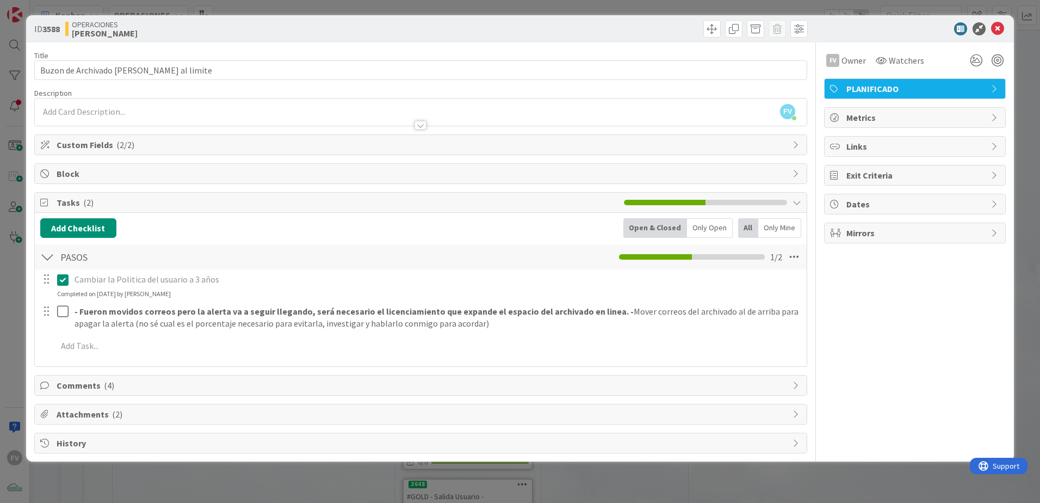
click at [52, 313] on div at bounding box center [47, 311] width 14 height 16
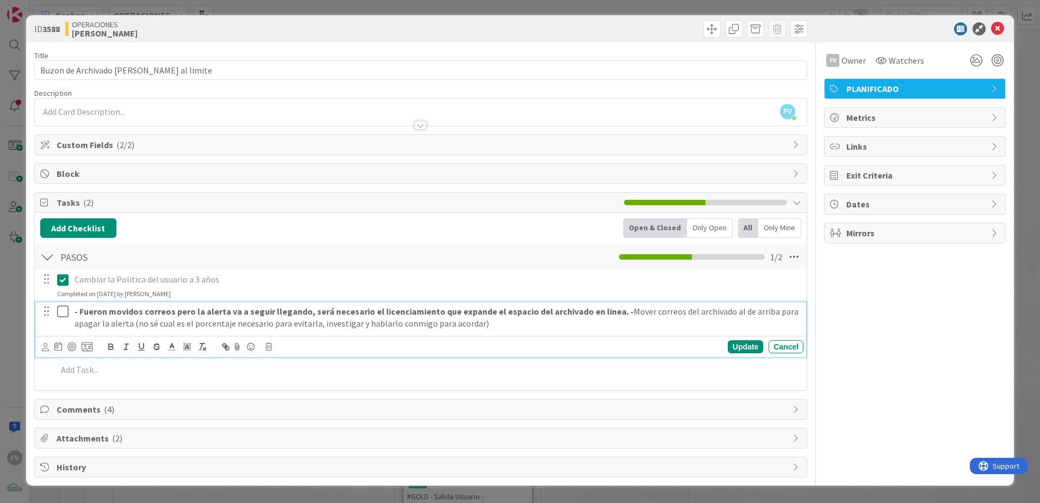
click at [60, 312] on icon at bounding box center [65, 311] width 16 height 13
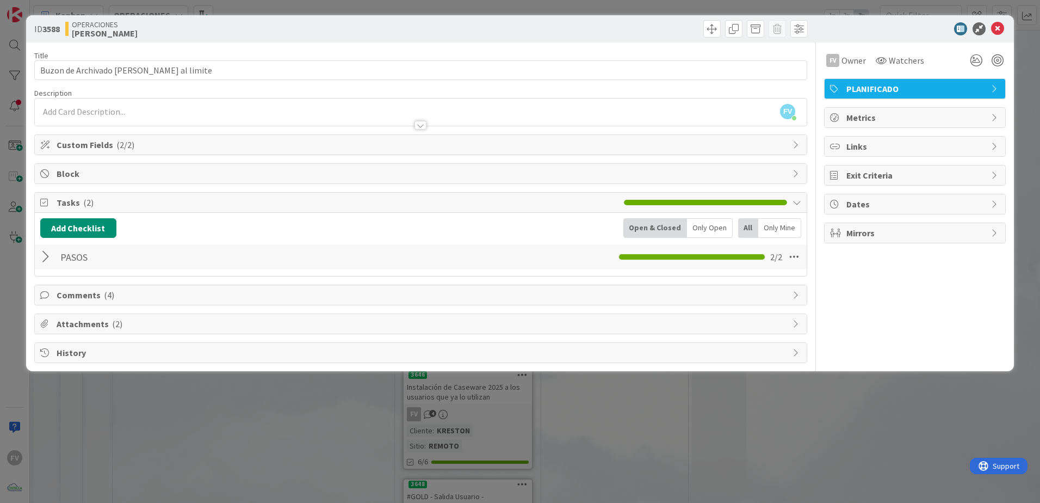
click at [112, 297] on span "Comments ( 4 )" at bounding box center [422, 294] width 731 height 13
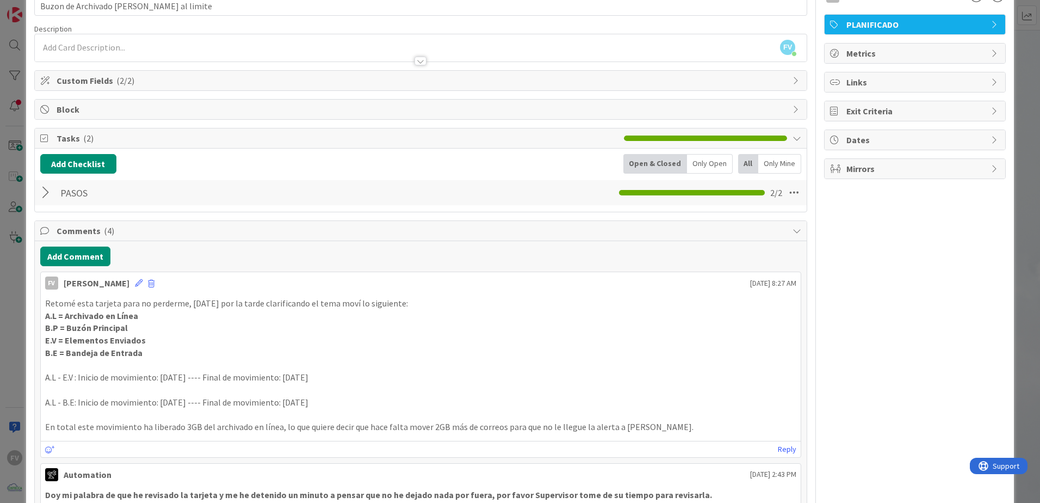
scroll to position [54, 0]
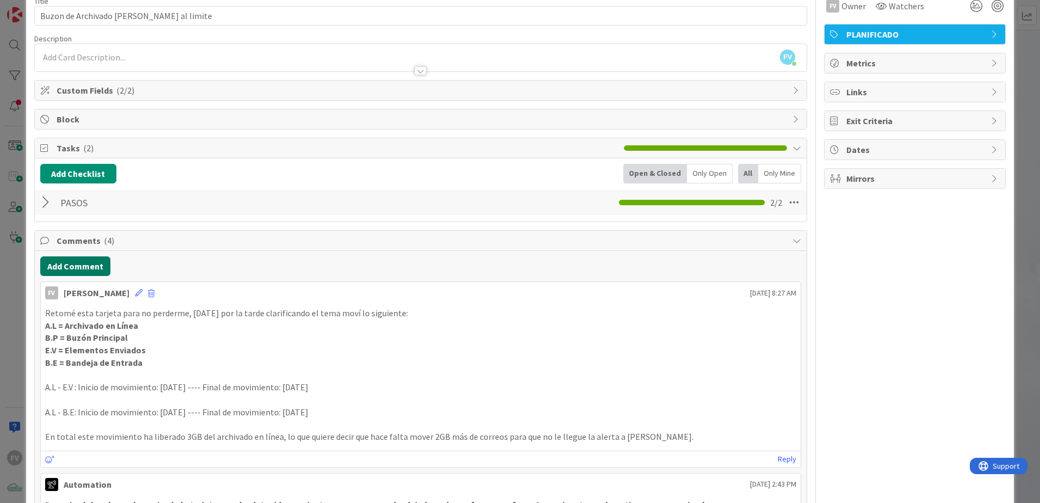
click at [61, 257] on button "Add Comment" at bounding box center [75, 266] width 70 height 20
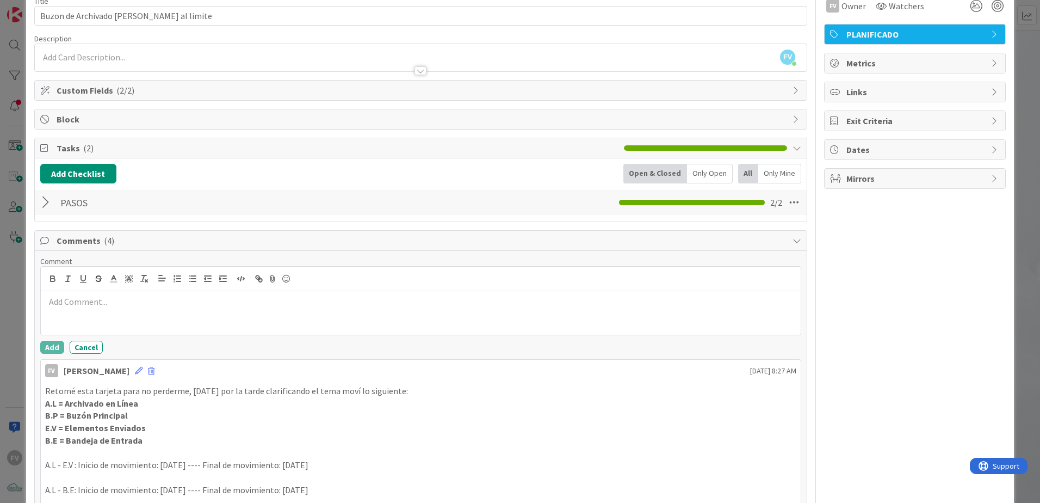
click at [91, 299] on p at bounding box center [420, 301] width 751 height 13
drag, startPoint x: 605, startPoint y: 300, endPoint x: 51, endPoint y: 303, distance: 553.9
click at [51, 303] on p "- Fueron movidos correos pero la alerta va a seguir llegando, será necesario el…" at bounding box center [420, 301] width 751 height 13
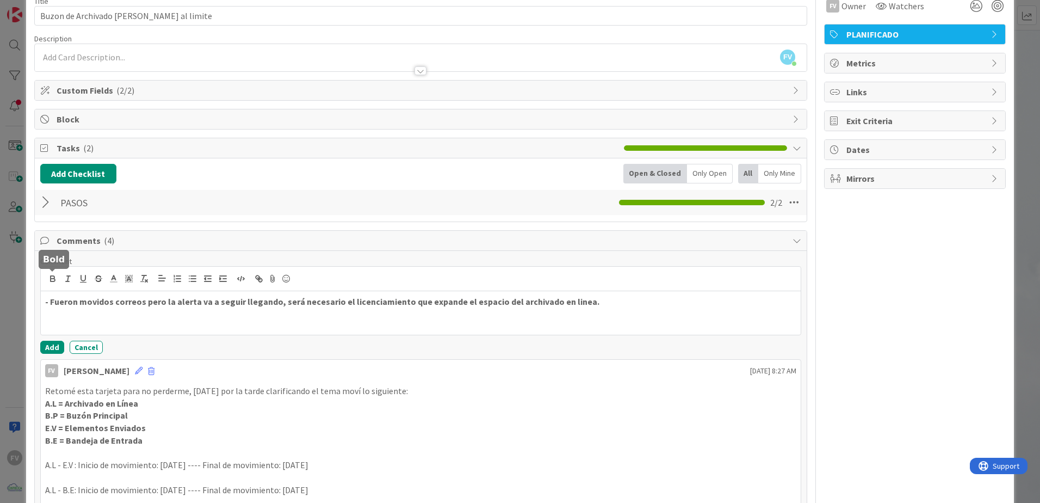
click at [47, 277] on button "button" at bounding box center [52, 278] width 15 height 13
click at [52, 303] on p "- Fueron movidos correos pero la alerta va a seguir llegando, será necesario el…" at bounding box center [420, 301] width 751 height 13
click at [305, 301] on p "Fueron movidos correos pero la alerta va a seguir llegando, será necesario el l…" at bounding box center [420, 301] width 751 height 13
click at [305, 298] on p "Fueron movidos correos pero la alerta va a seguir llegando, será necesario el l…" at bounding box center [420, 301] width 751 height 13
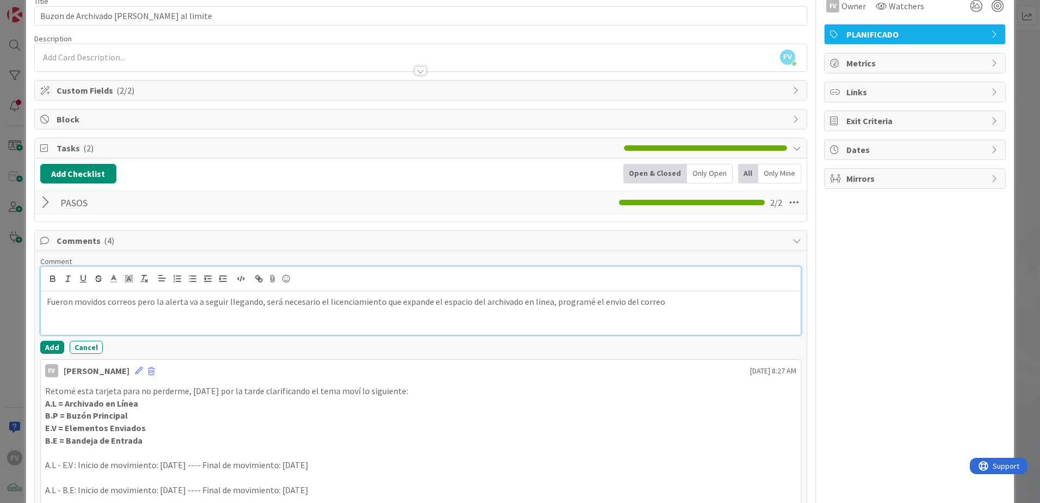
click at [305, 303] on p "Fueron movidos correos pero la alerta va a seguir llegando, será necesario el l…" at bounding box center [420, 301] width 751 height 13
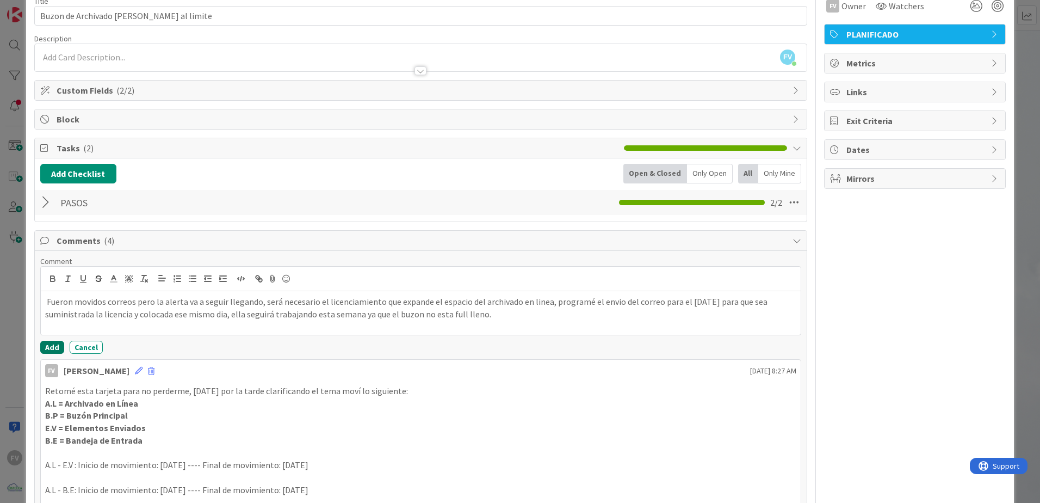
click at [44, 313] on button "Add" at bounding box center [52, 347] width 24 height 13
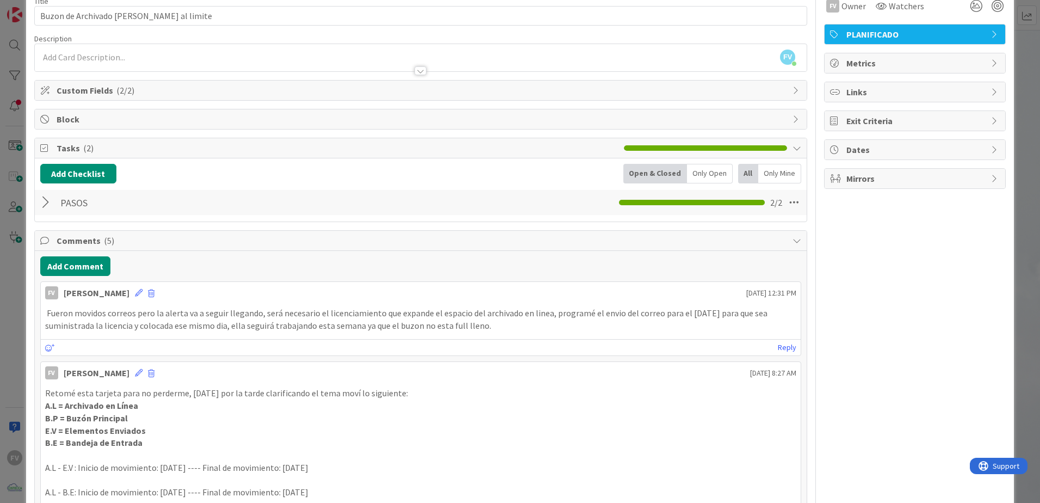
click at [45, 238] on icon at bounding box center [45, 240] width 11 height 9
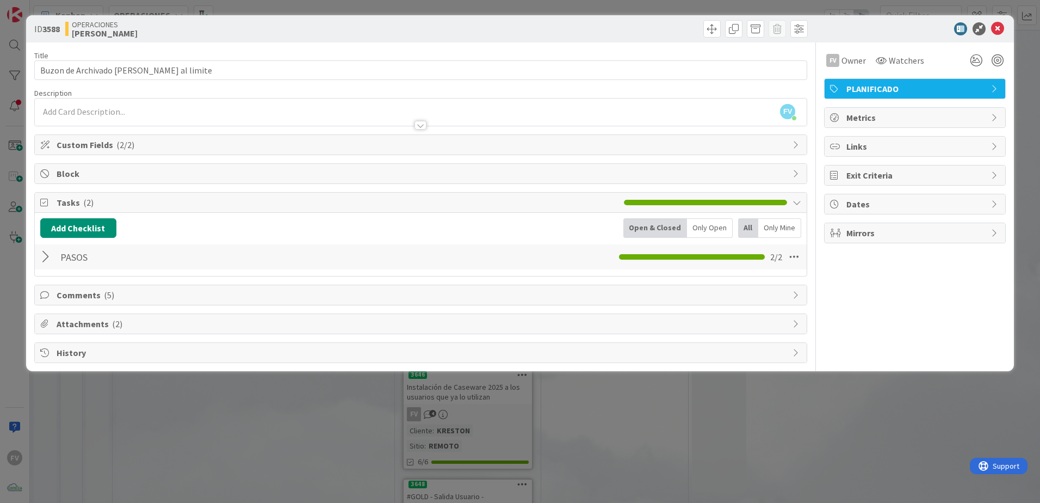
click at [85, 202] on span "( 2 )" at bounding box center [88, 202] width 10 height 11
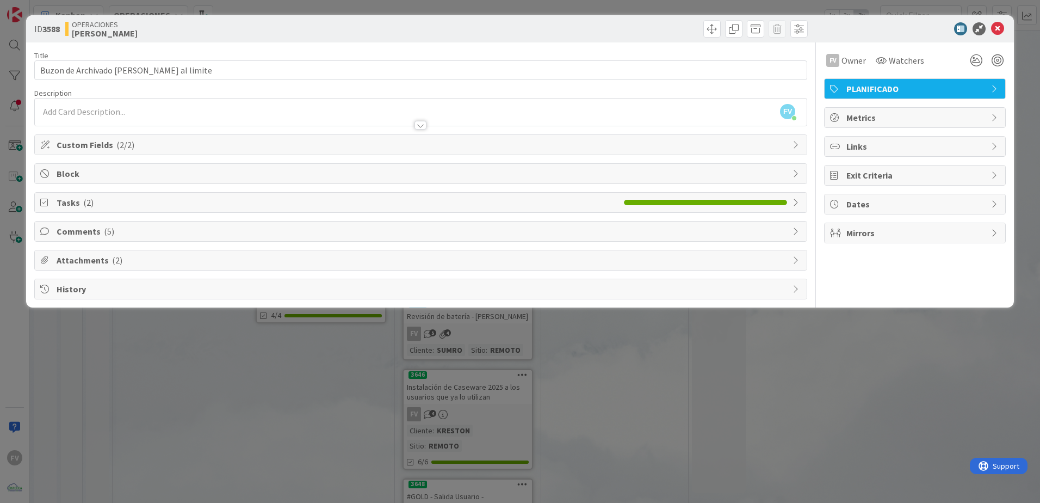
click at [217, 313] on div "ID 3588 OPERACIONES FERNANDO Title 46 / 128 Buzon de Archivado Lourdes Rodrígue…" at bounding box center [520, 251] width 1040 height 503
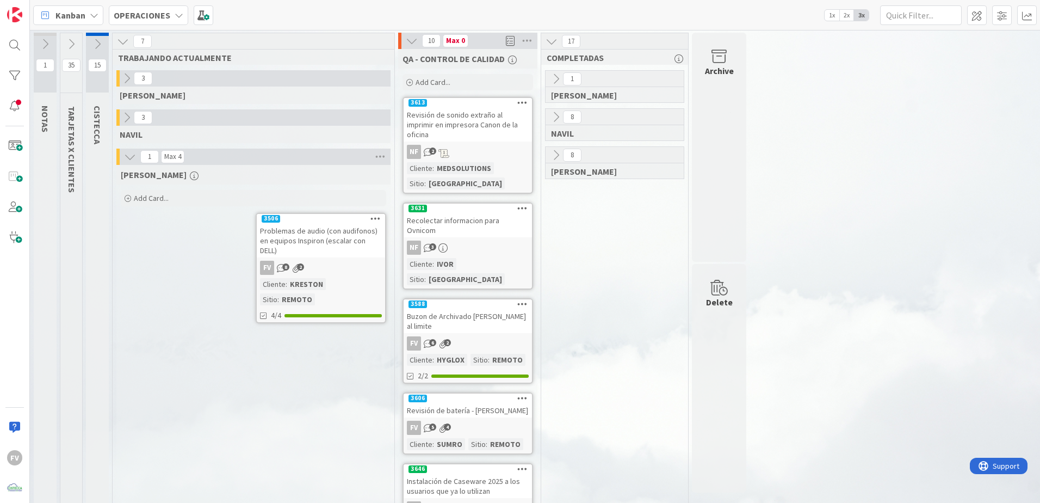
click at [122, 113] on icon at bounding box center [127, 118] width 12 height 12
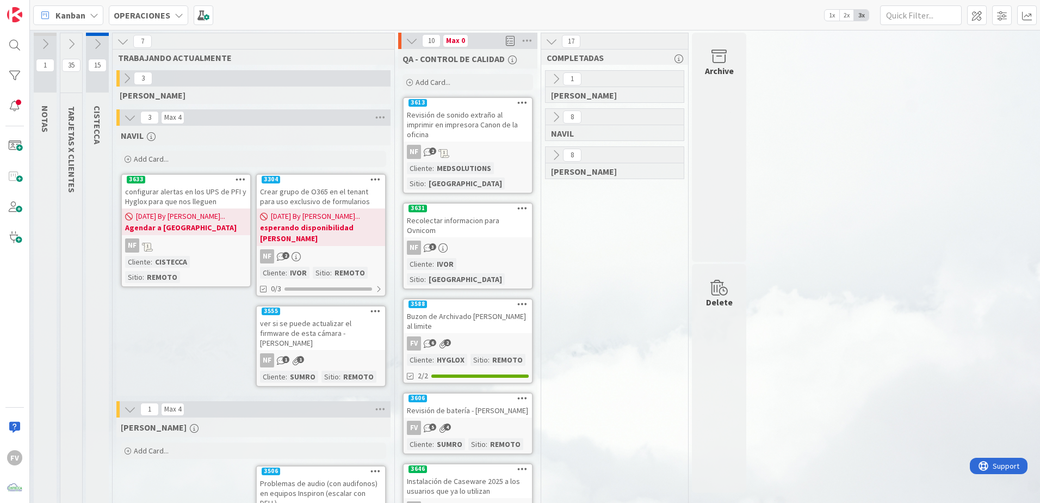
click at [128, 117] on icon at bounding box center [130, 118] width 12 height 12
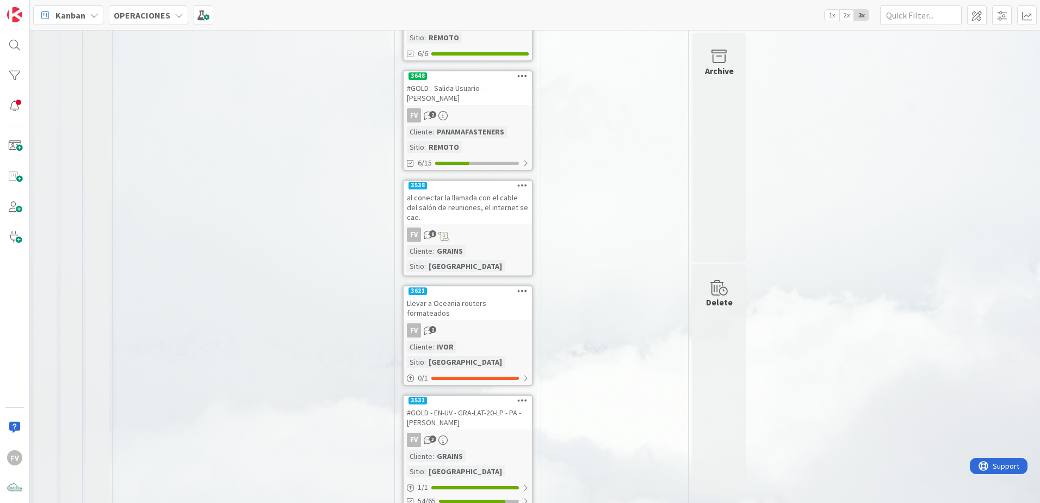
scroll to position [505, 0]
